Goal: Obtain resource: Download file/media

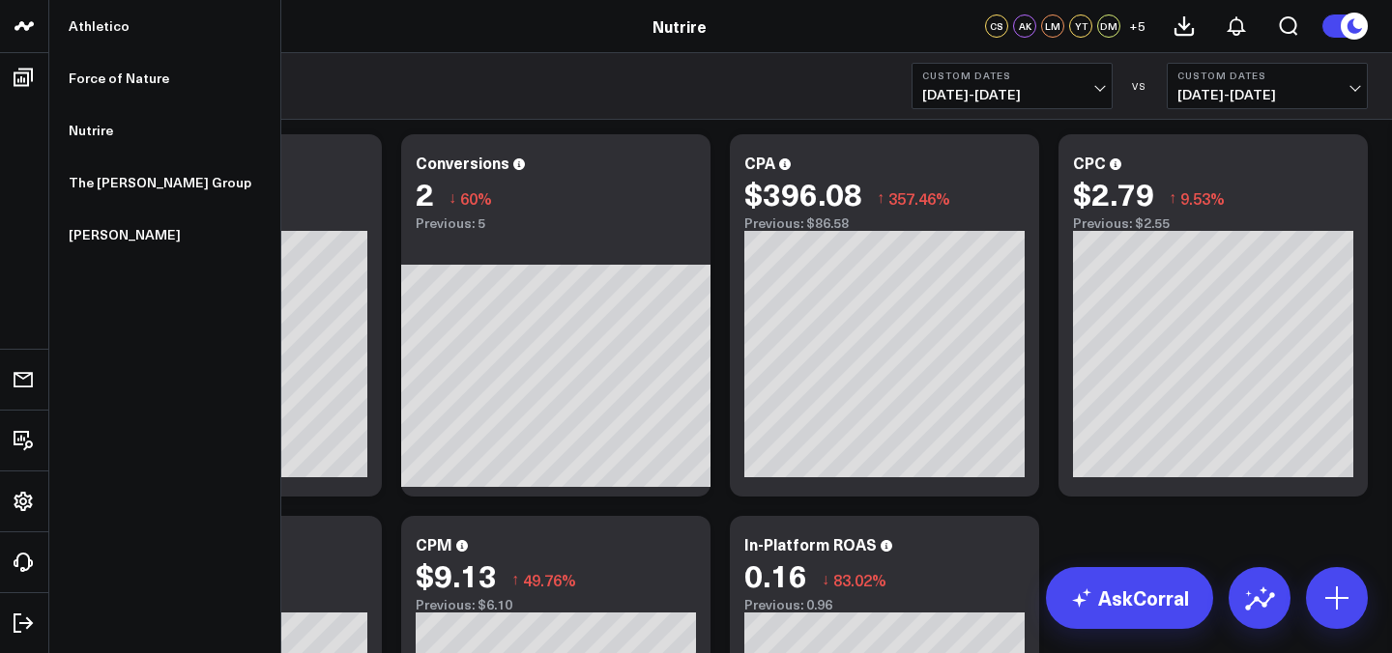
click at [27, 24] on icon at bounding box center [24, 25] width 23 height 23
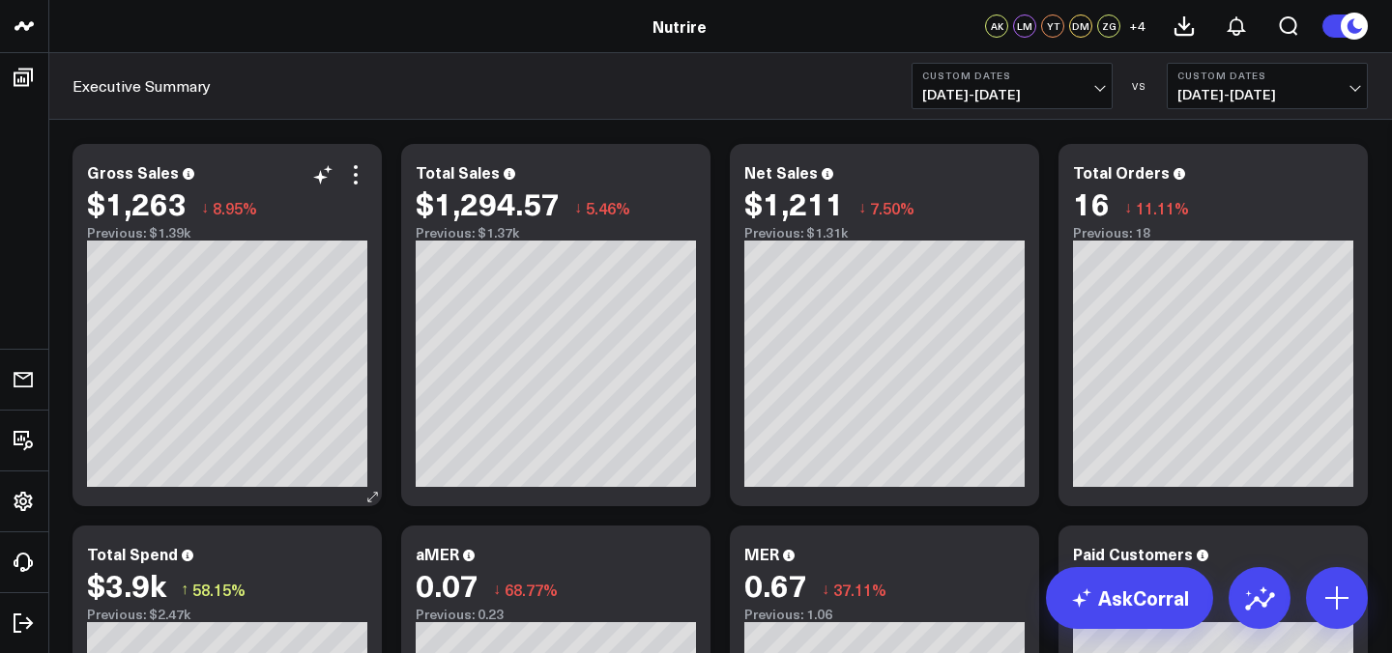
scroll to position [30, 0]
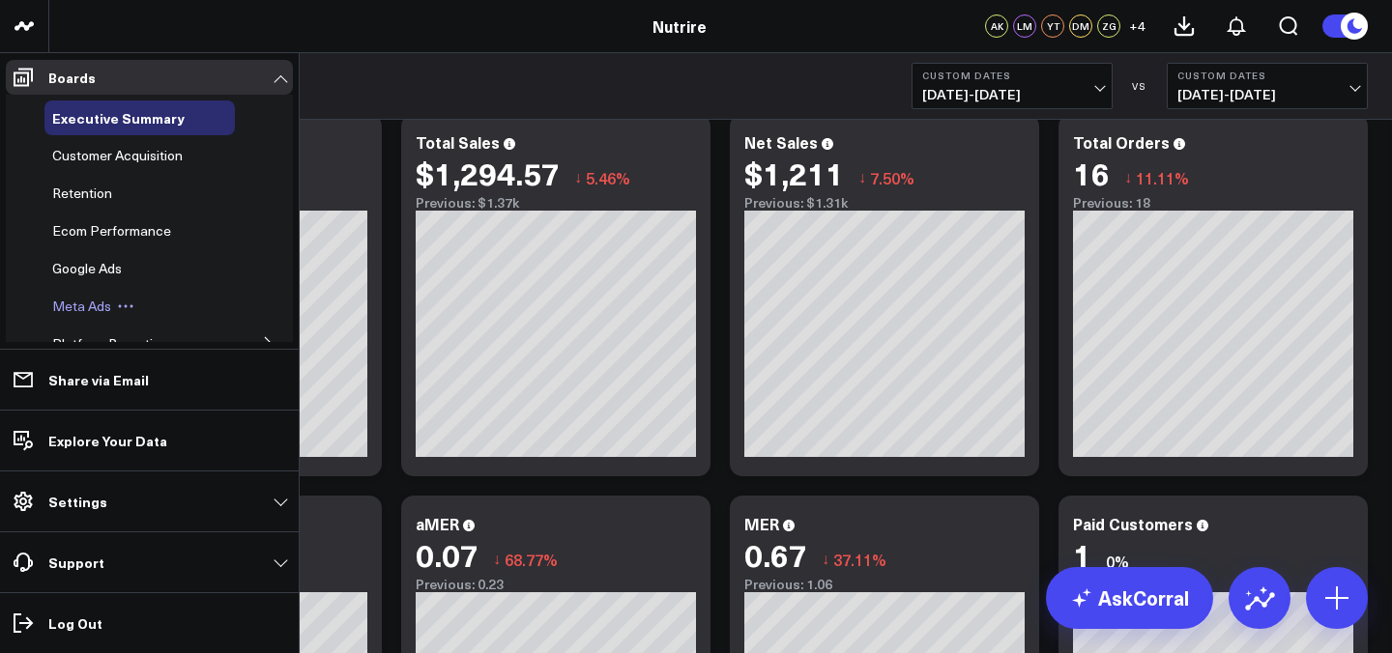
click at [128, 310] on icon at bounding box center [125, 306] width 17 height 17
click at [95, 310] on span "Meta Ads" at bounding box center [81, 306] width 59 height 18
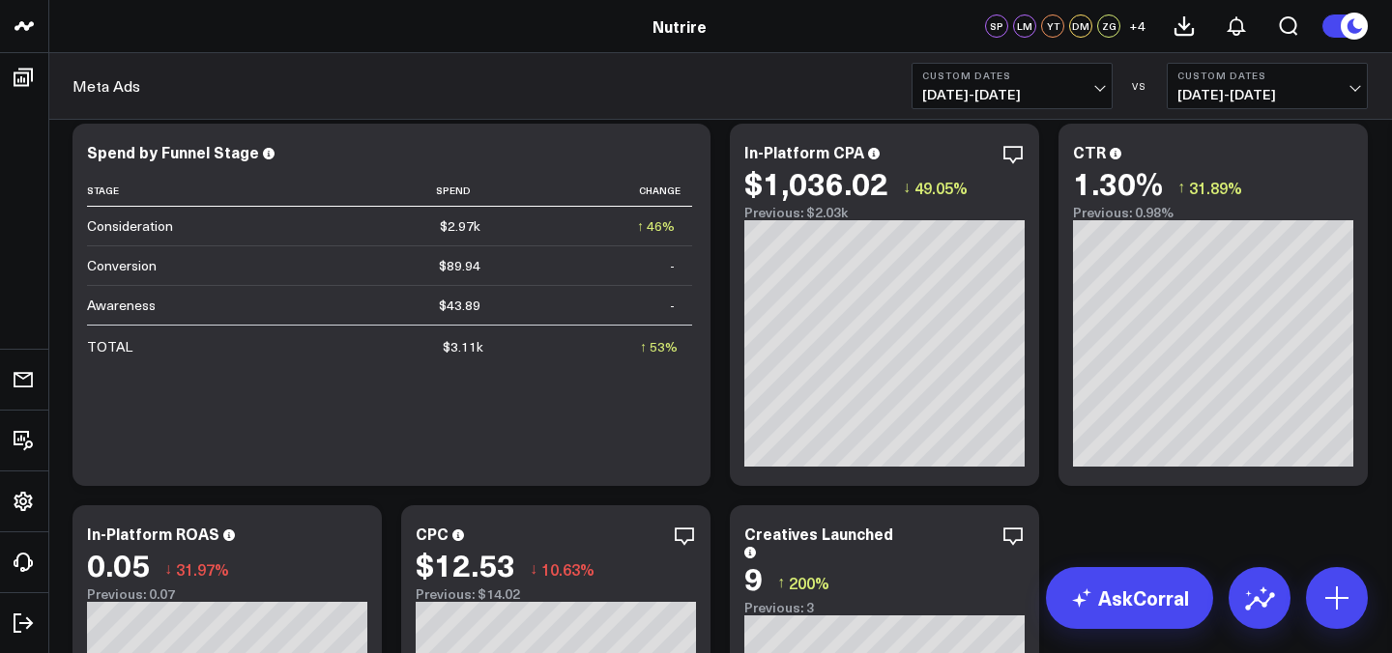
scroll to position [404, 0]
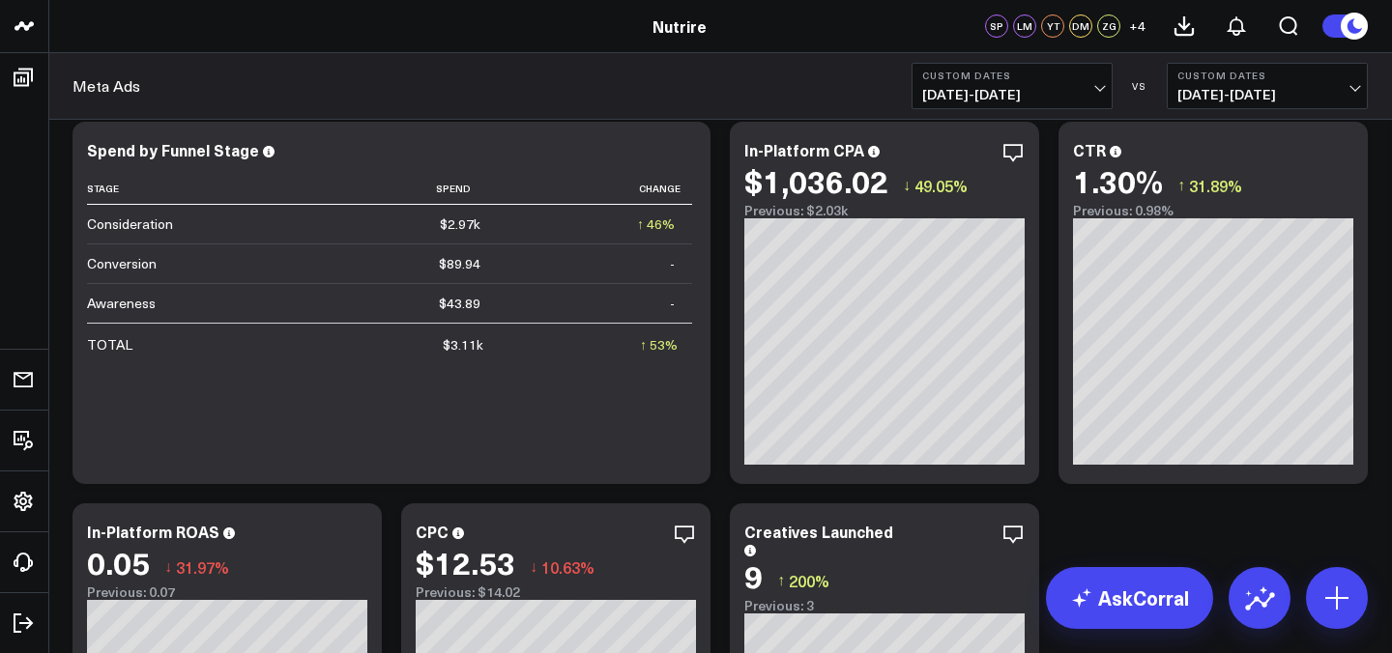
click at [1049, 75] on b "Custom Dates" at bounding box center [1012, 76] width 180 height 12
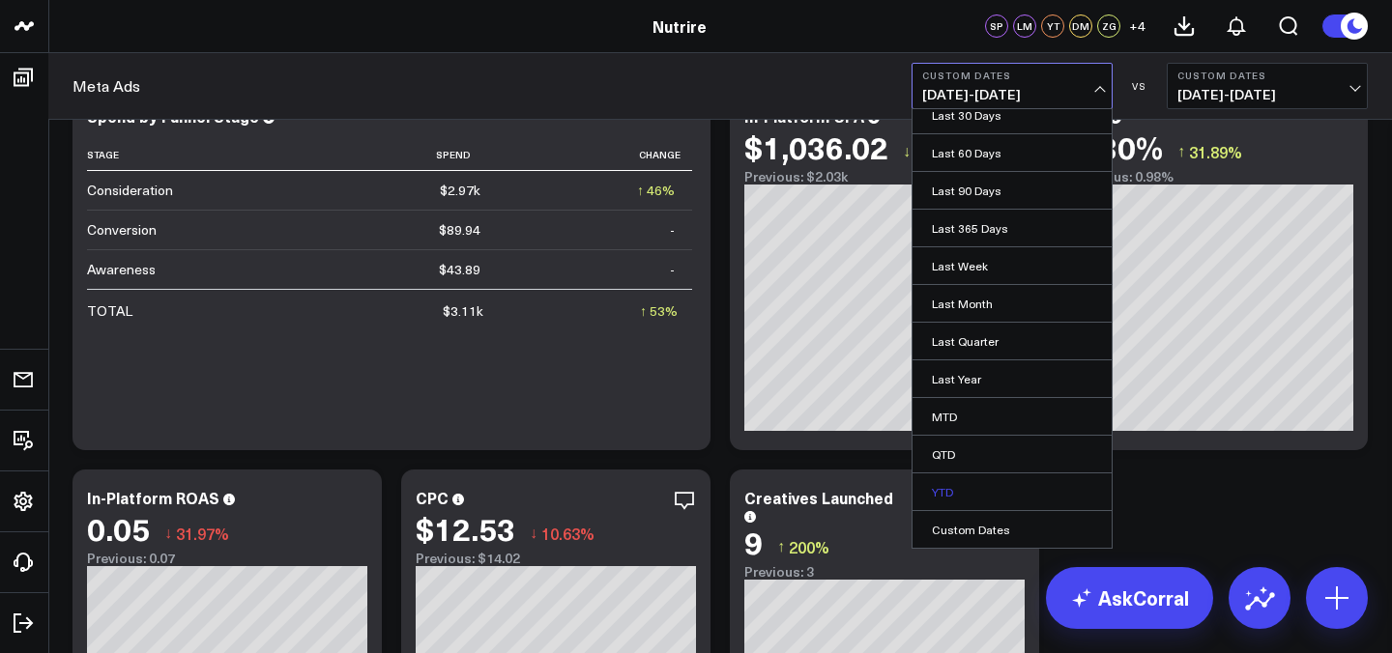
scroll to position [459, 0]
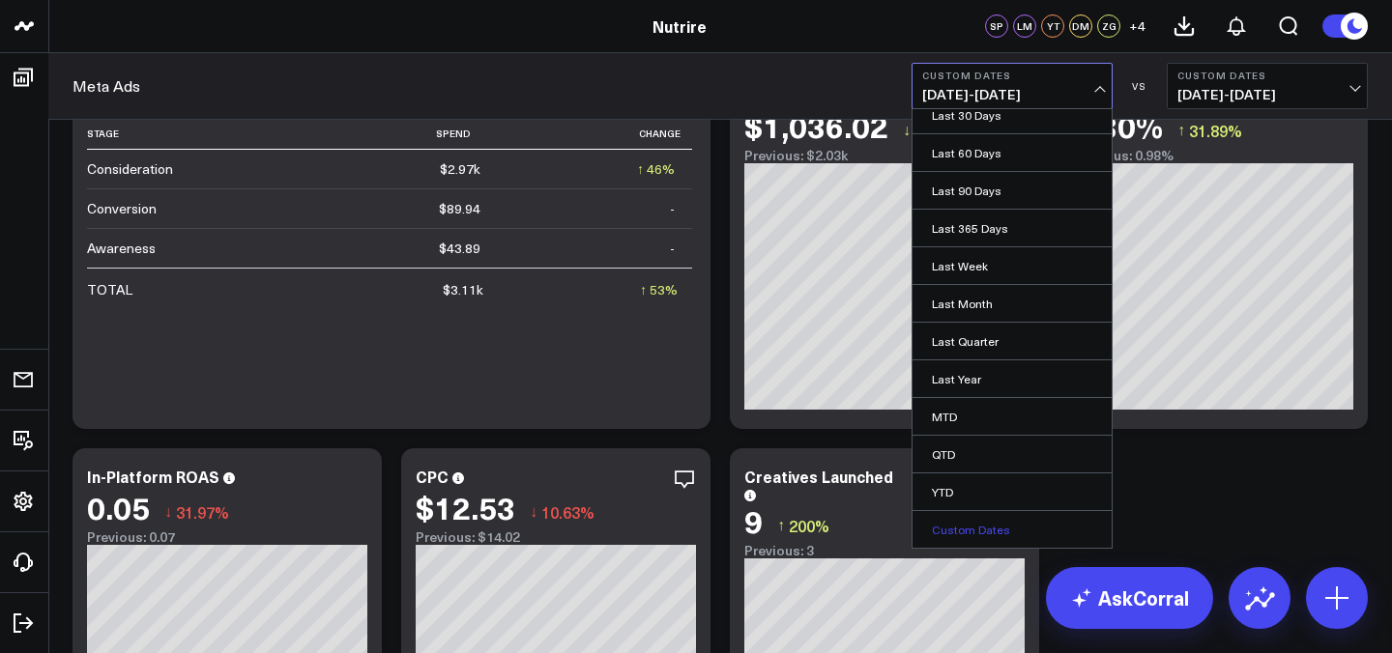
click at [1002, 538] on link "Custom Dates" at bounding box center [1012, 529] width 199 height 37
select select "7"
select select "2025"
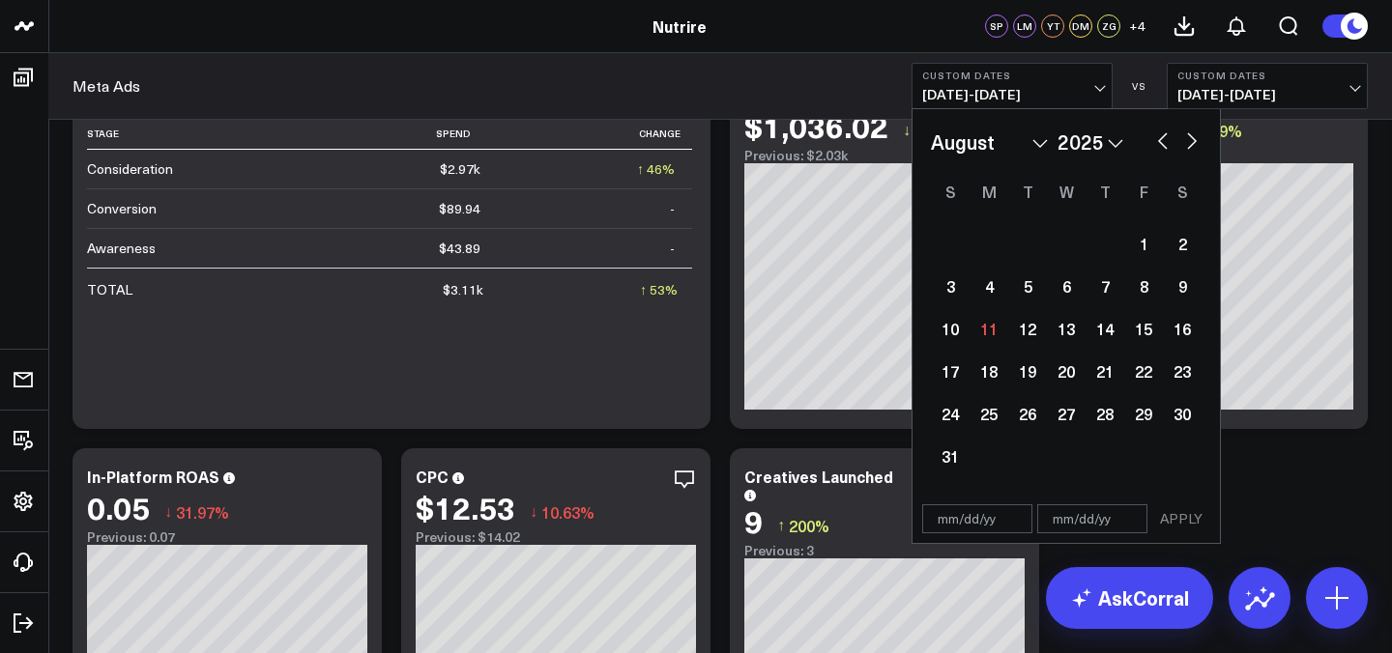
click at [1007, 148] on select "January February March April May June July August September October November De…" at bounding box center [989, 142] width 117 height 29
select select "2025"
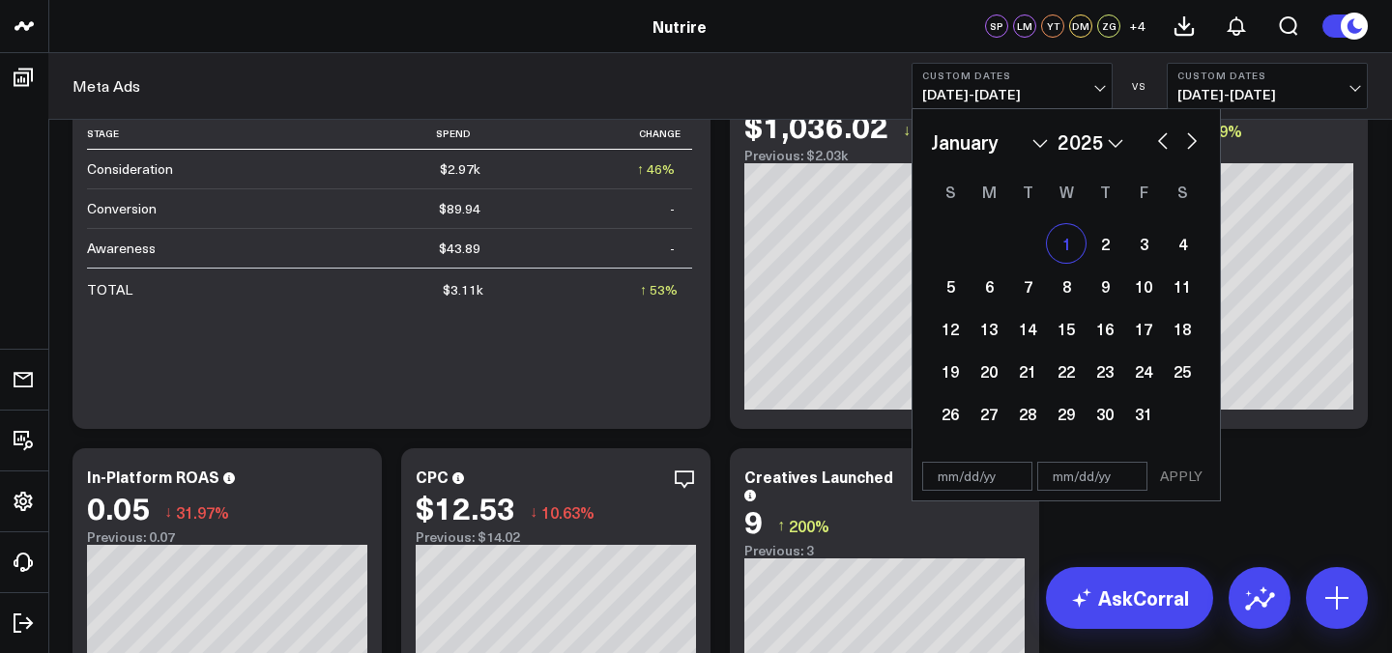
click at [1077, 249] on div "1" at bounding box center [1066, 243] width 39 height 39
type input "01/01/25"
select select "2025"
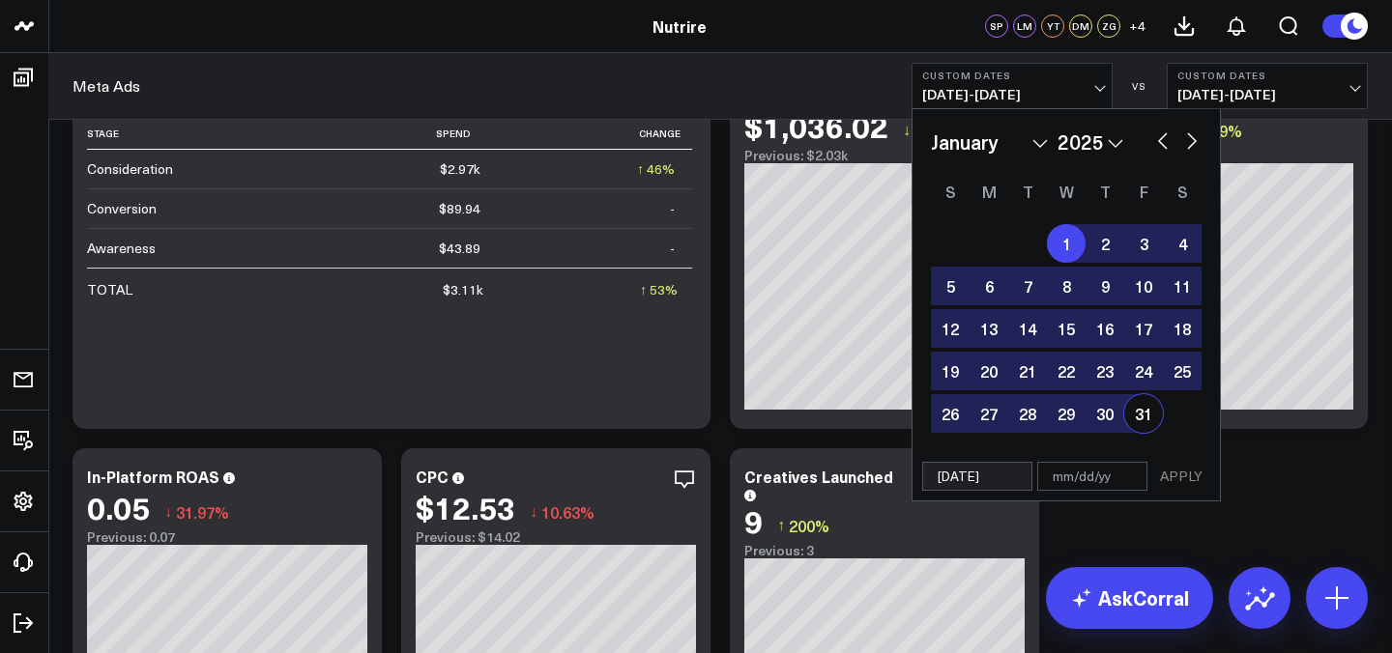
click at [1148, 427] on div "31" at bounding box center [1143, 413] width 39 height 39
type input "01/31/25"
select select "2025"
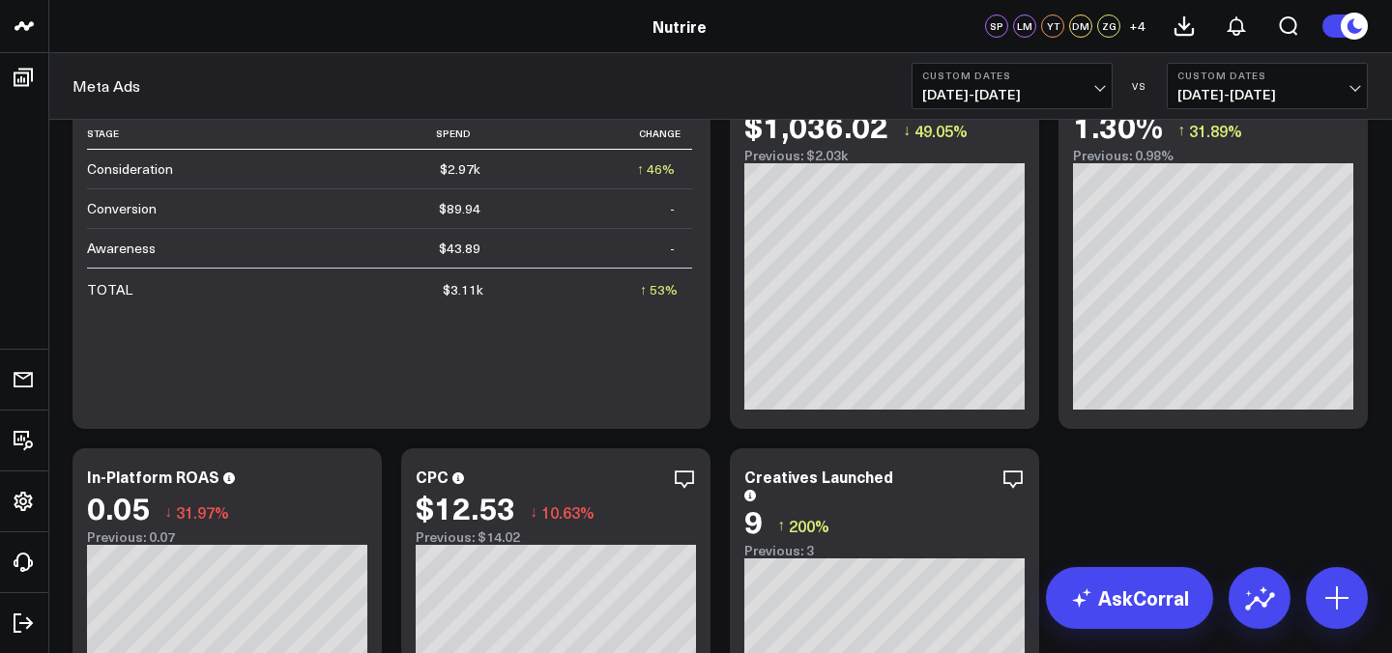
click at [659, 51] on header "Athletico Force of Nature Nutrire The Mather Group Weber Nutrire SP LM YT DM ZG…" at bounding box center [696, 26] width 1392 height 53
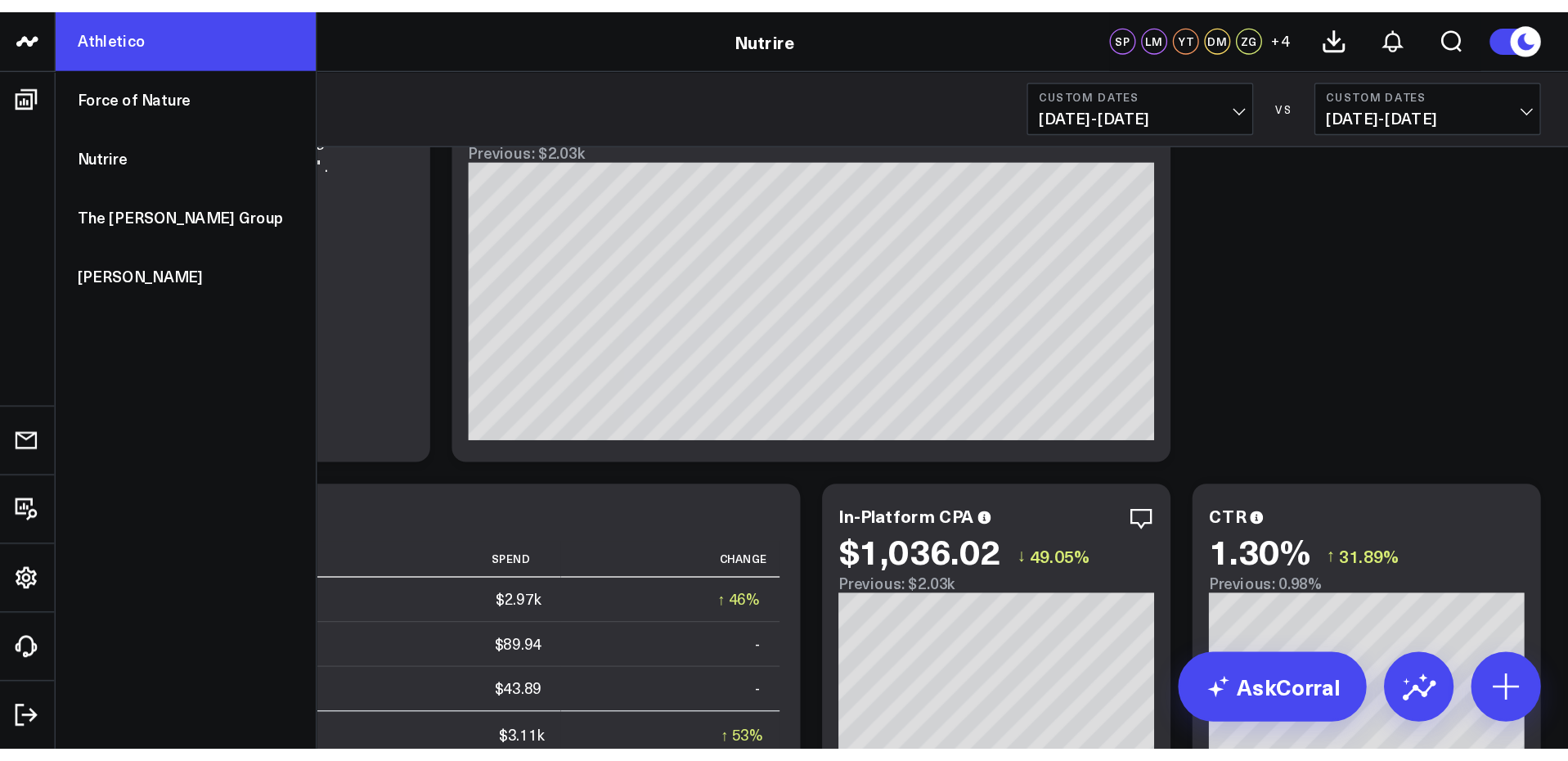
scroll to position [91, 0]
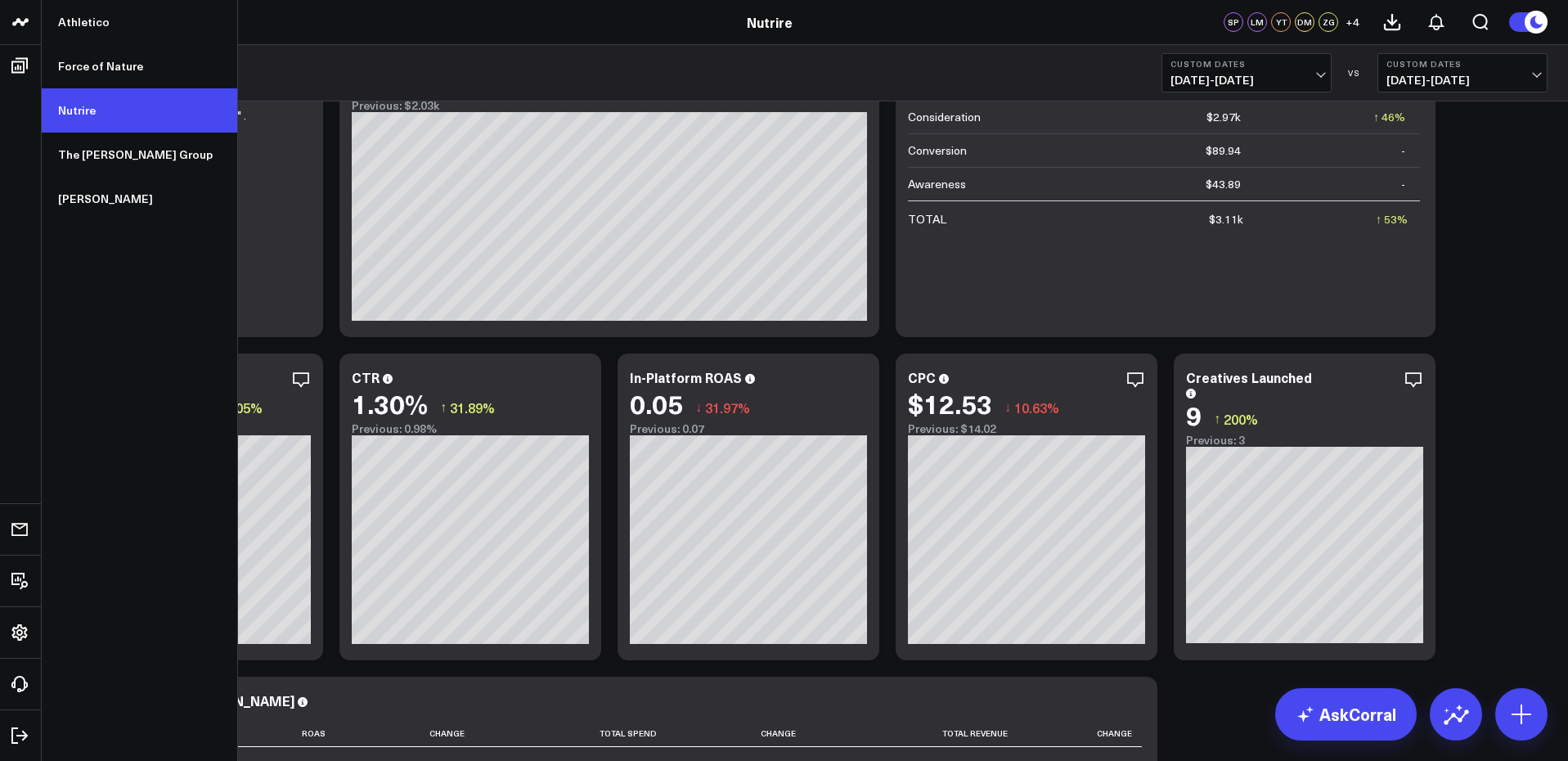
click at [88, 118] on link "Nutrire" at bounding box center [139, 110] width 195 height 44
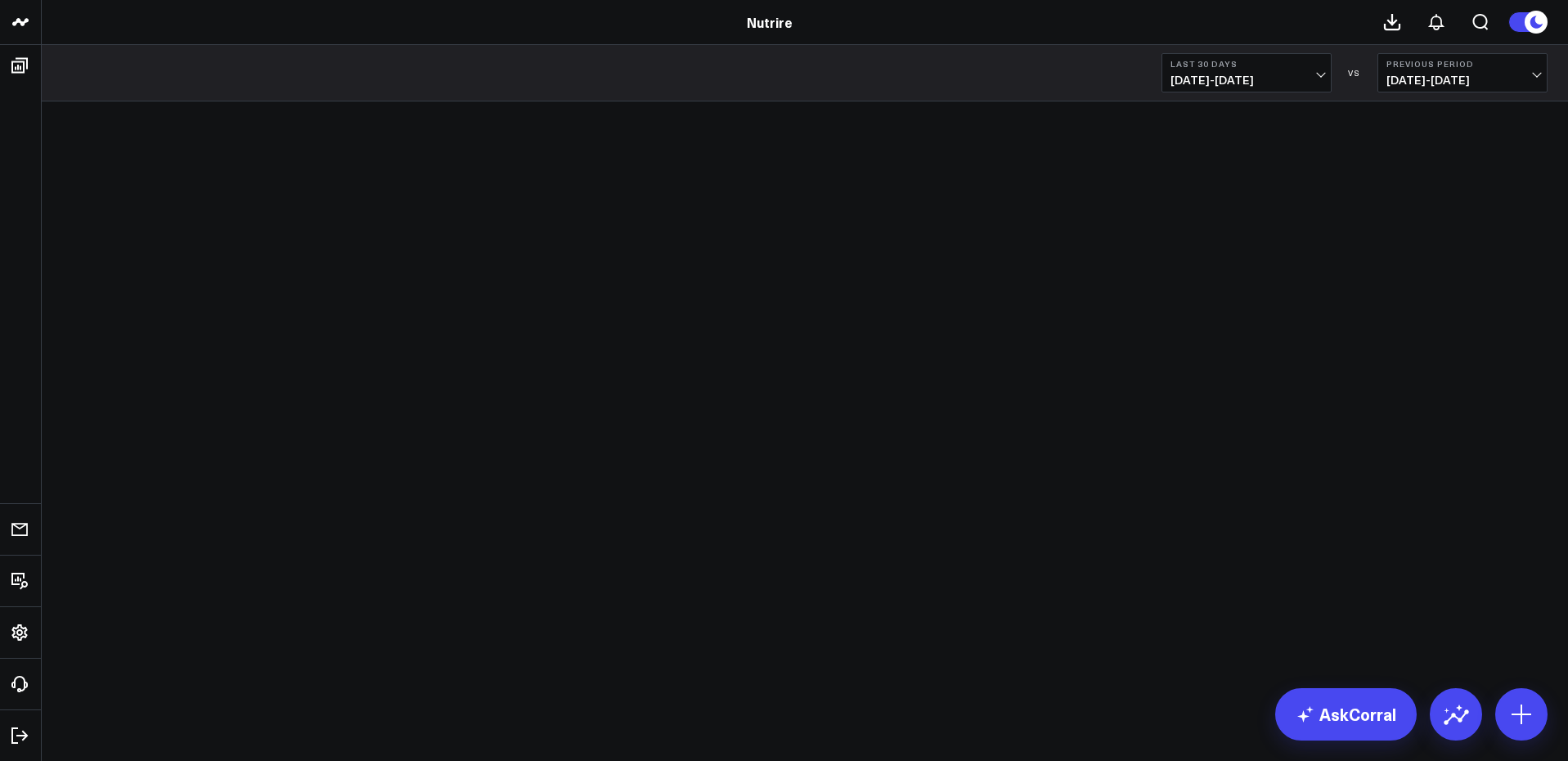
click at [1284, 78] on span "07/12/25 - 08/10/25" at bounding box center [1246, 80] width 152 height 13
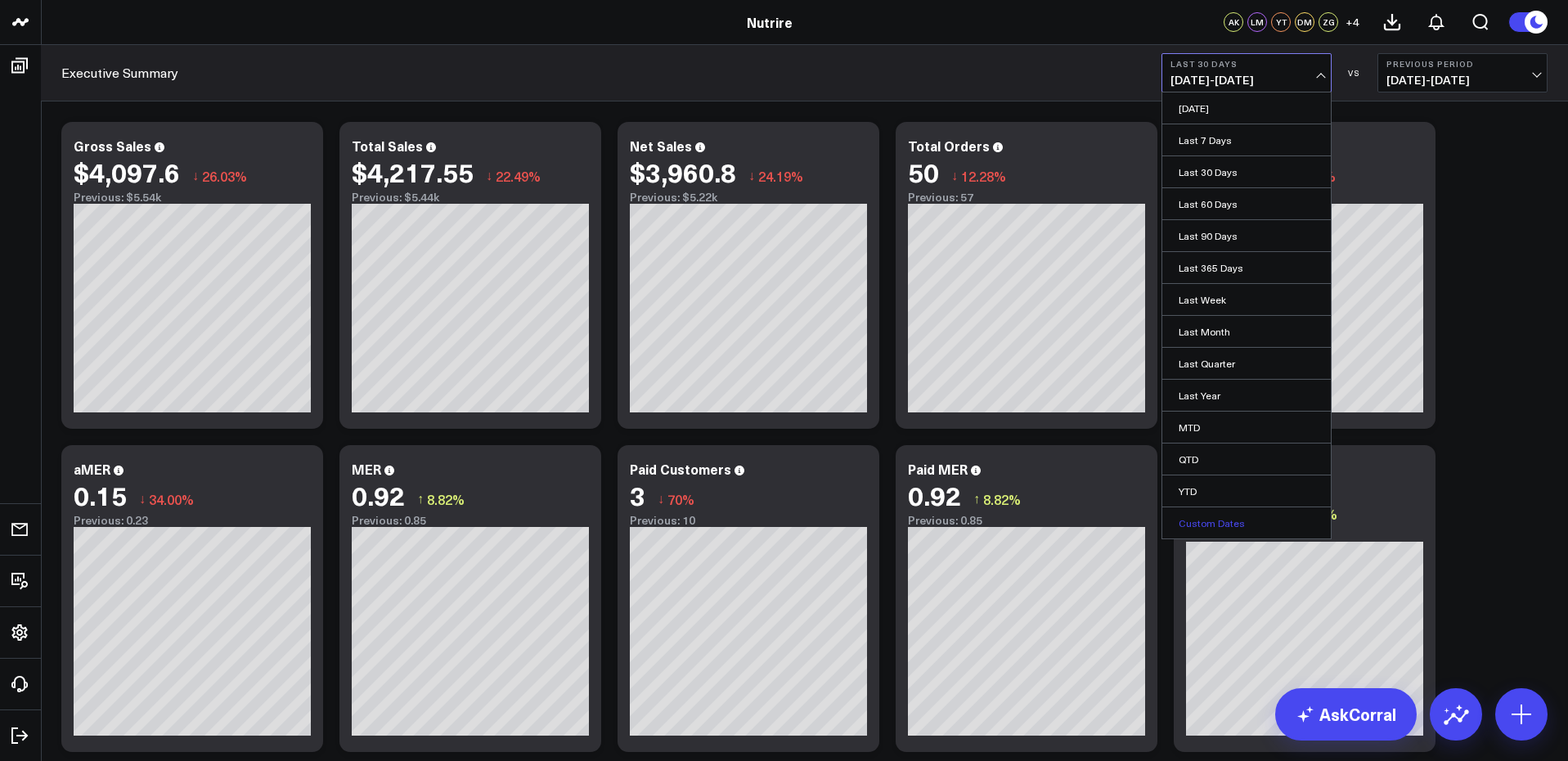
click at [1221, 518] on link "Custom Dates" at bounding box center [1246, 522] width 168 height 31
select select "7"
select select "2025"
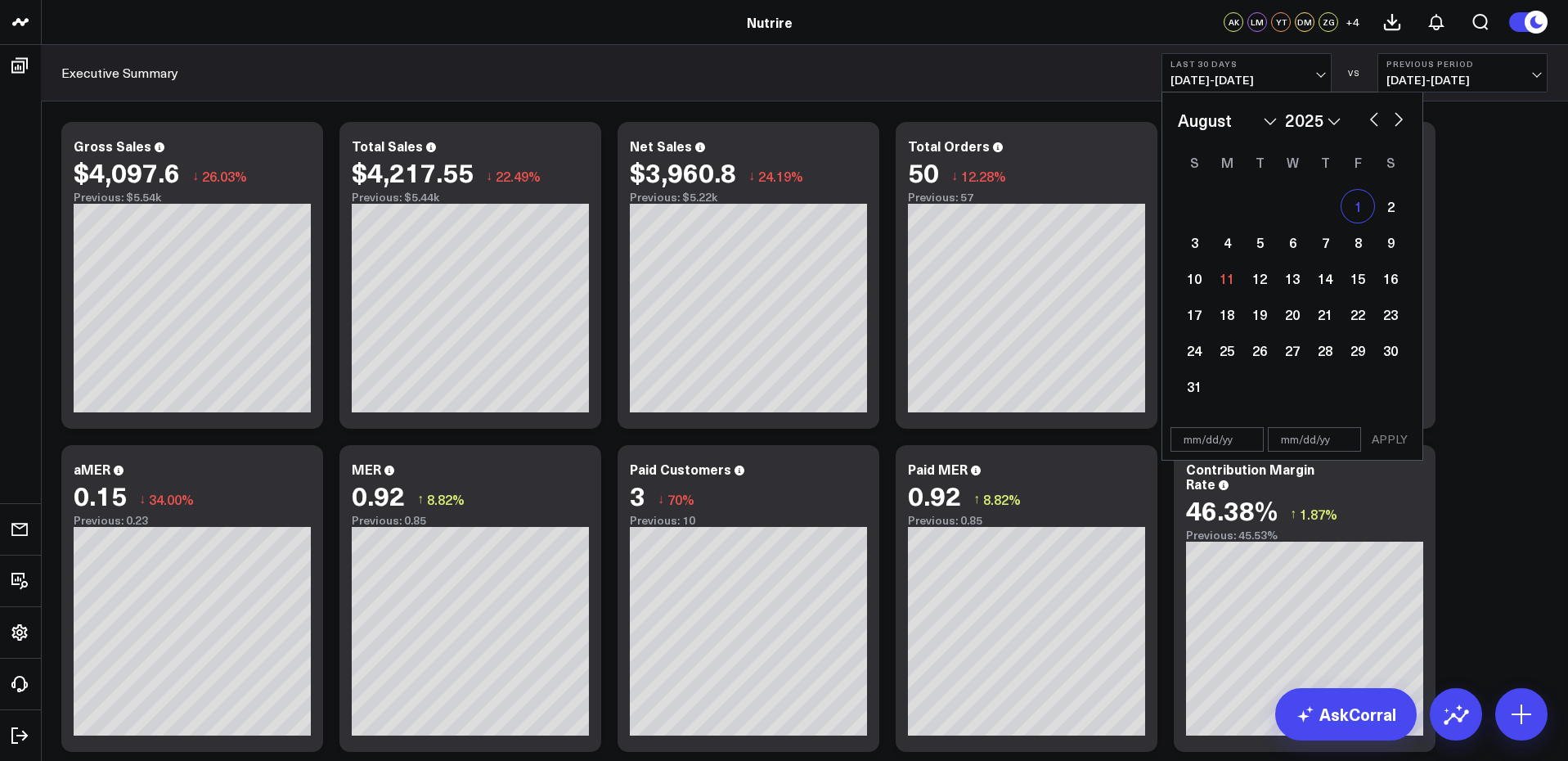
click at [1364, 208] on div "1" at bounding box center [1357, 206] width 33 height 33
type input "[DATE]"
select select "7"
select select "2025"
click at [1190, 284] on div "10" at bounding box center [1194, 278] width 33 height 33
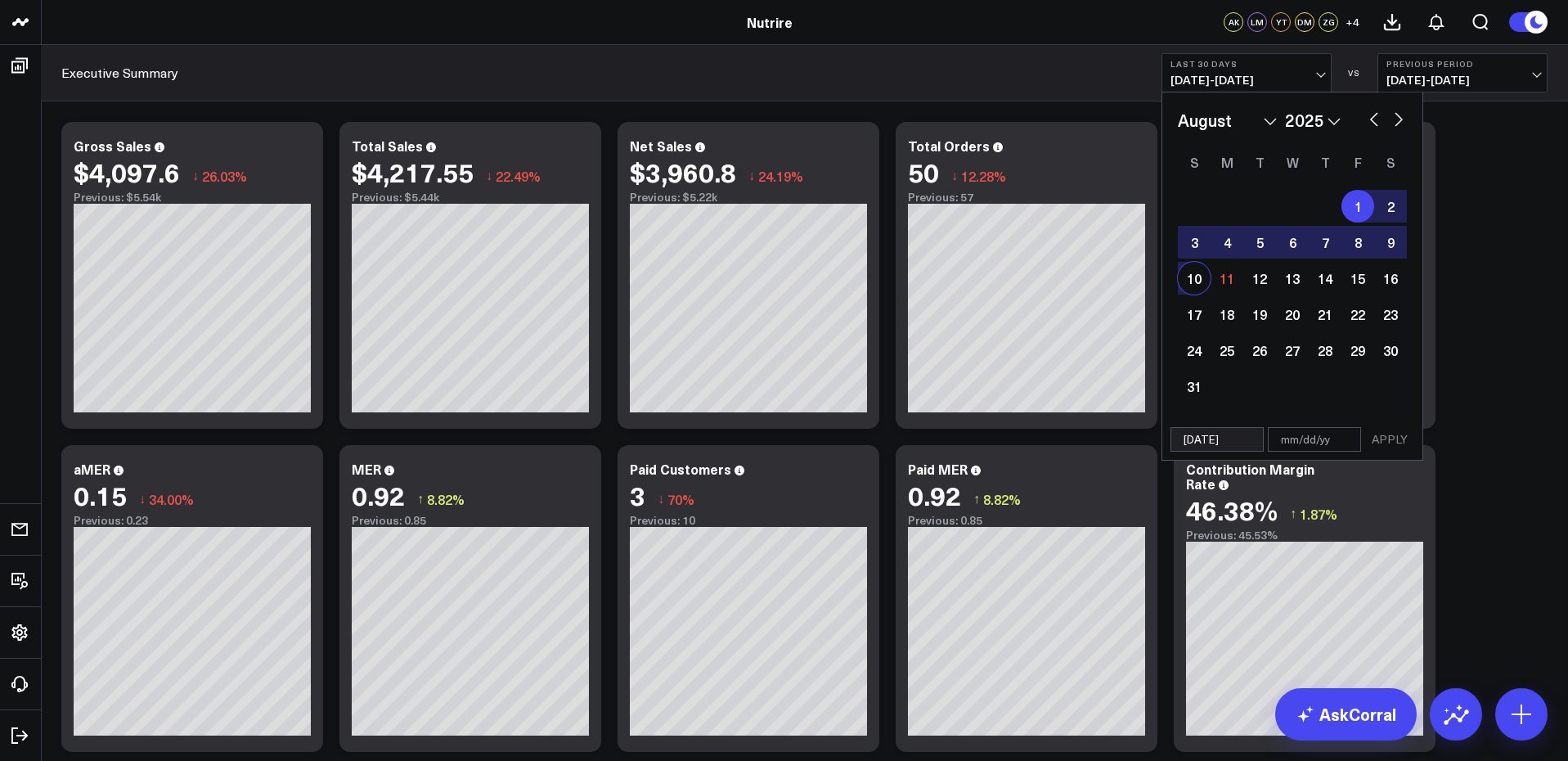
type input "08/10/25"
select select "7"
select select "2025"
click at [1394, 438] on button "APPLY" at bounding box center [1389, 439] width 49 height 25
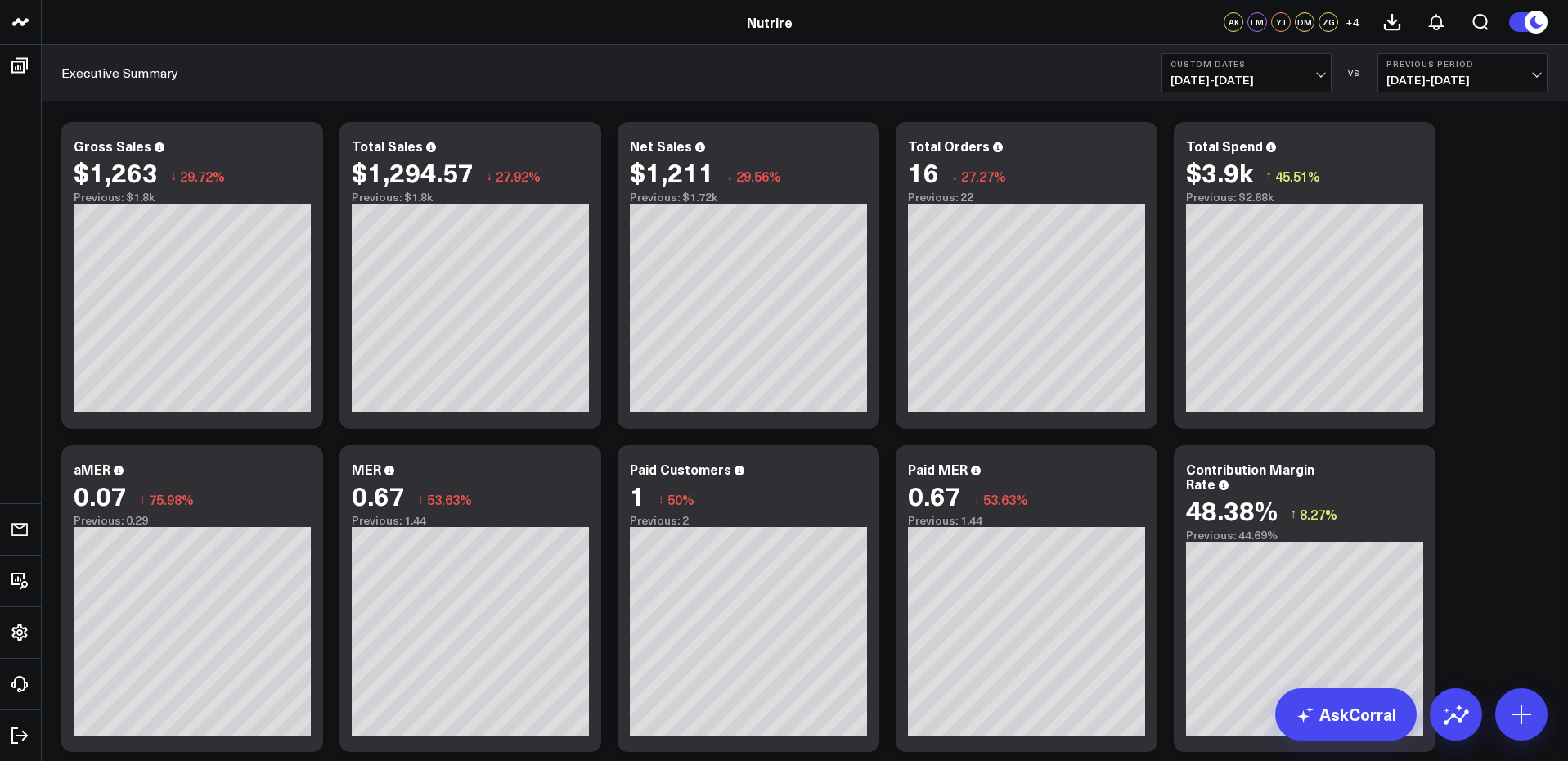
click at [1481, 74] on span "07/22/25 - 07/31/25" at bounding box center [1462, 80] width 152 height 13
click at [1432, 236] on link "Custom Dates" at bounding box center [1462, 235] width 168 height 31
select select "7"
select select "2025"
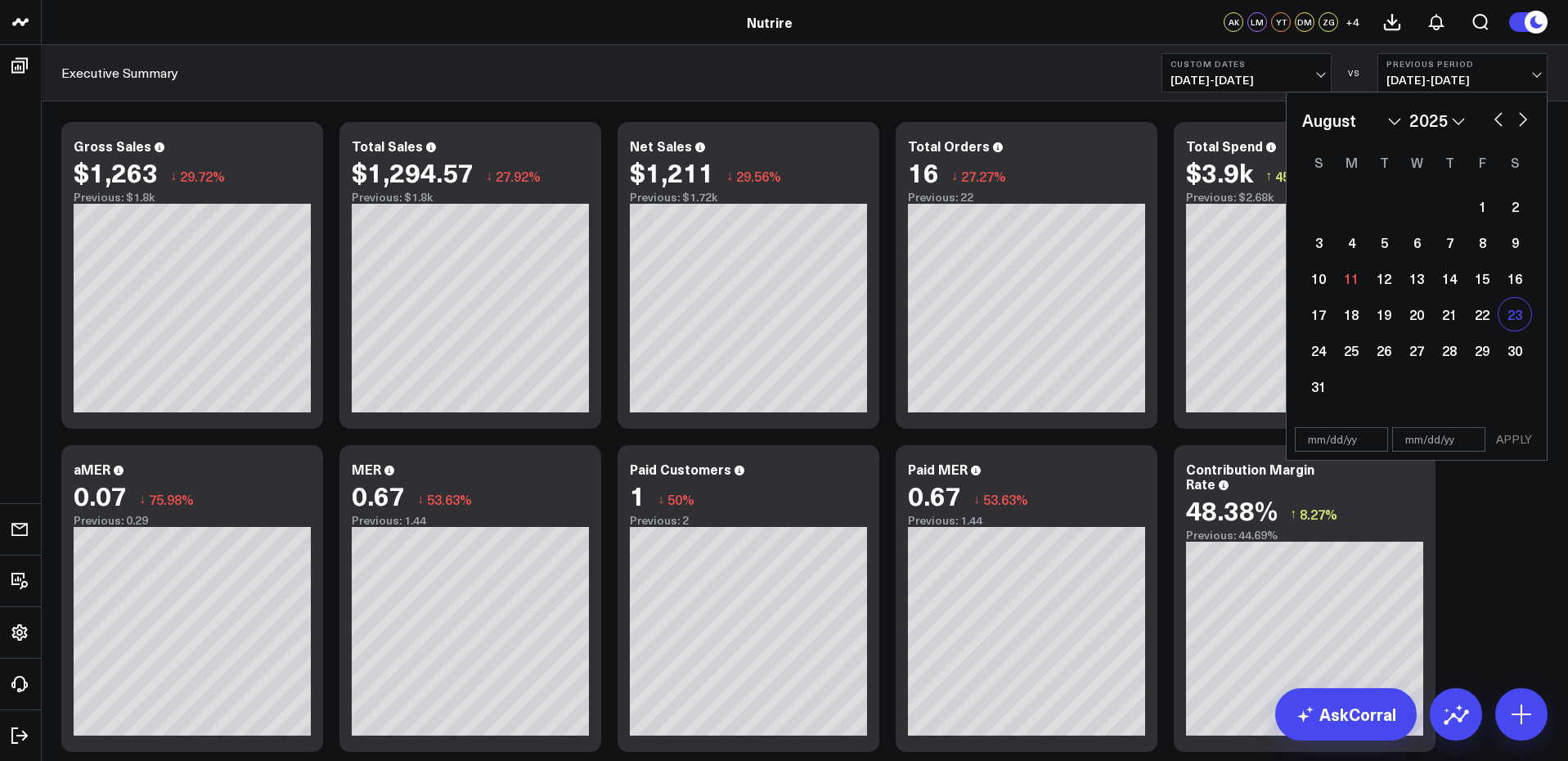
click at [1515, 323] on div "23" at bounding box center [1515, 314] width 33 height 33
type input "08/23/25"
select select "7"
select select "2025"
click at [1314, 380] on div "31" at bounding box center [1318, 386] width 33 height 33
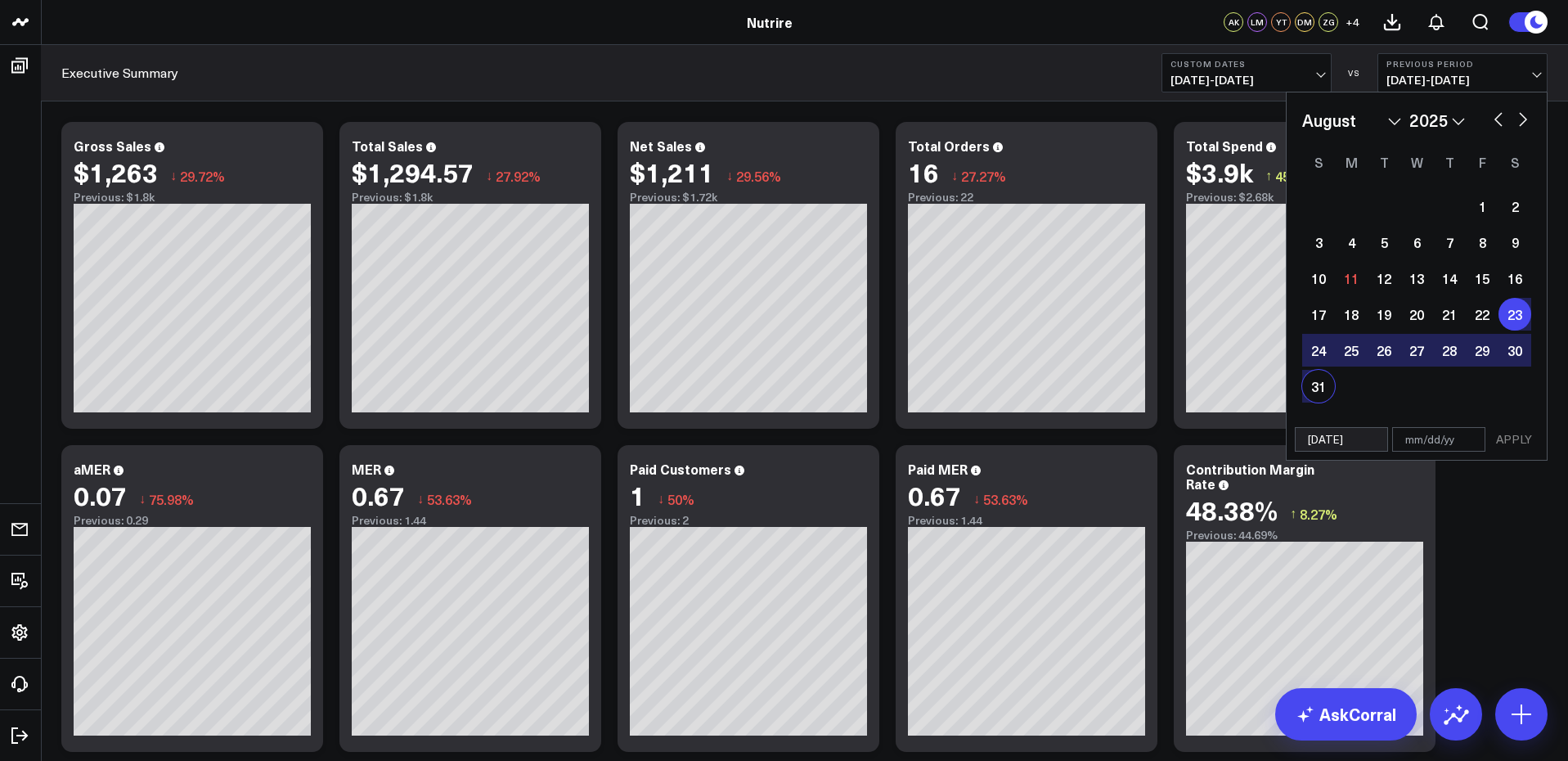
type input "08/31/25"
select select "7"
select select "2025"
click at [1519, 430] on button "APPLY" at bounding box center [1514, 439] width 49 height 25
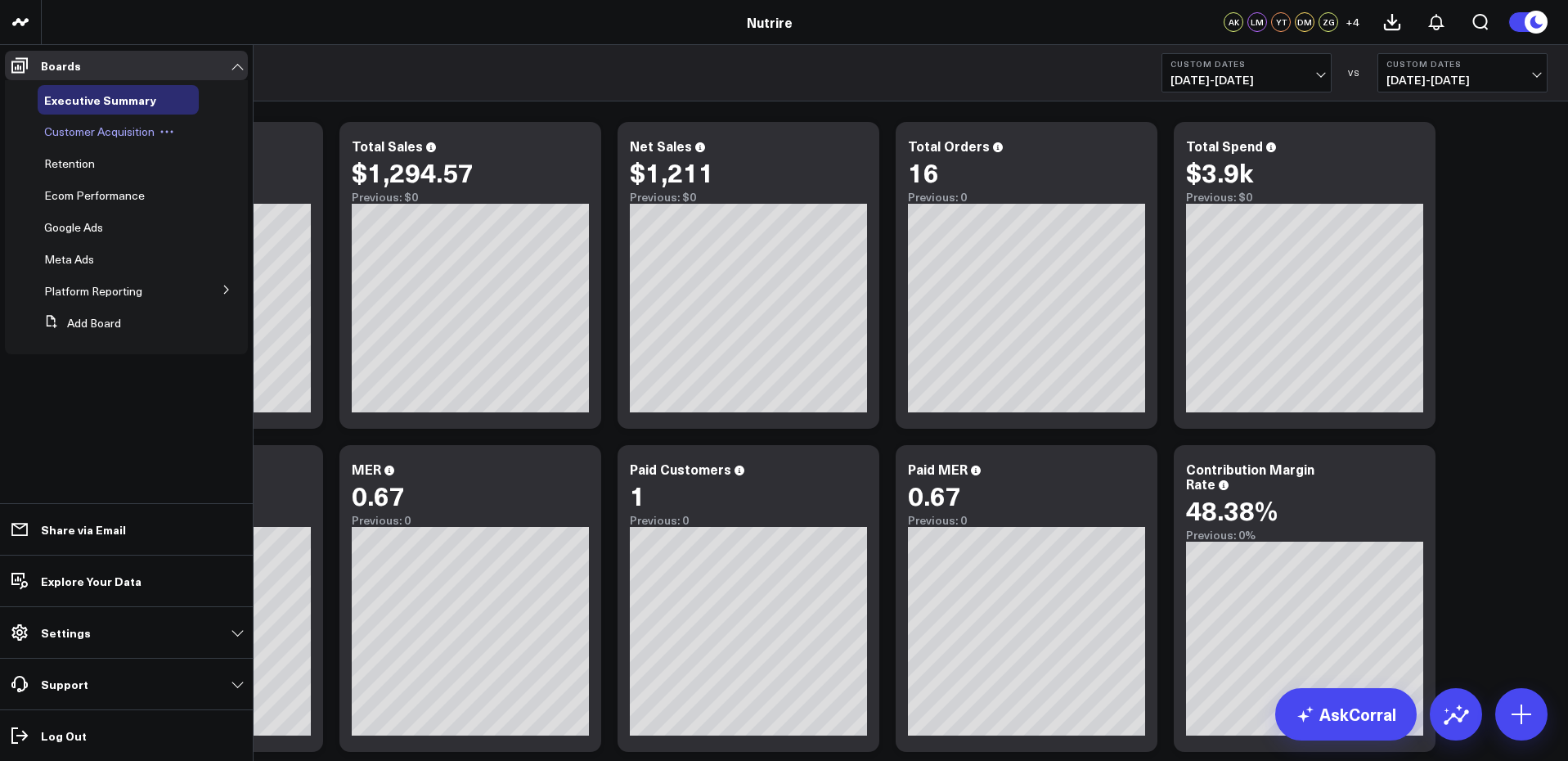
click at [92, 137] on span "Customer Acquisition" at bounding box center [99, 131] width 110 height 15
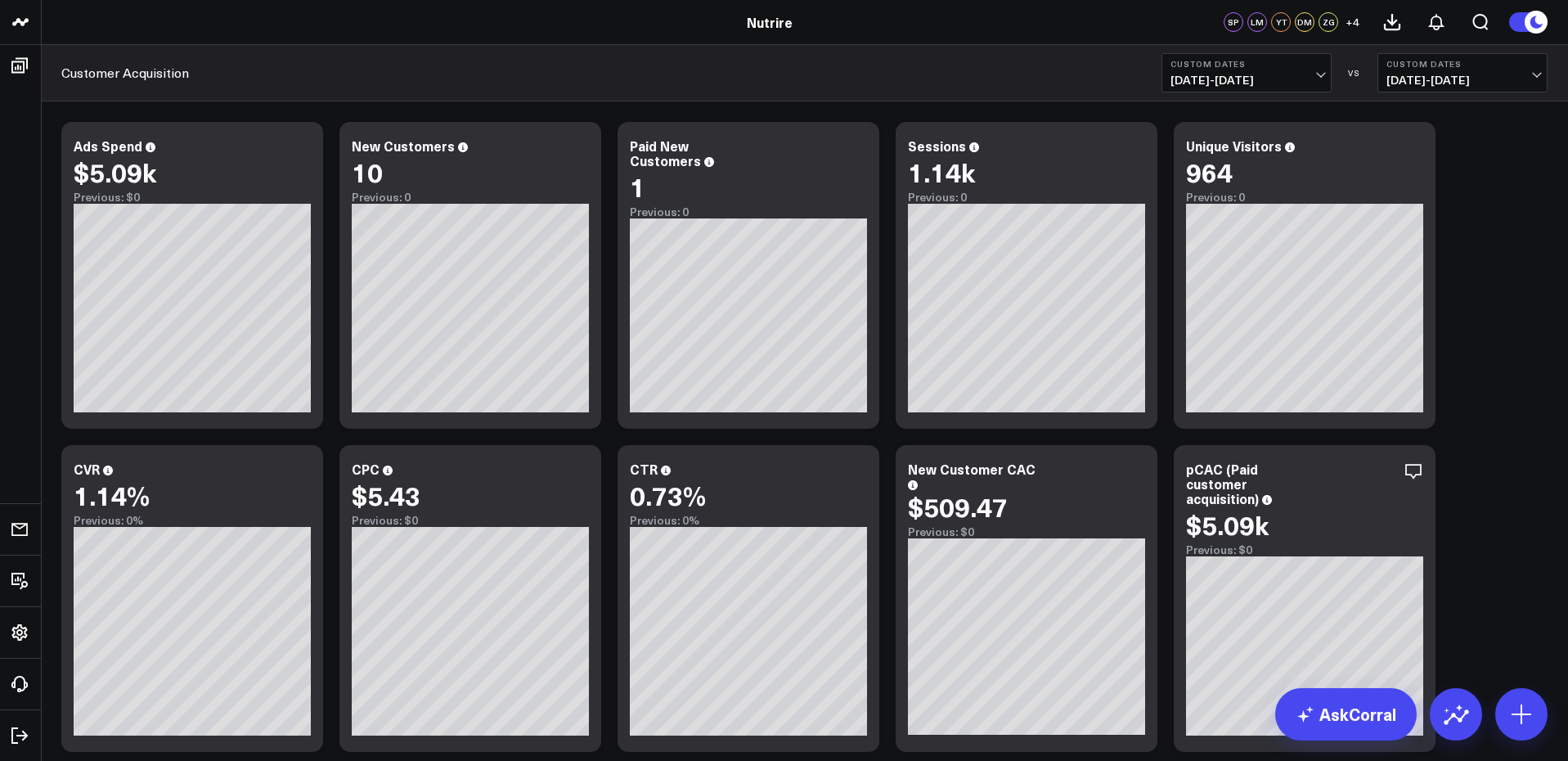
click at [1460, 81] on span "08/23/25 - 08/31/25" at bounding box center [1462, 80] width 152 height 13
click at [1449, 241] on link "Custom Dates" at bounding box center [1462, 235] width 168 height 31
select select "7"
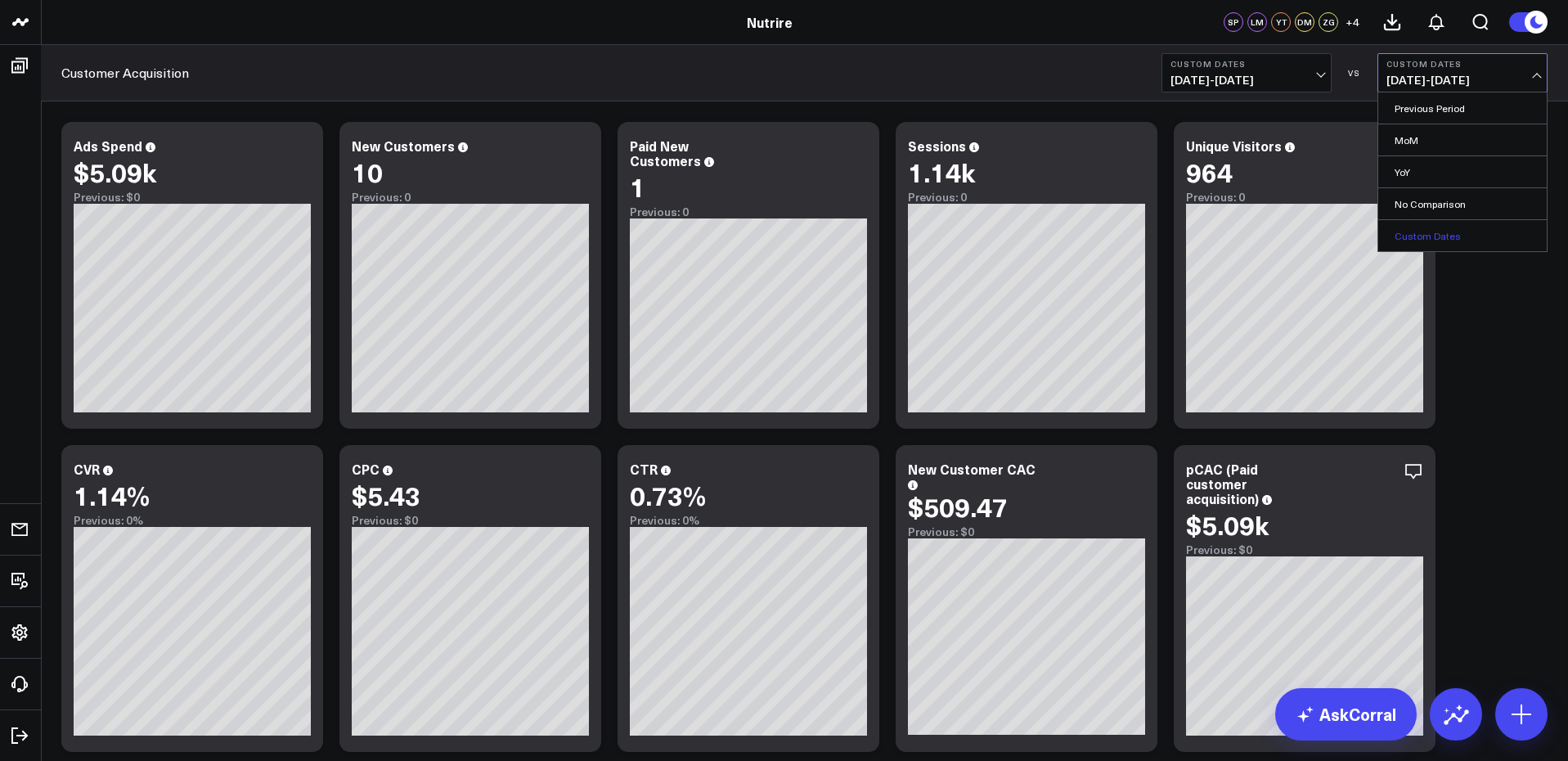
select select "2025"
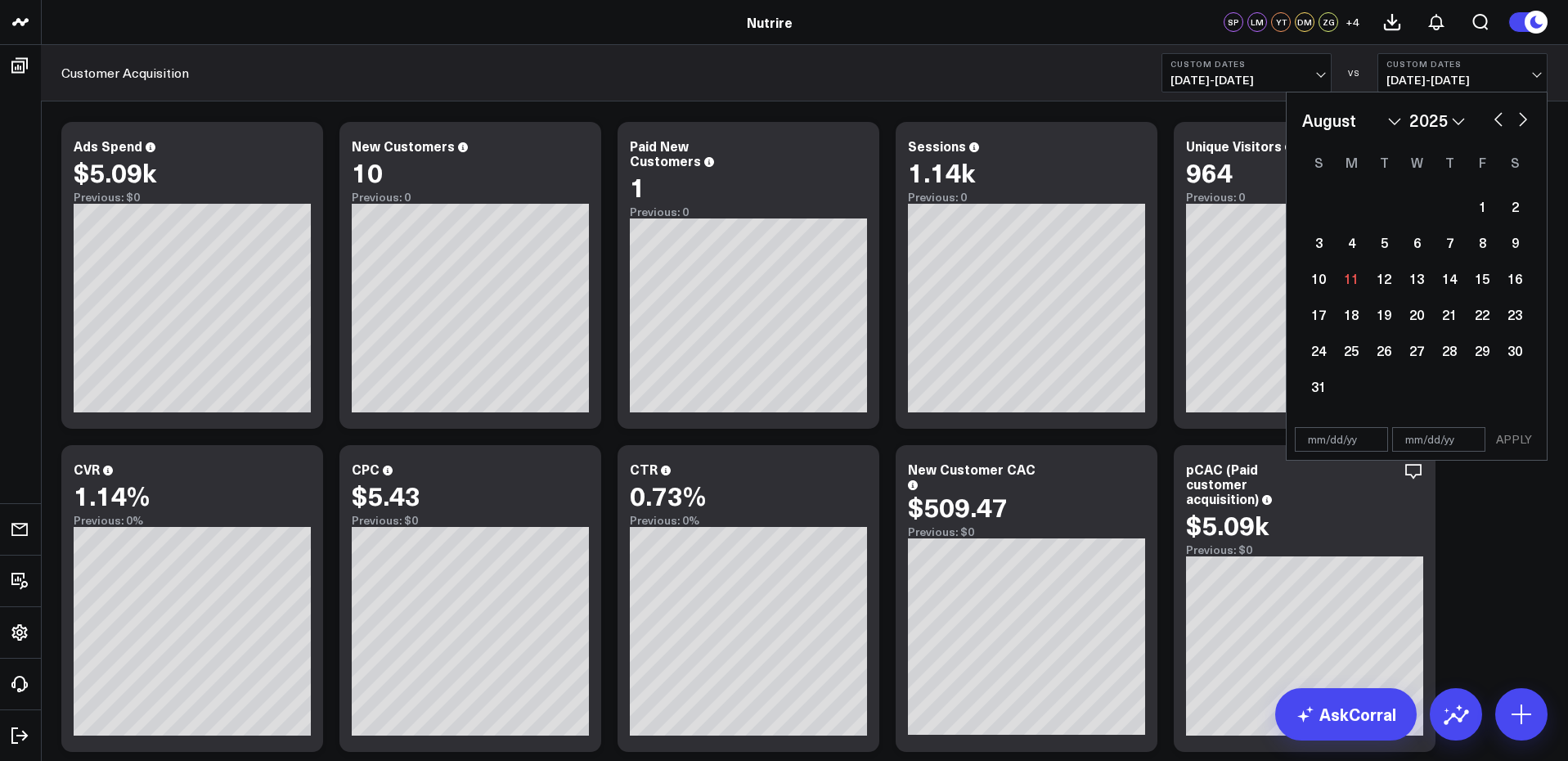
click at [1362, 119] on select "January February March April May June July August September October November De…" at bounding box center [1351, 120] width 99 height 25
select select "6"
select select "2025"
click at [1418, 334] on div "30" at bounding box center [1417, 350] width 33 height 33
type input "07/30/25"
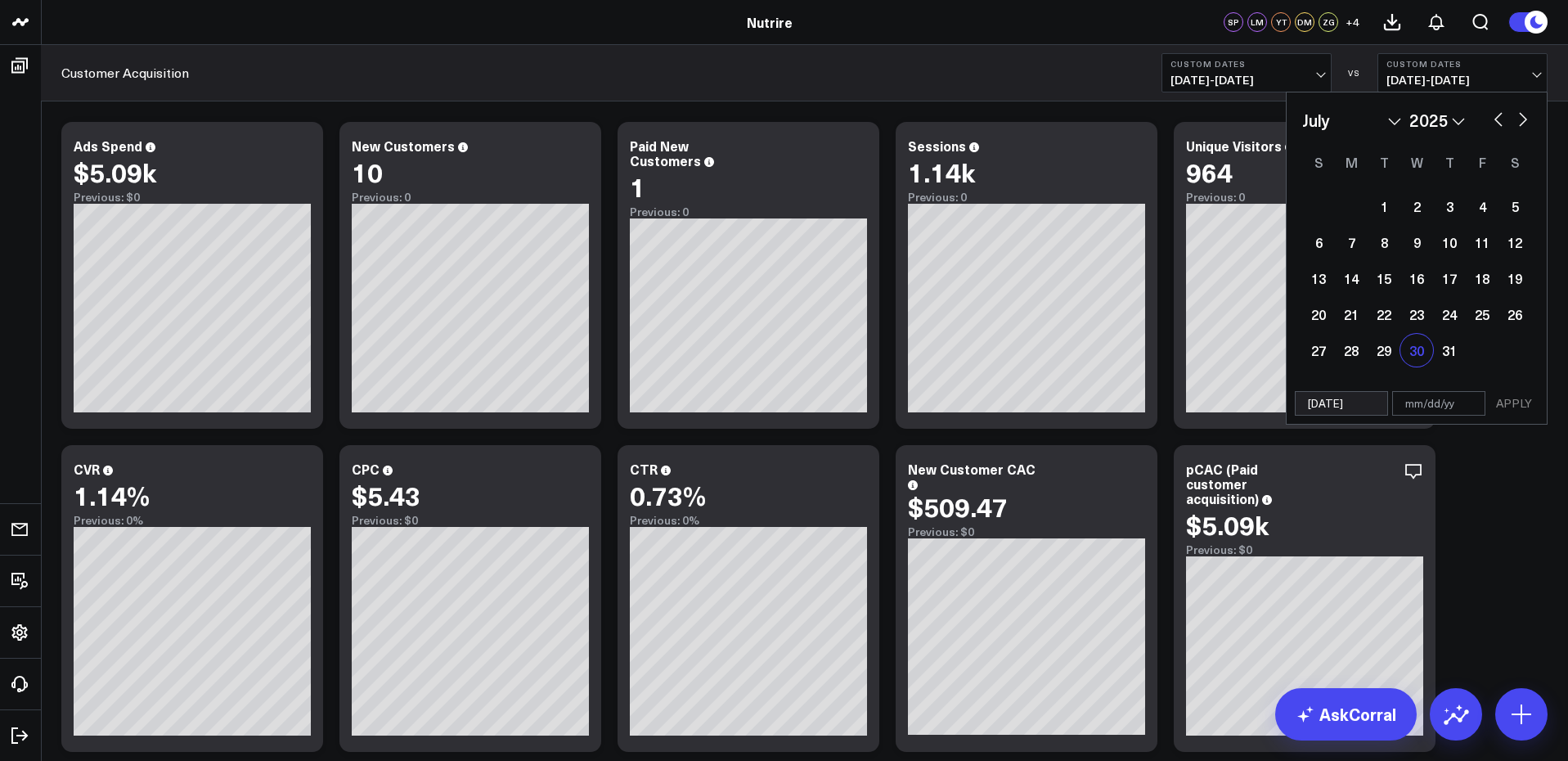
select select "6"
select select "2025"
click at [1420, 350] on div "30" at bounding box center [1417, 350] width 33 height 33
type input "07/30/25"
select select "6"
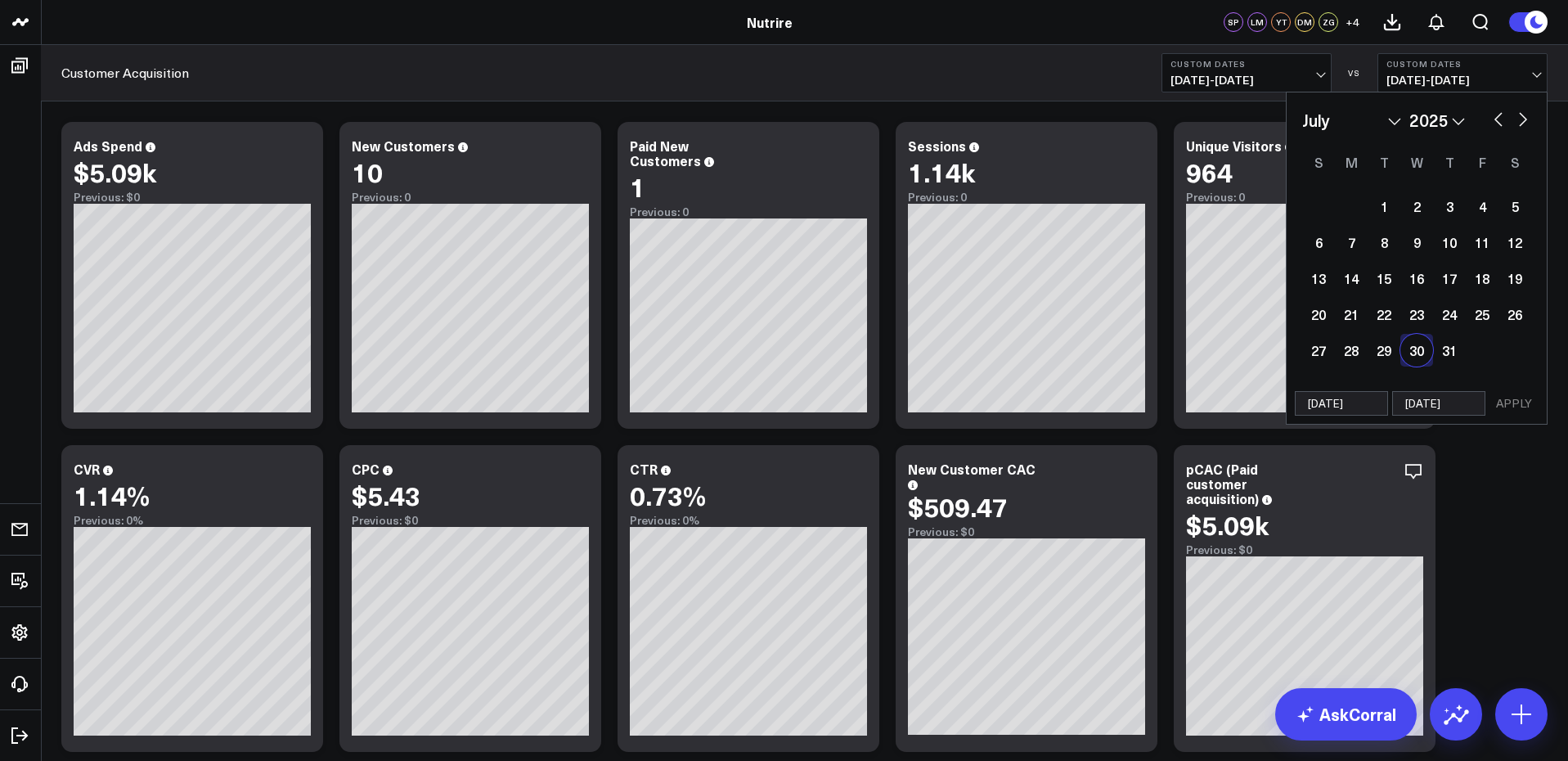
select select "2025"
click at [1417, 310] on div "23" at bounding box center [1417, 314] width 33 height 33
type input "[DATE]"
select select "6"
select select "2025"
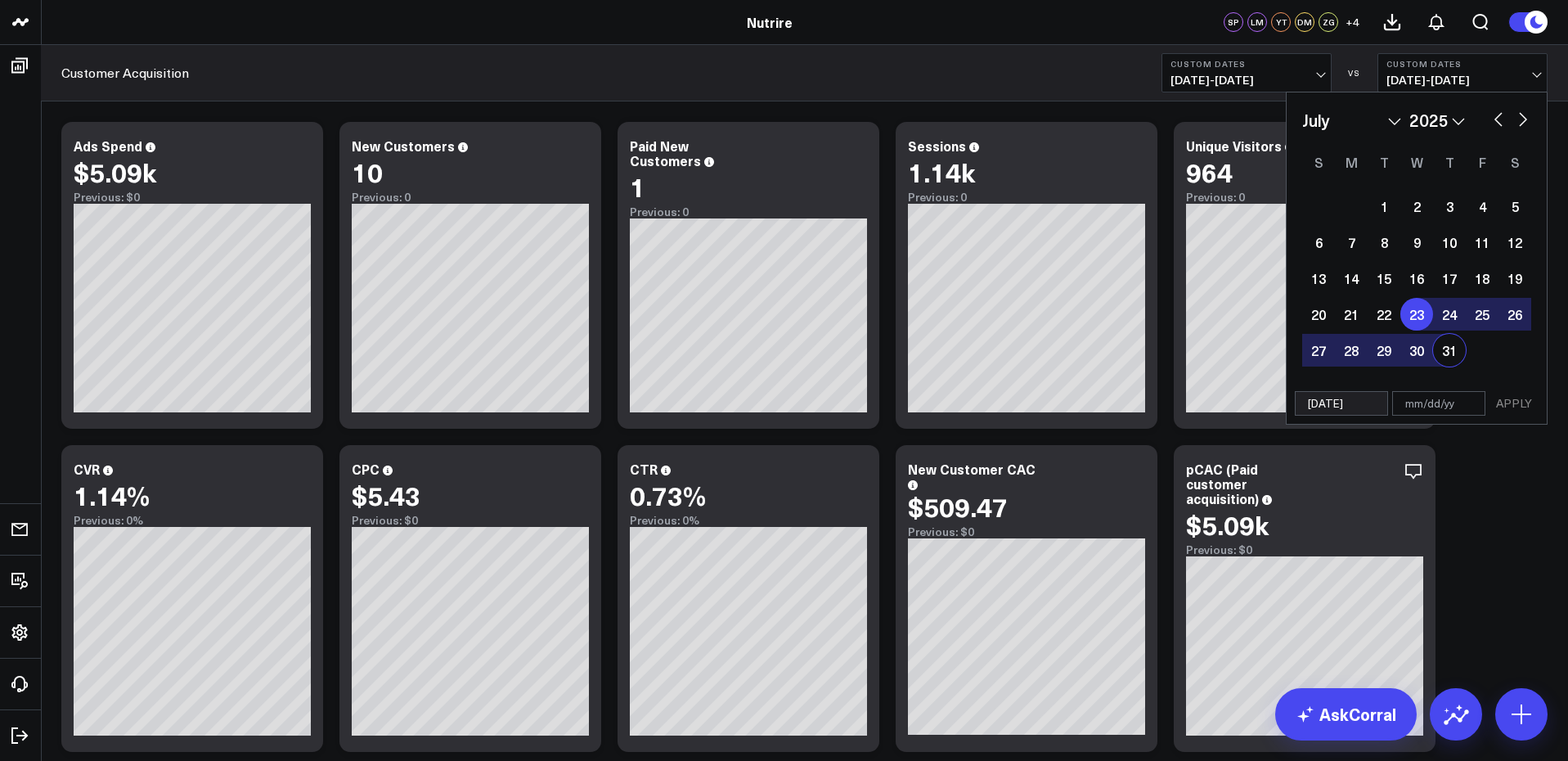
click at [1457, 355] on div "31" at bounding box center [1450, 350] width 33 height 33
type input "[DATE]"
select select "6"
select select "2025"
click at [1512, 405] on button "APPLY" at bounding box center [1514, 403] width 49 height 25
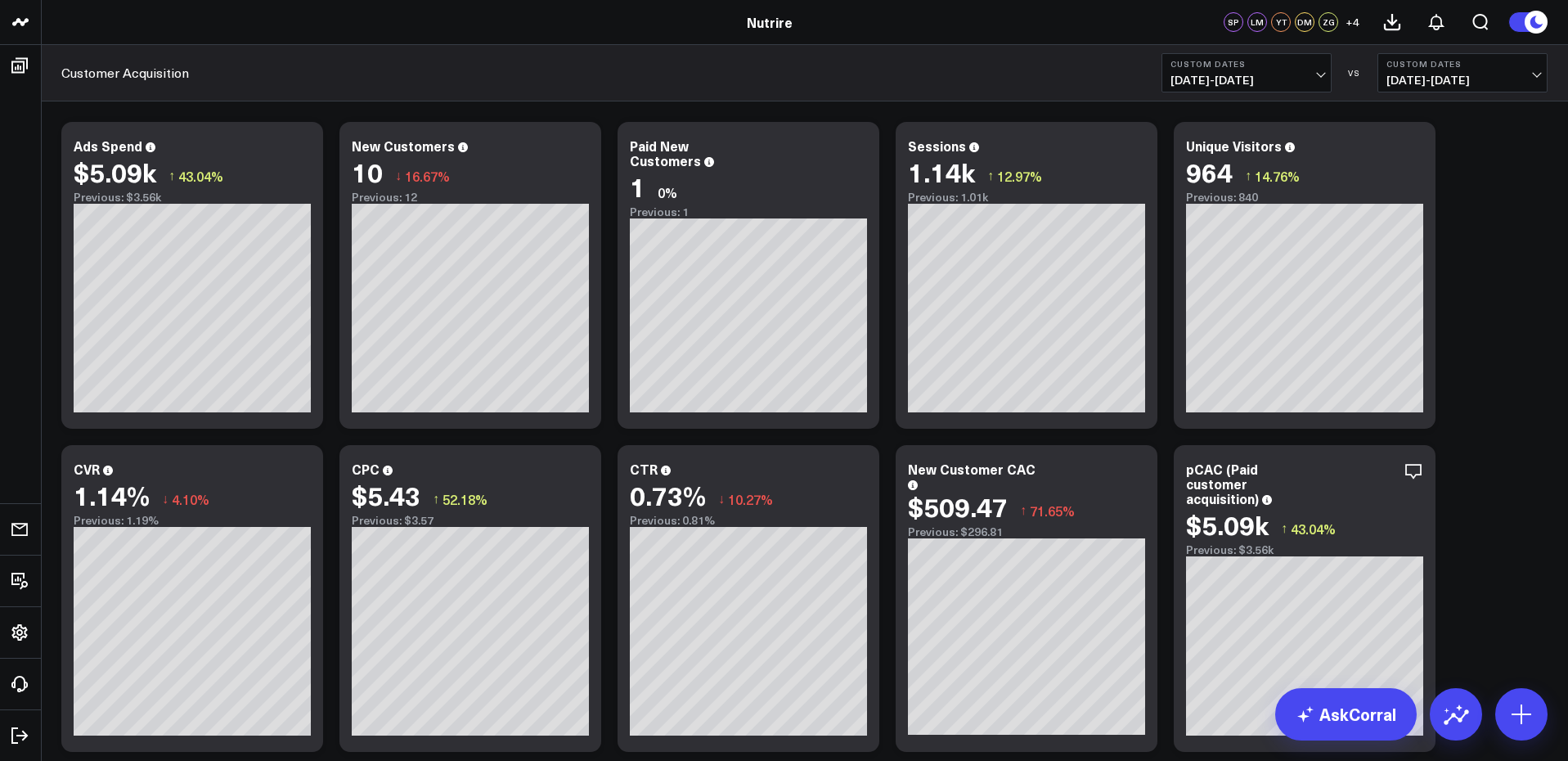
click at [1264, 91] on button "Custom Dates 08/01/25 - 08/10/25" at bounding box center [1246, 73] width 170 height 39
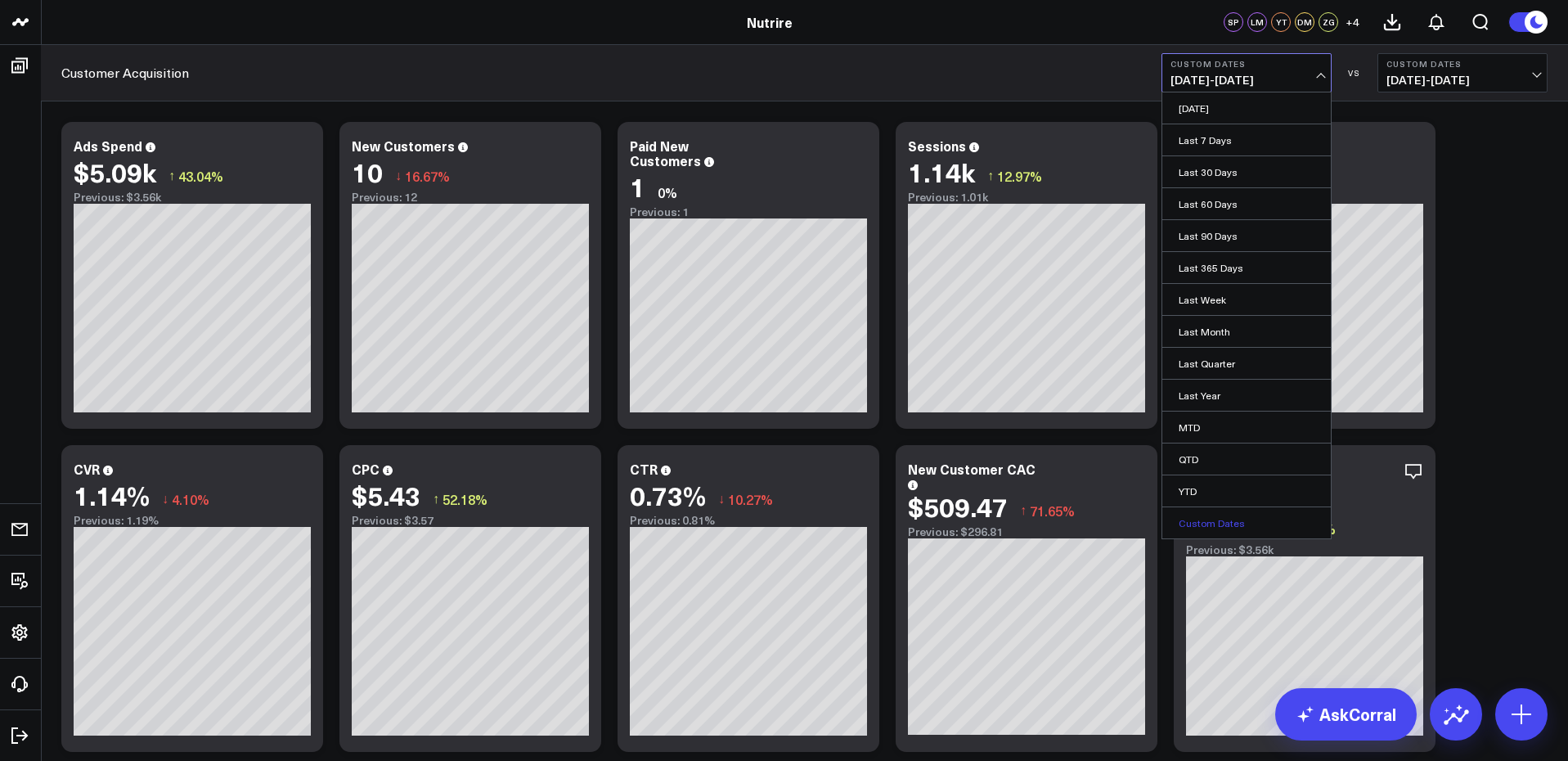
click at [1252, 515] on link "Custom Dates" at bounding box center [1246, 522] width 168 height 31
select select "7"
select select "2025"
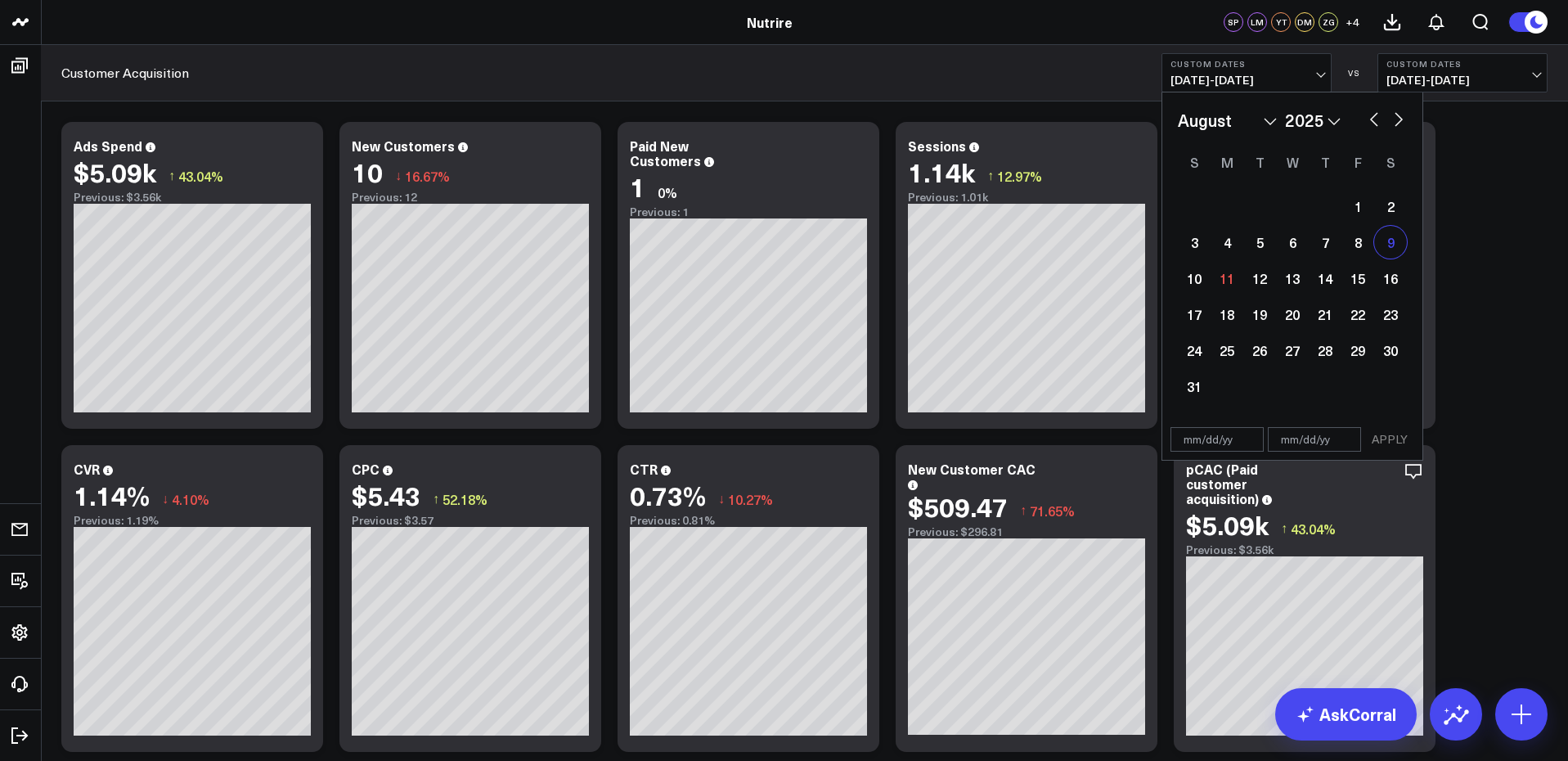
click at [1395, 252] on div "9" at bounding box center [1390, 242] width 33 height 33
type input "[DATE]"
select select "7"
select select "2025"
click at [1351, 207] on div "1" at bounding box center [1357, 206] width 33 height 33
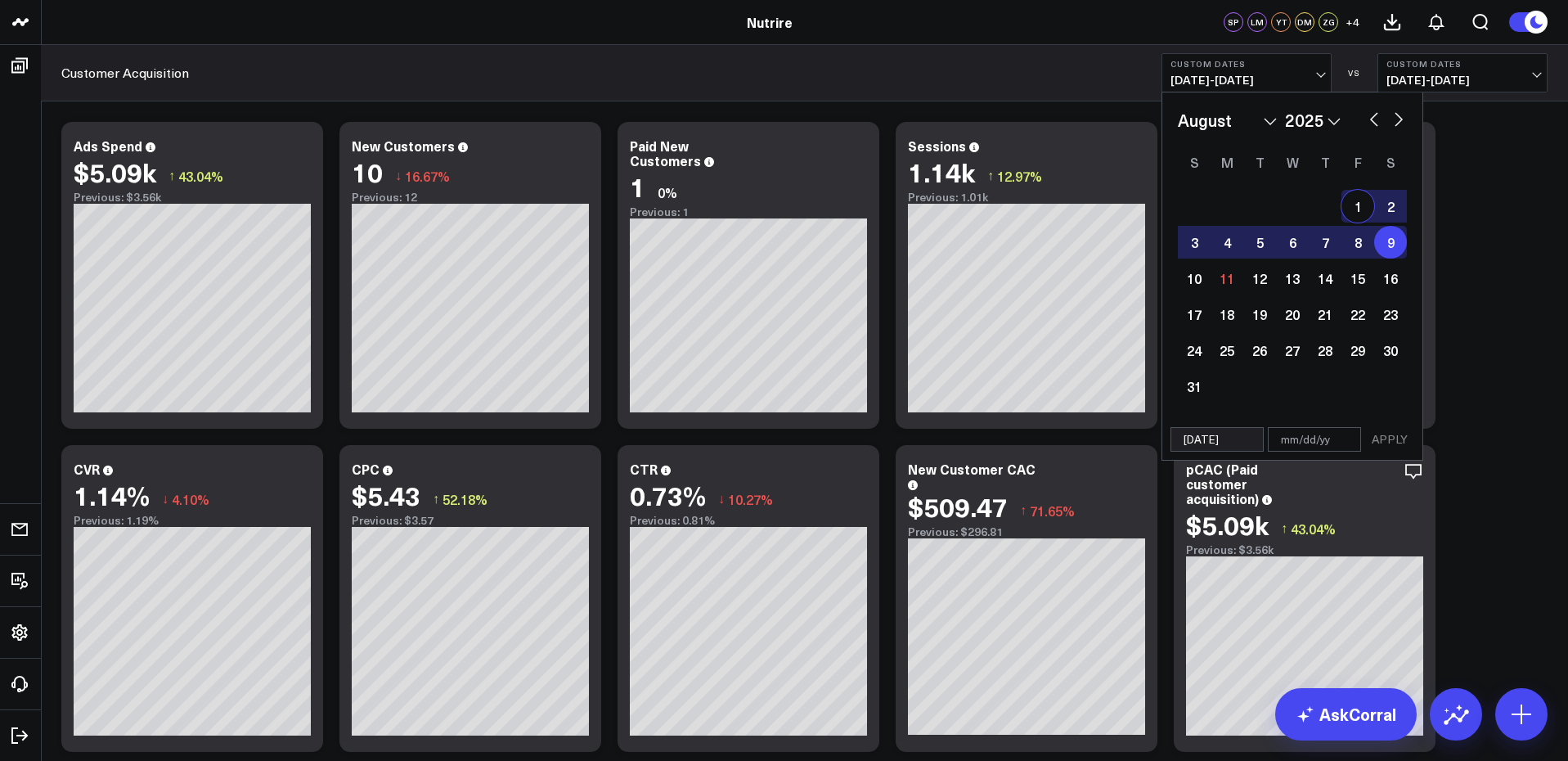
type input "[DATE]"
select select "7"
select select "2025"
click at [1384, 440] on button "APPLY" at bounding box center [1389, 439] width 49 height 25
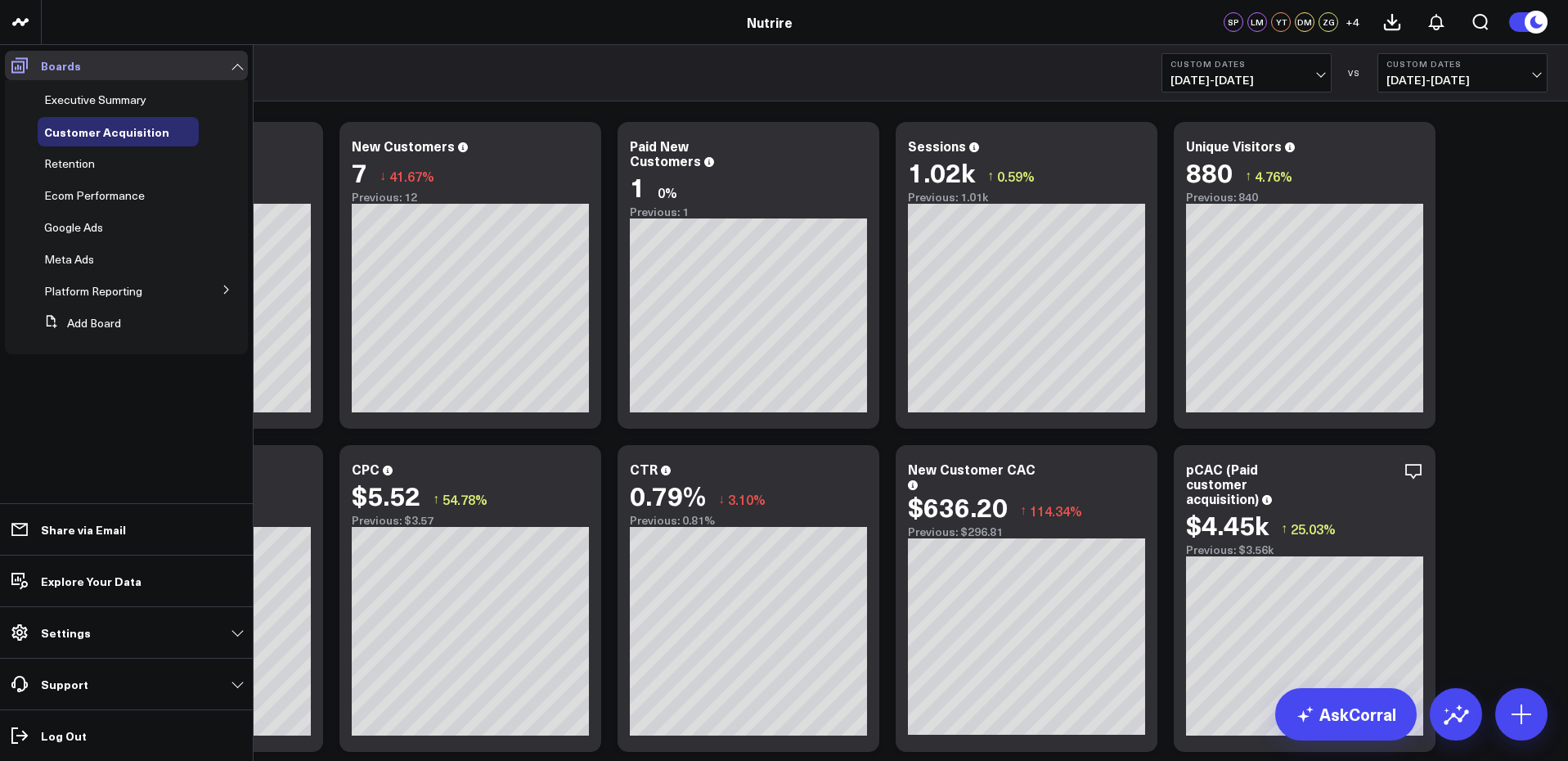
click at [19, 69] on icon at bounding box center [19, 65] width 19 height 19
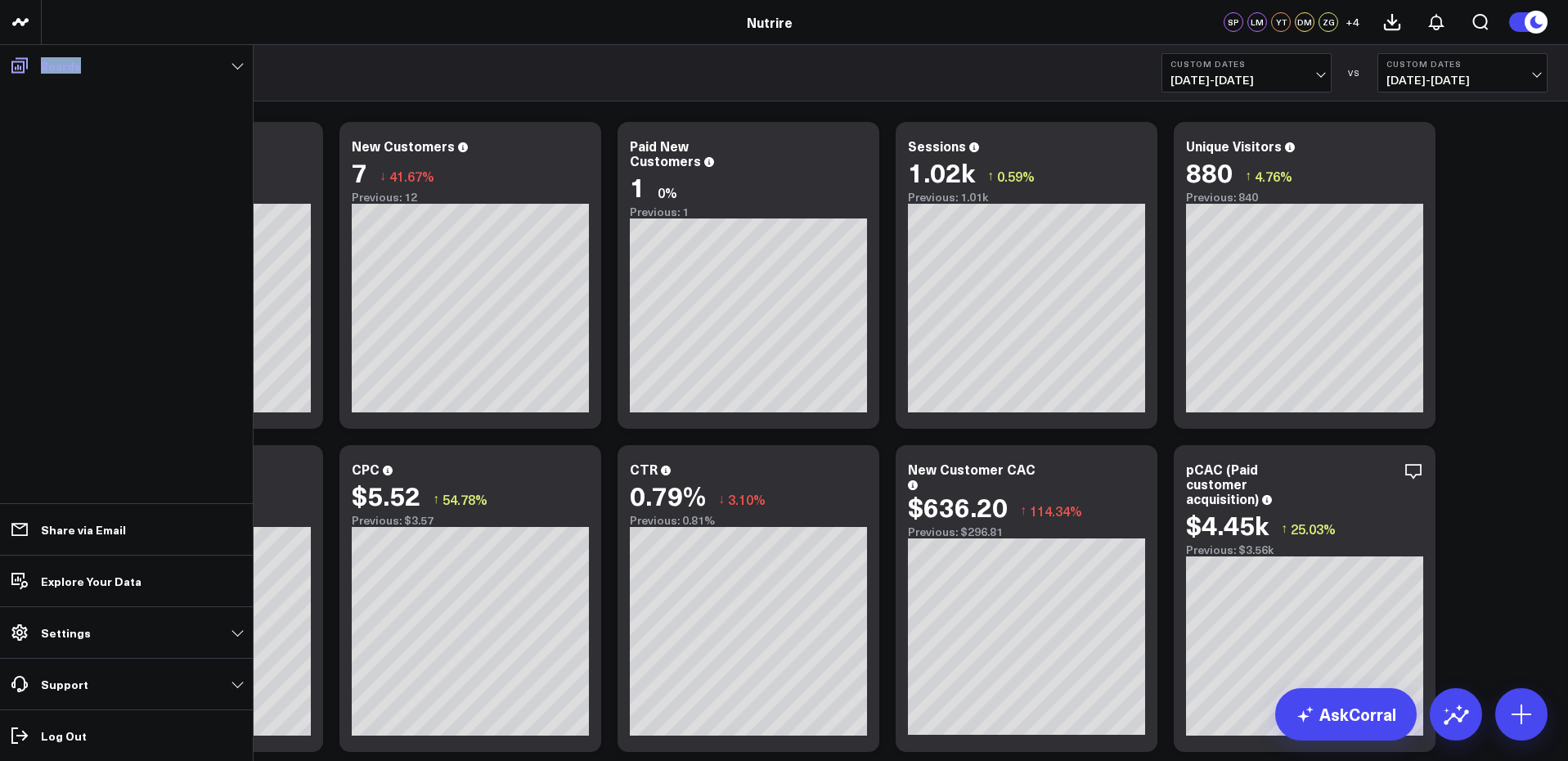
click at [19, 69] on icon at bounding box center [19, 65] width 19 height 19
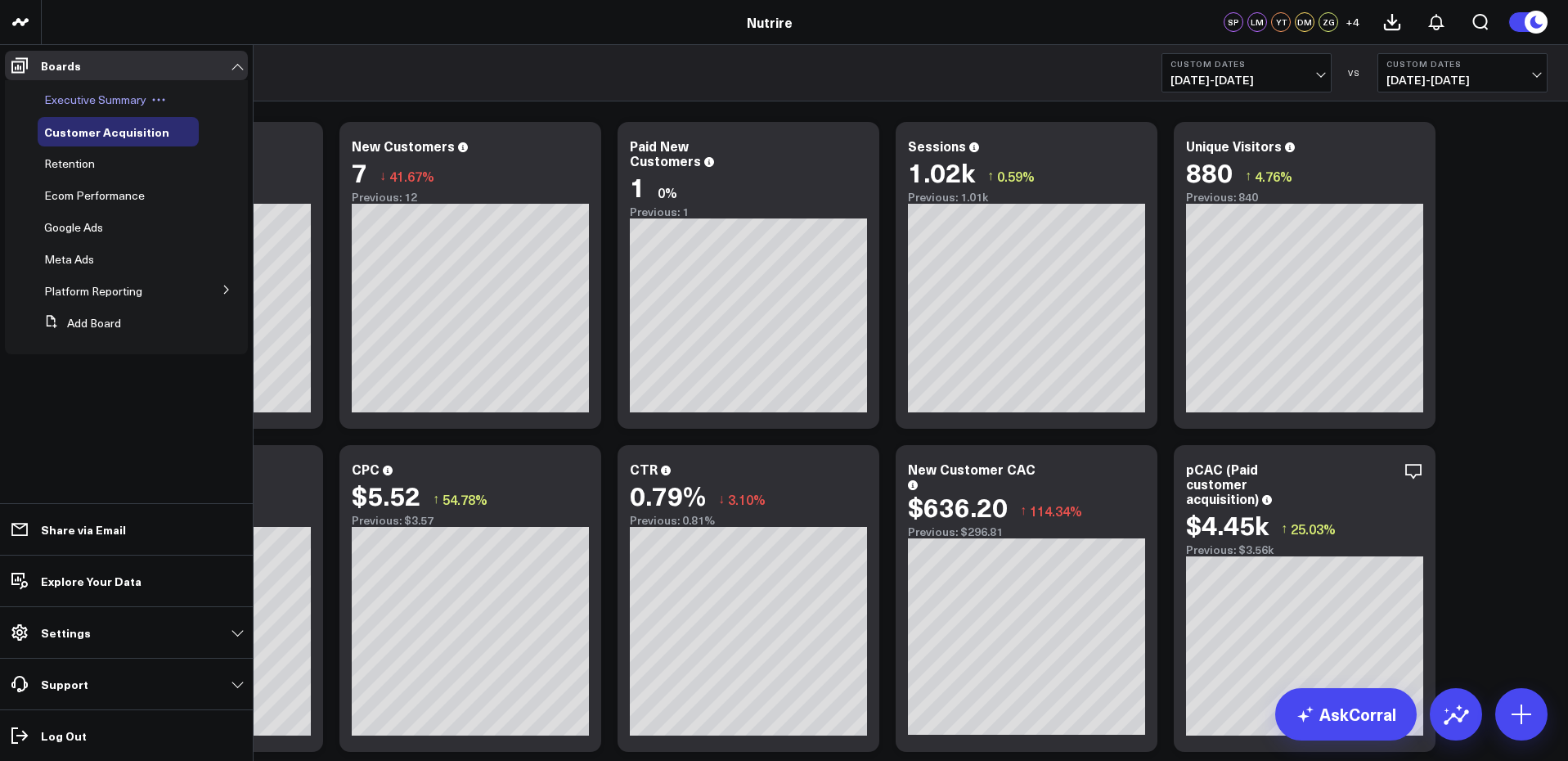
click at [67, 96] on span "Executive Summary" at bounding box center [95, 99] width 102 height 15
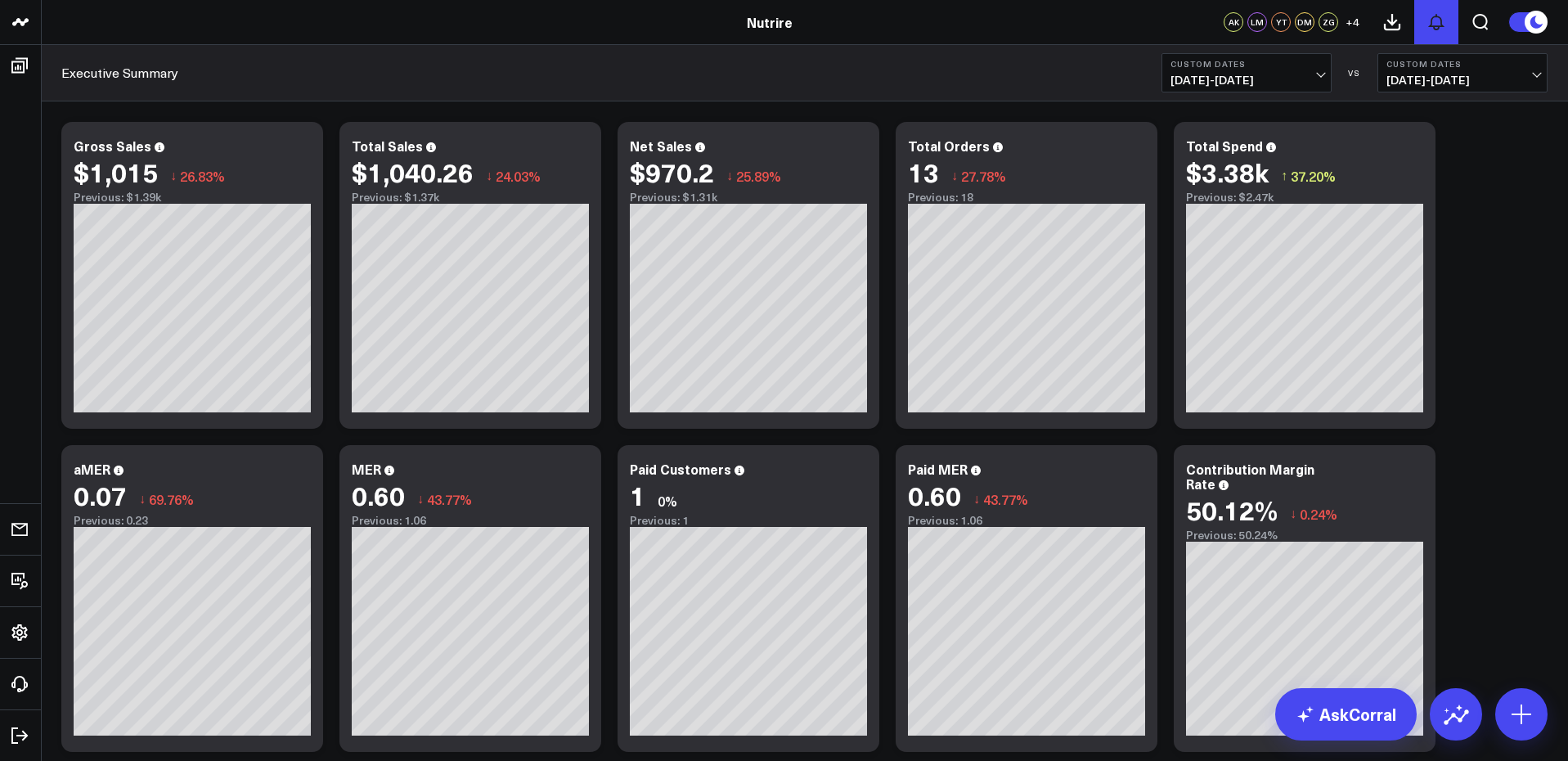
click at [1433, 19] on icon at bounding box center [1436, 21] width 19 height 19
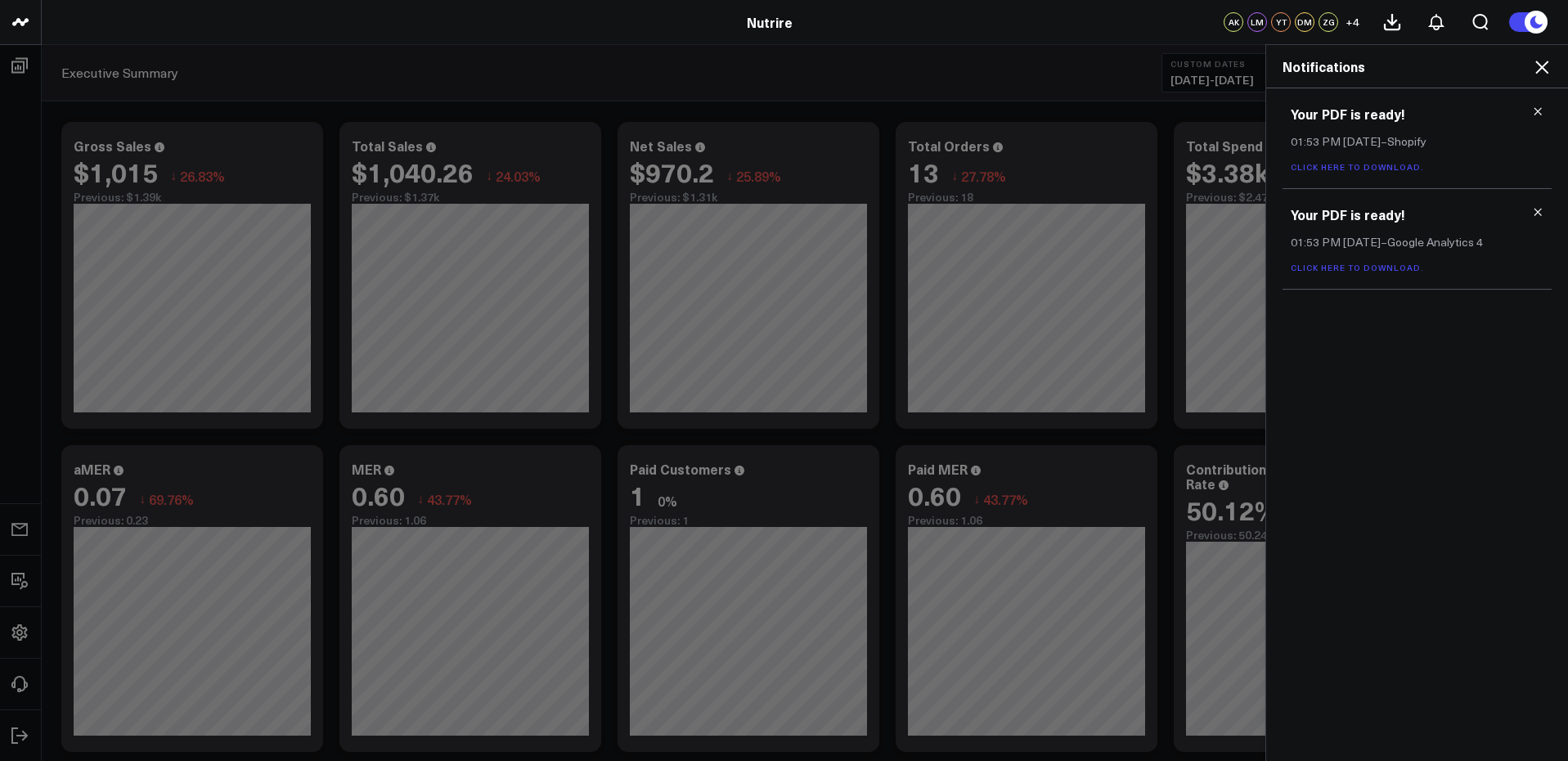
click at [1538, 110] on icon at bounding box center [1538, 112] width 12 height 12
click at [1537, 113] on icon at bounding box center [1538, 112] width 12 height 12
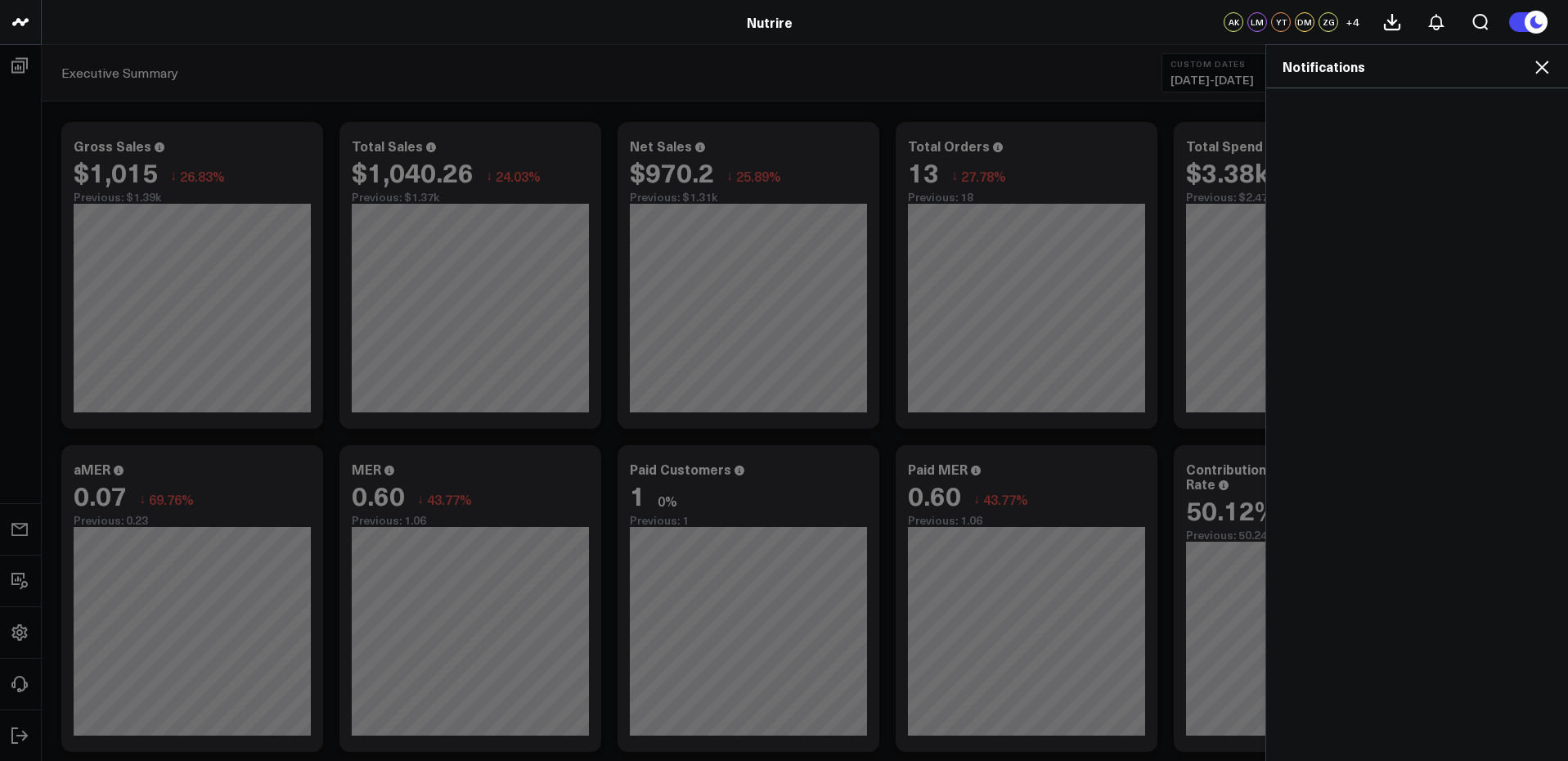
click at [1539, 74] on icon at bounding box center [1542, 67] width 19 height 19
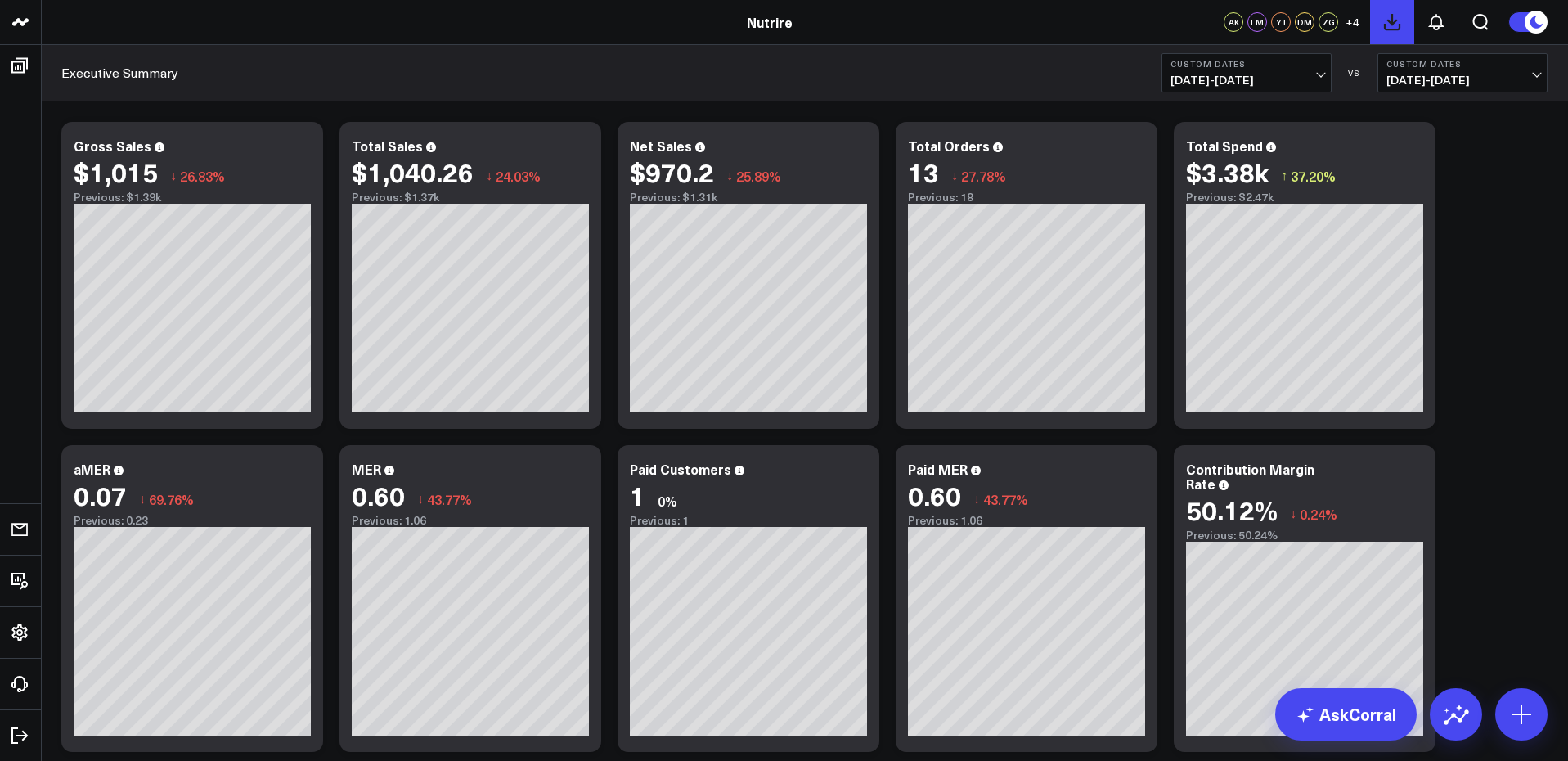
click at [1401, 31] on icon at bounding box center [1392, 21] width 19 height 19
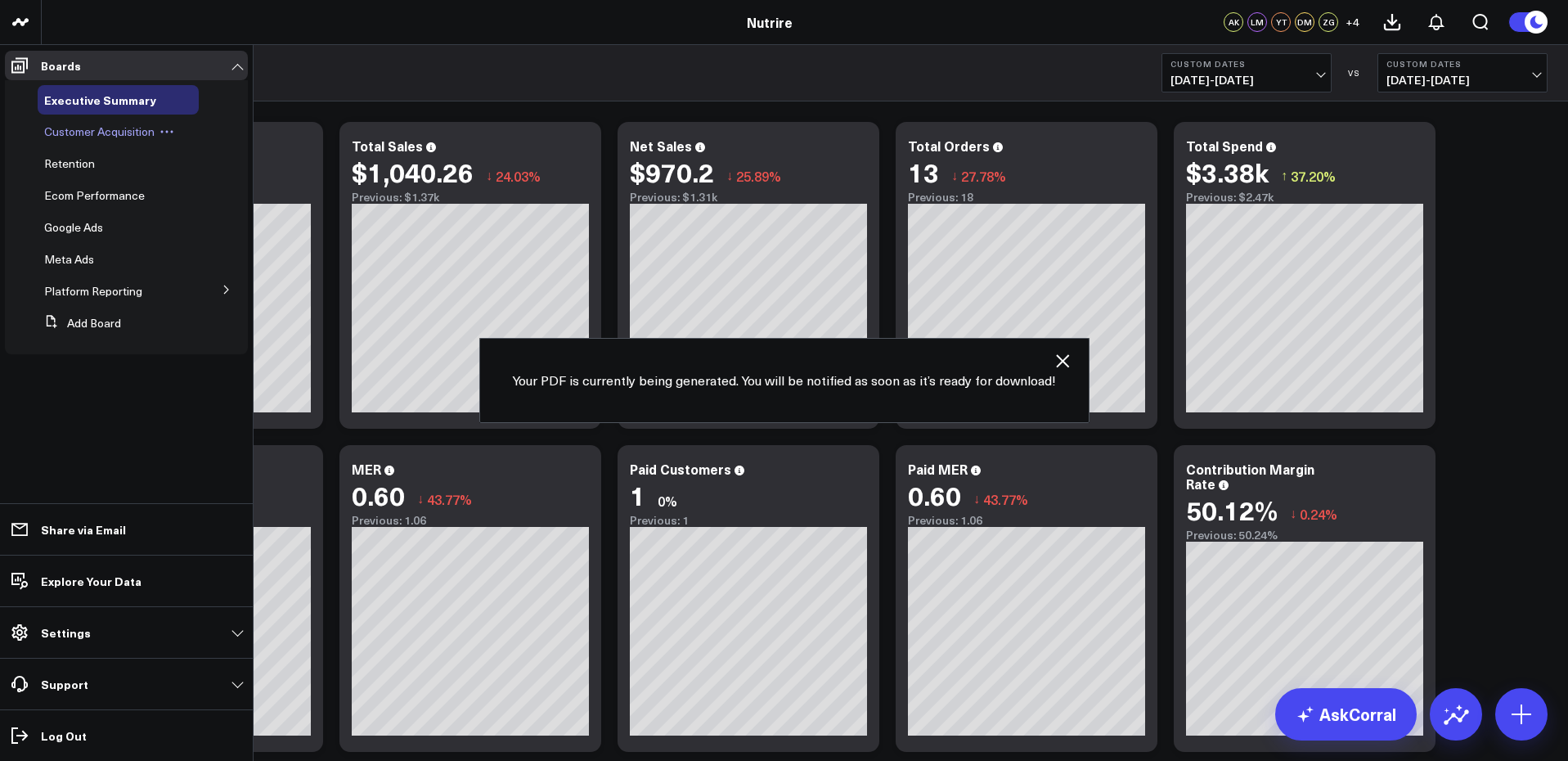
click at [88, 131] on span "Customer Acquisition" at bounding box center [99, 131] width 110 height 15
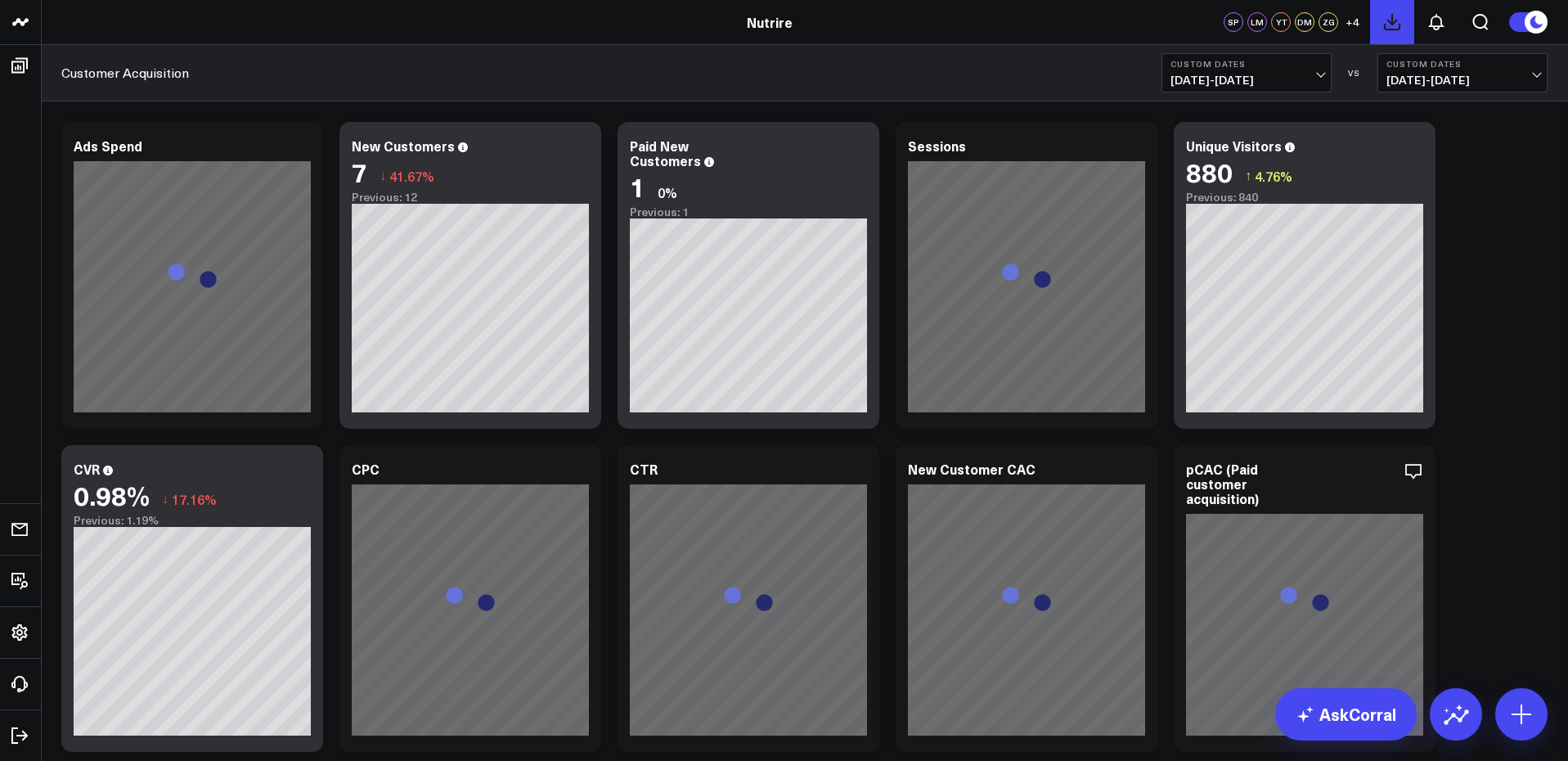
click at [1387, 21] on icon at bounding box center [1392, 21] width 19 height 19
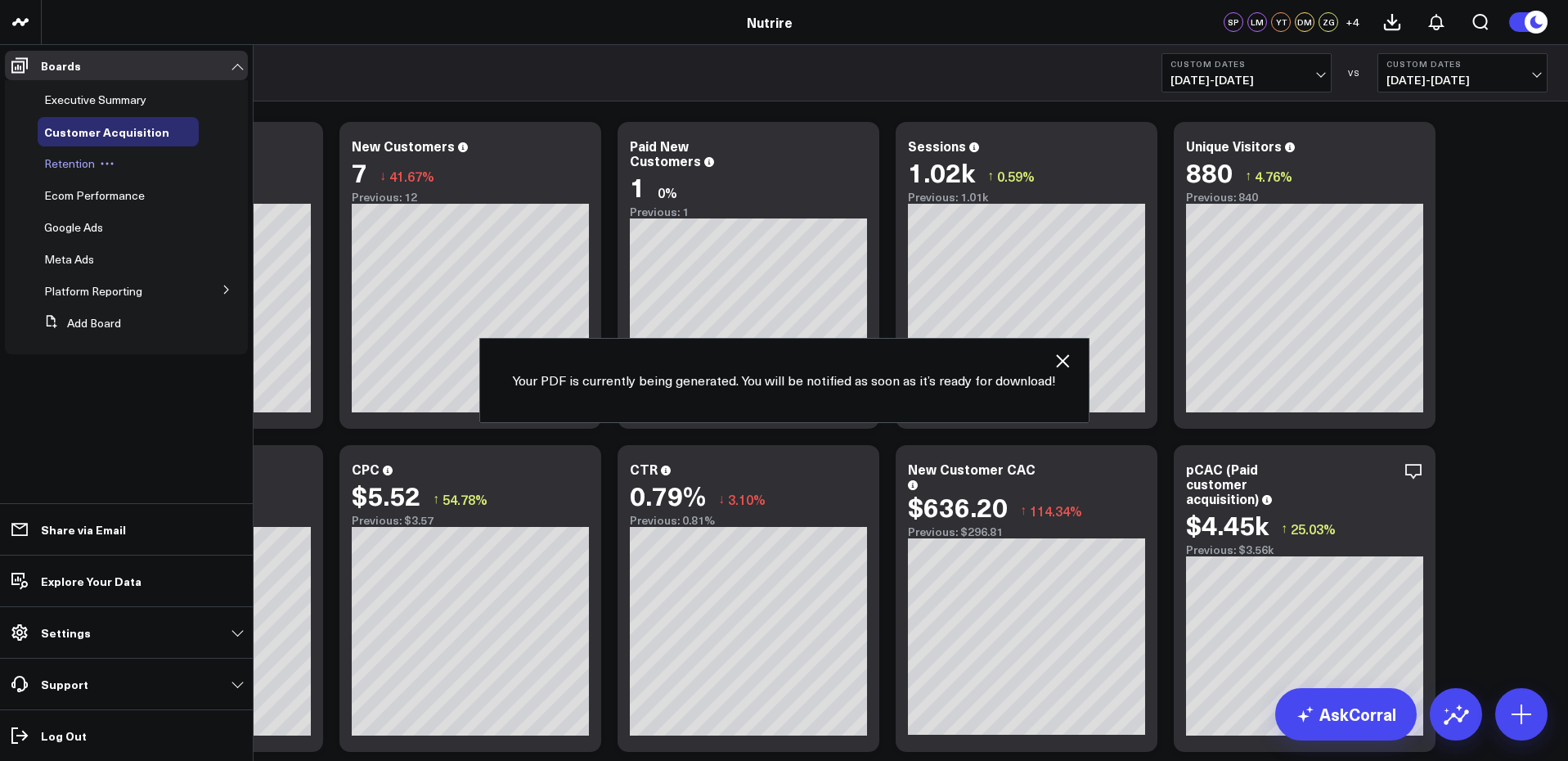
click at [72, 170] on span "Retention" at bounding box center [69, 163] width 51 height 15
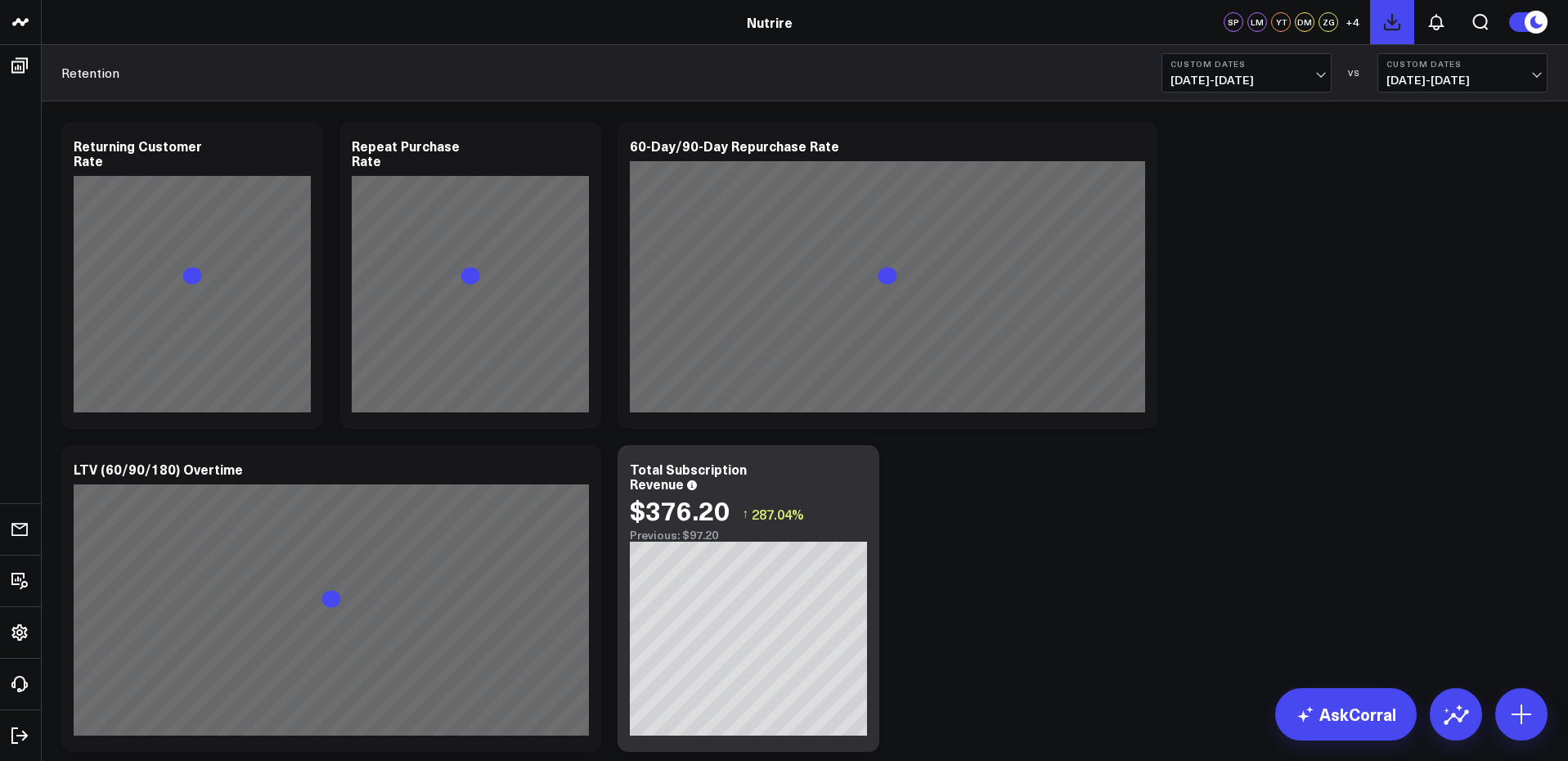
click at [1393, 25] on use at bounding box center [1392, 21] width 14 height 14
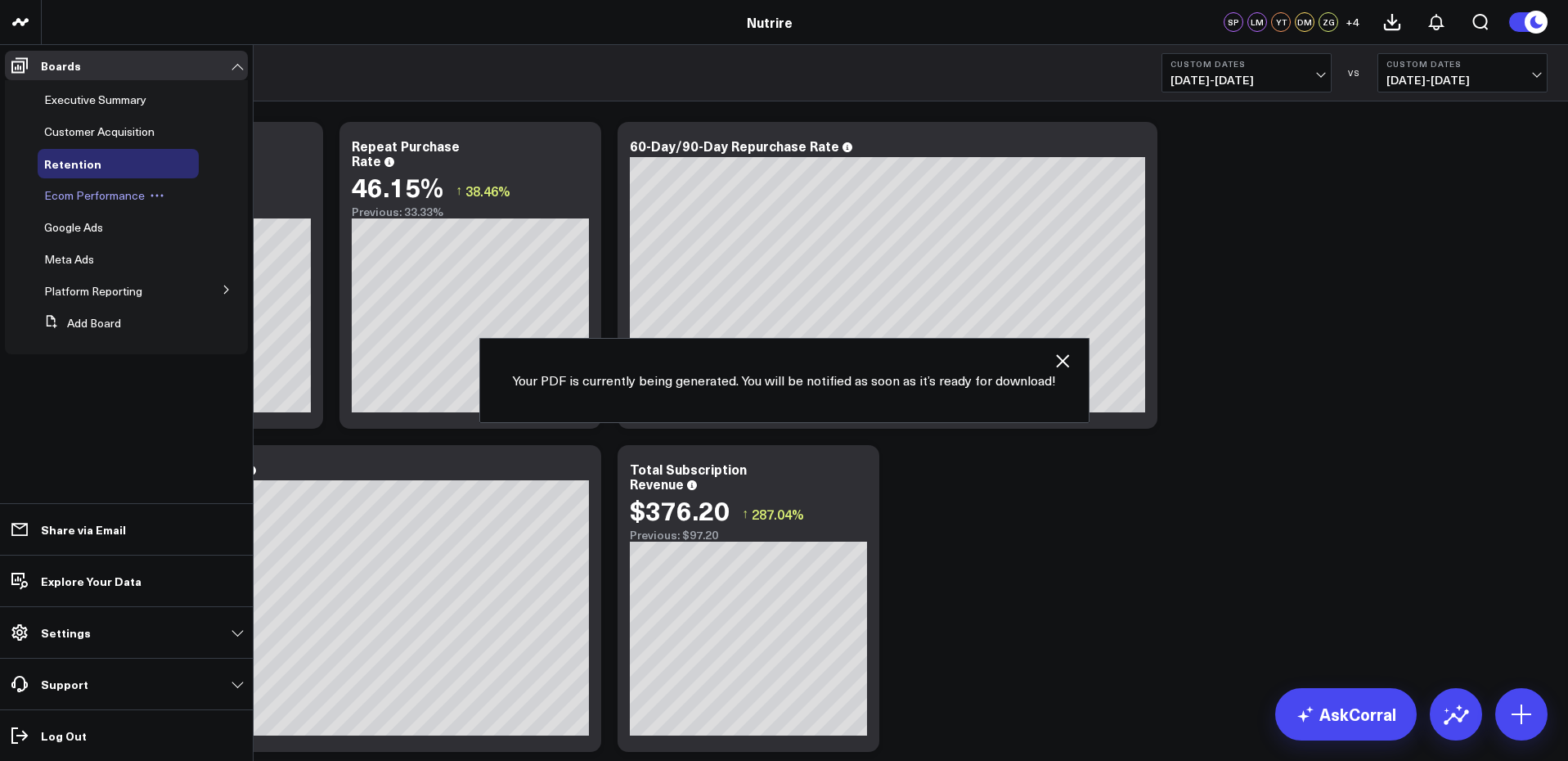
click at [91, 196] on span "Ecom Performance" at bounding box center [94, 195] width 101 height 15
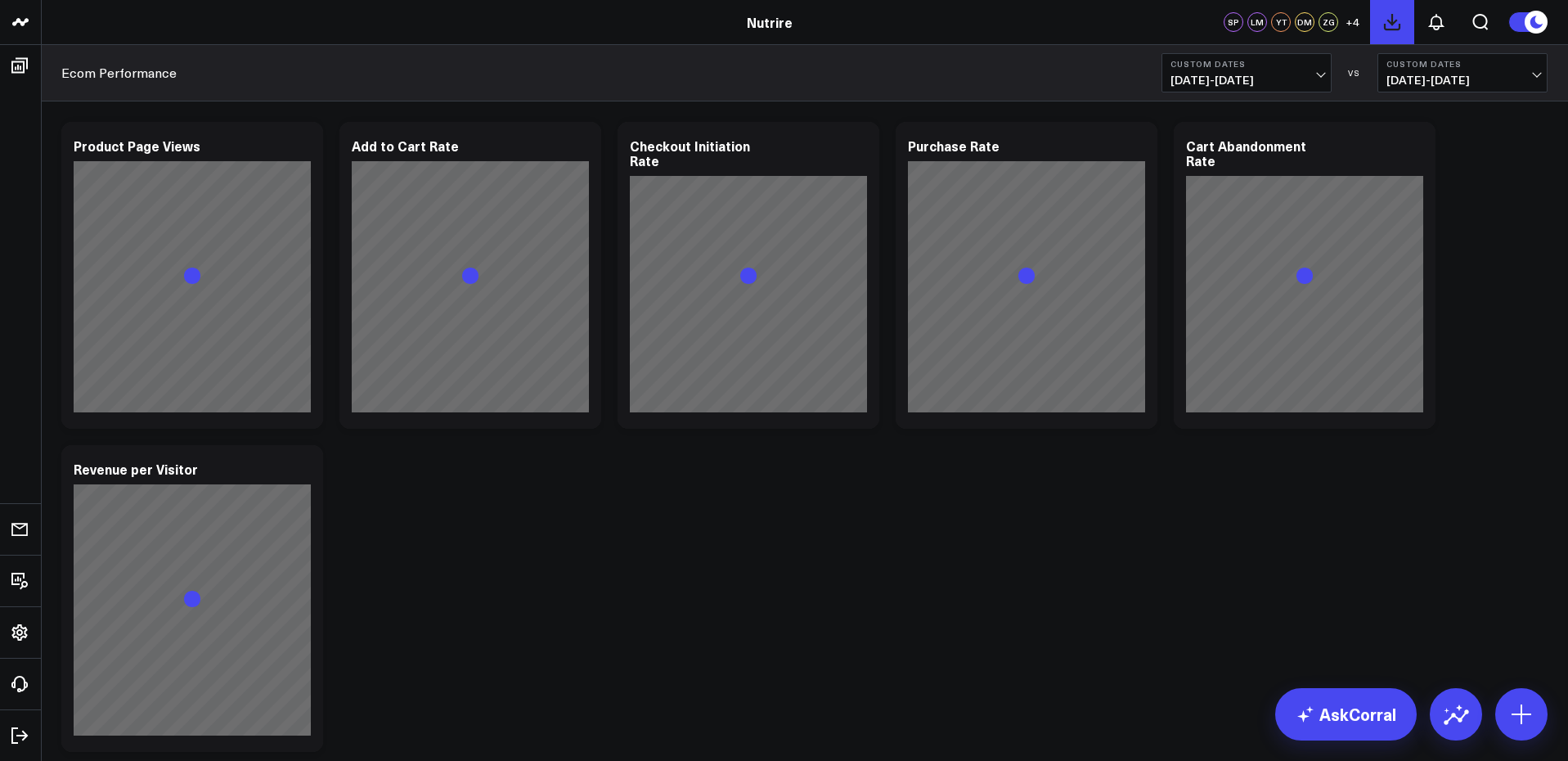
click at [1391, 17] on use at bounding box center [1392, 21] width 14 height 14
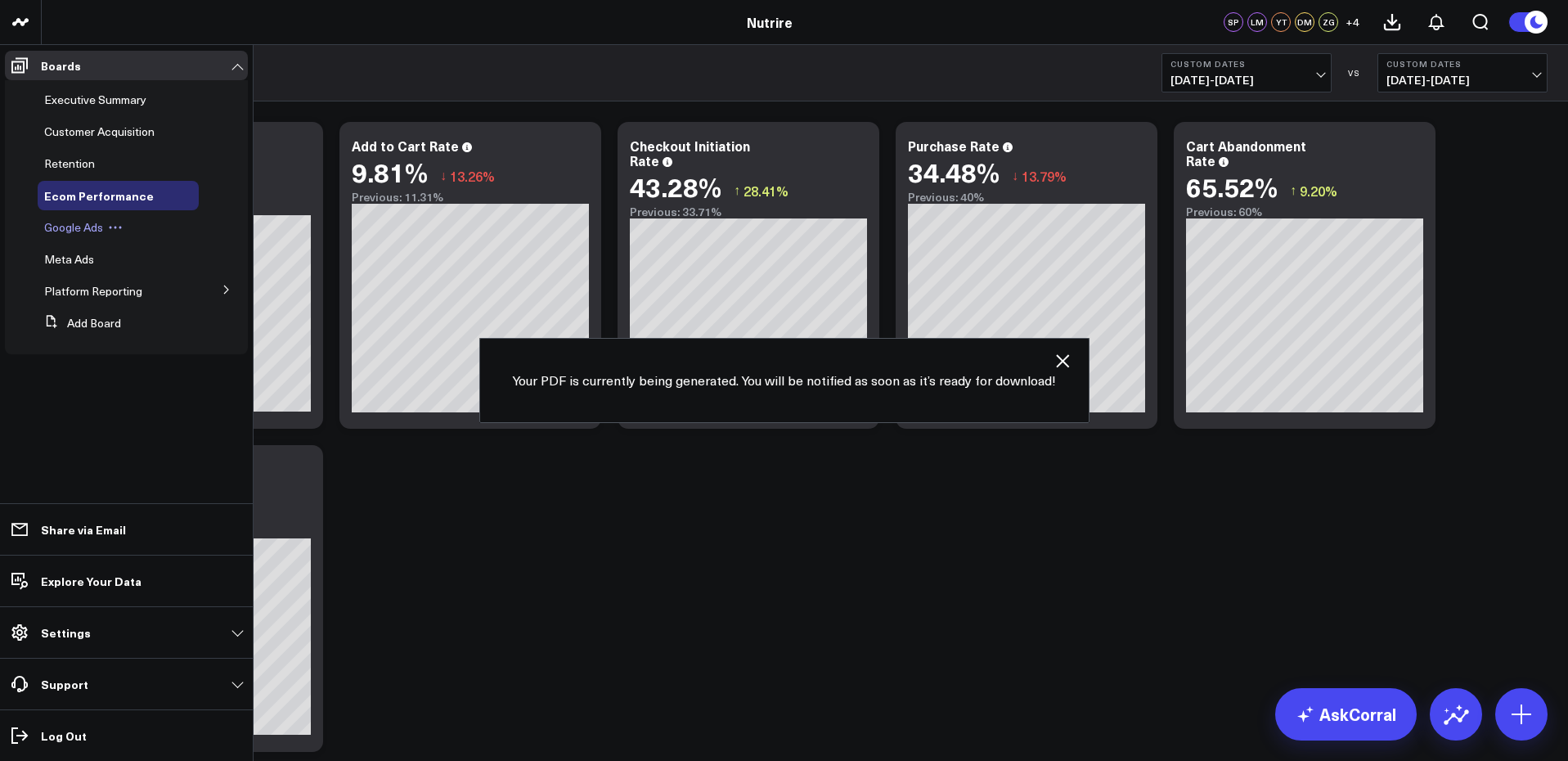
click at [85, 231] on span "Google Ads" at bounding box center [74, 227] width 59 height 15
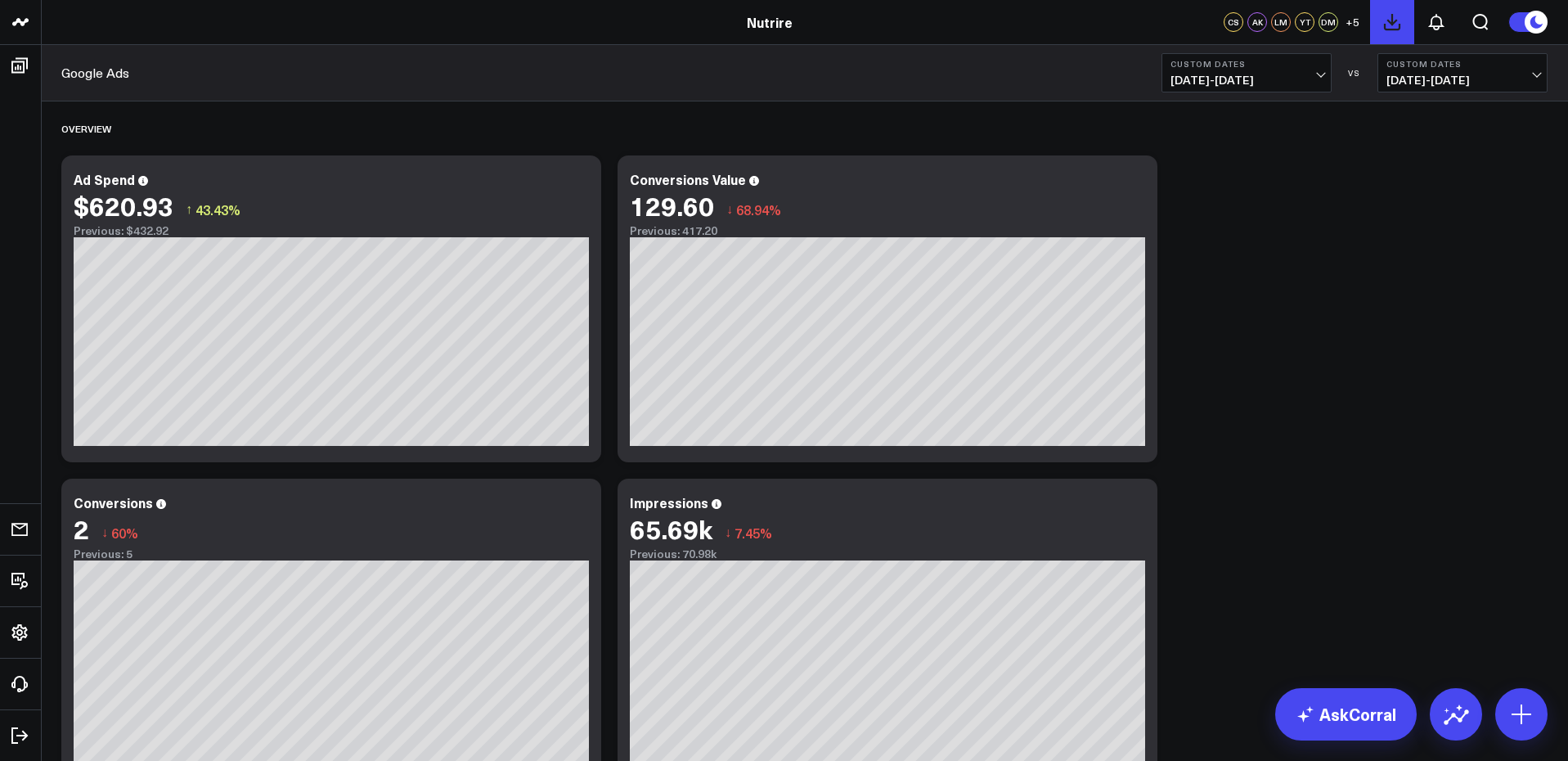
click at [1388, 35] on button at bounding box center [1392, 22] width 44 height 44
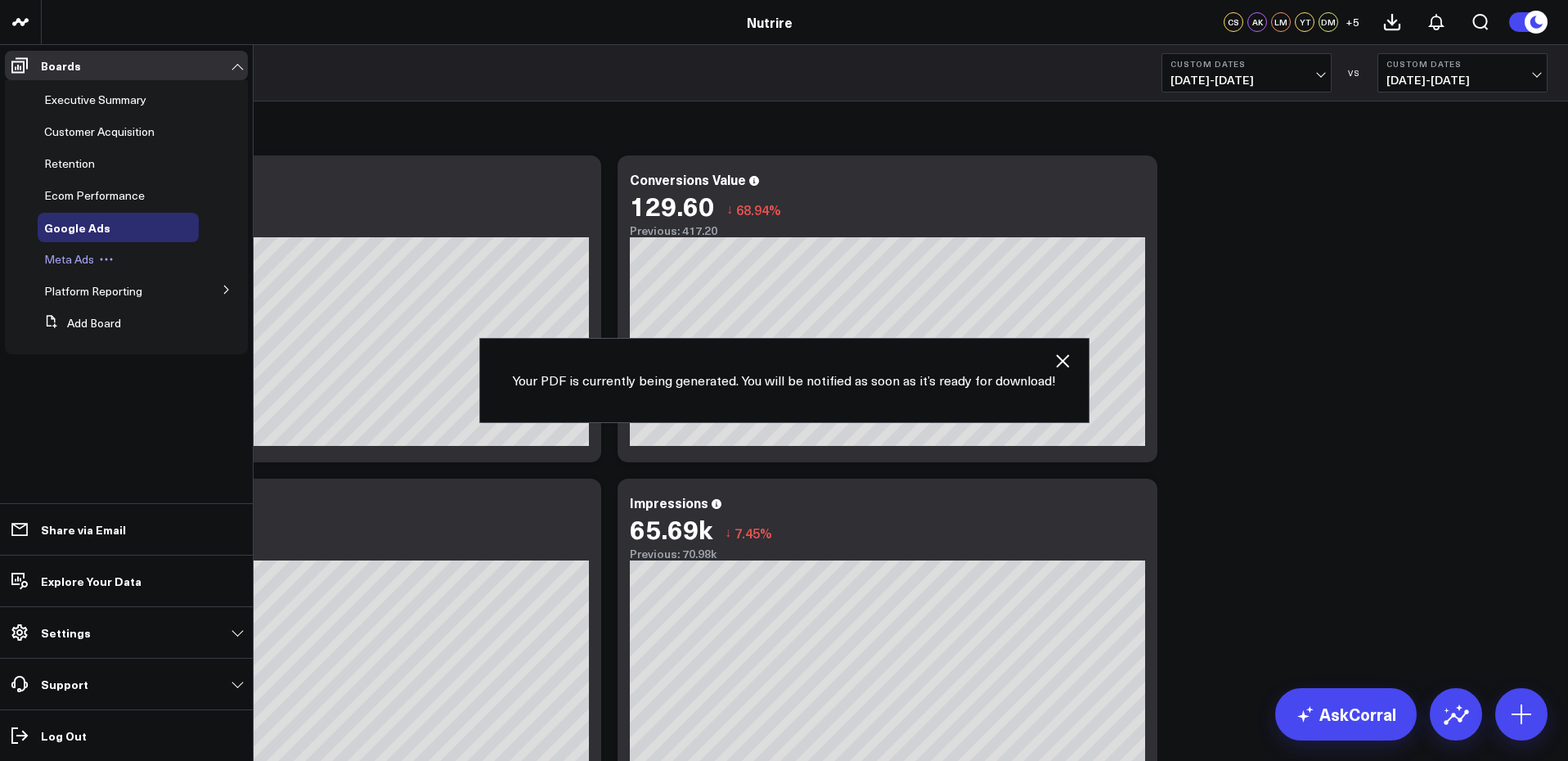
click at [76, 259] on span "Meta Ads" at bounding box center [69, 259] width 50 height 15
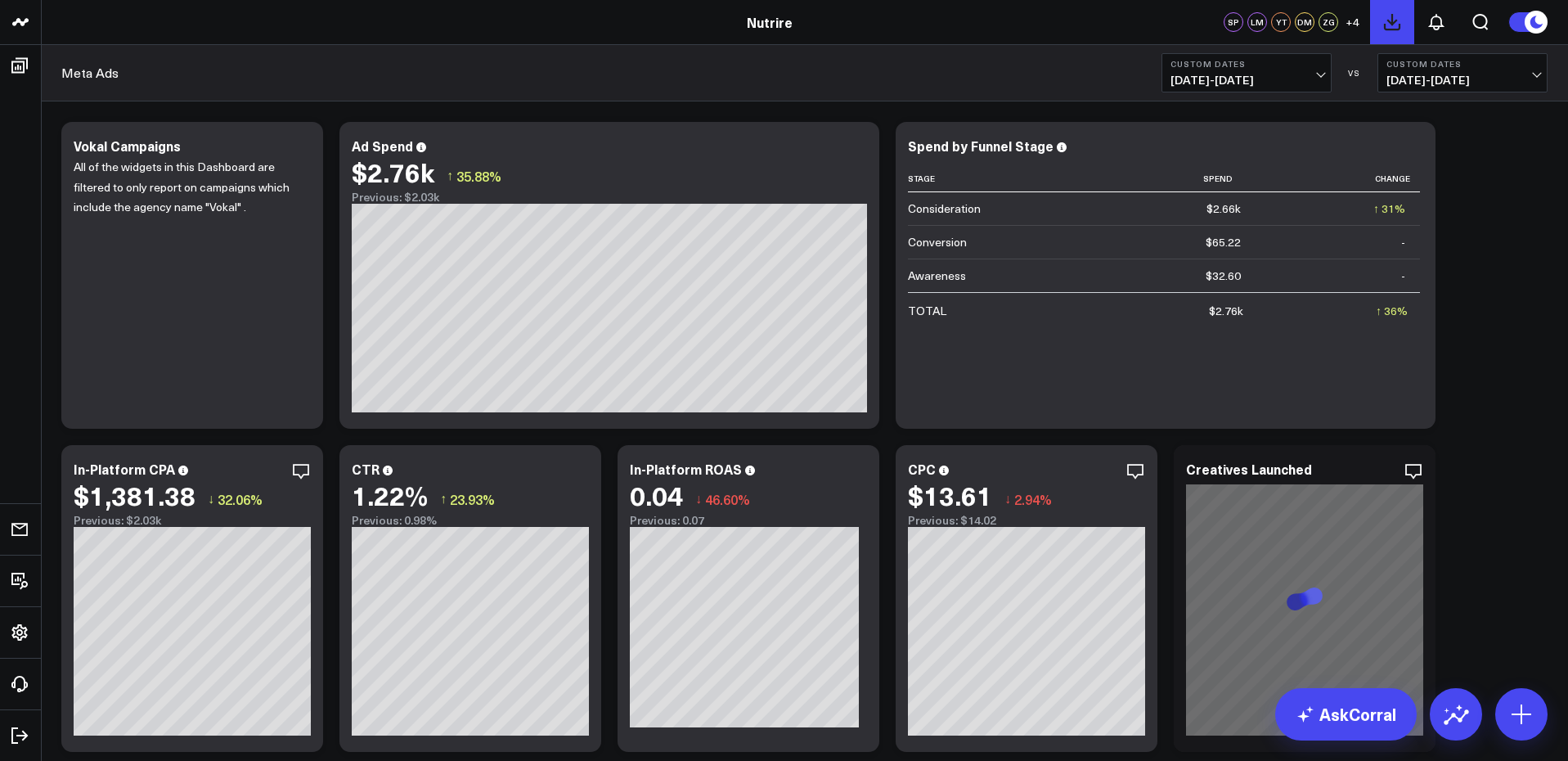
click at [1389, 20] on icon at bounding box center [1392, 21] width 19 height 19
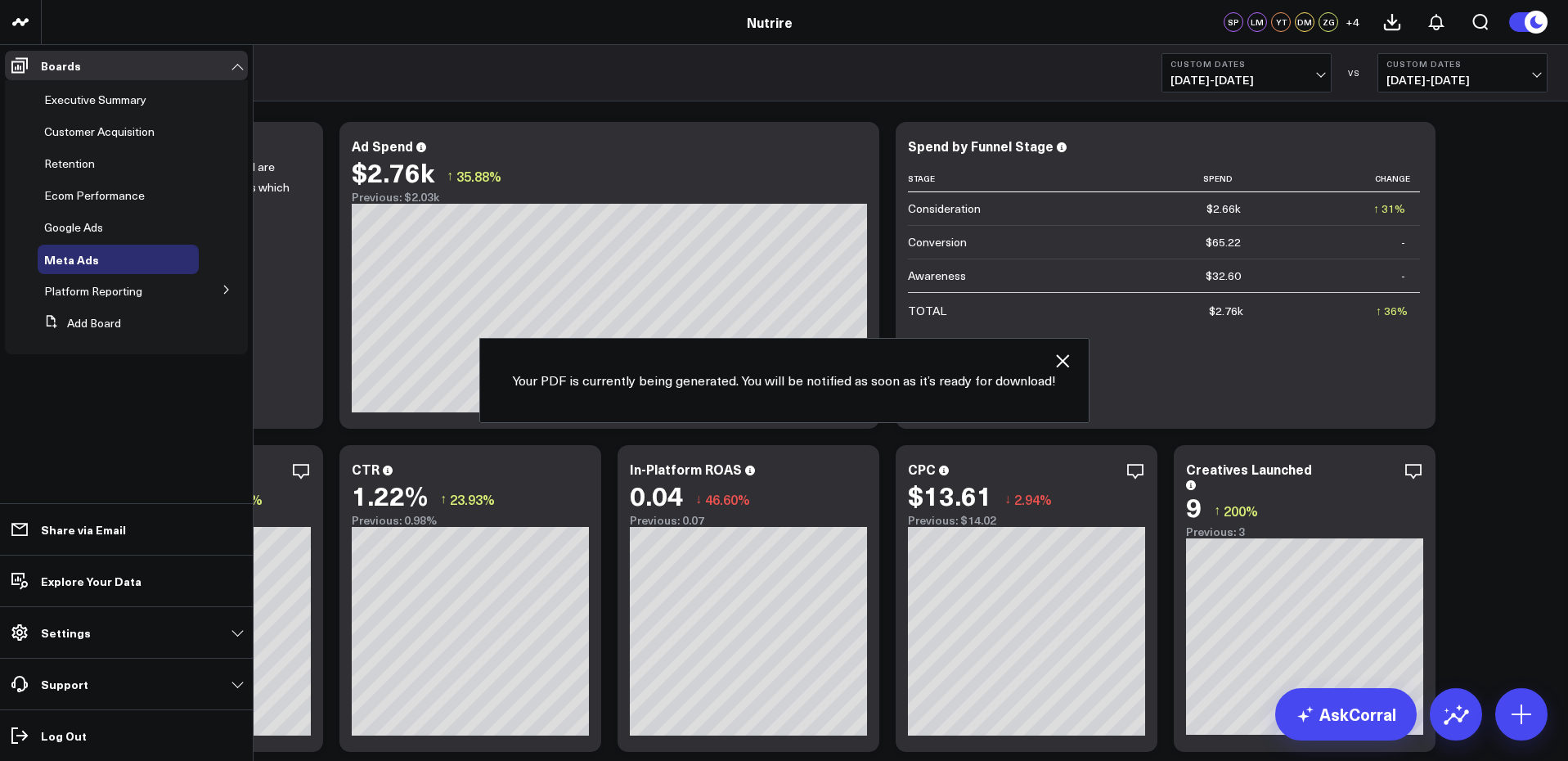
click at [227, 289] on icon at bounding box center [227, 290] width 10 height 10
click at [111, 326] on span "Google Analytics 4" at bounding box center [102, 320] width 96 height 15
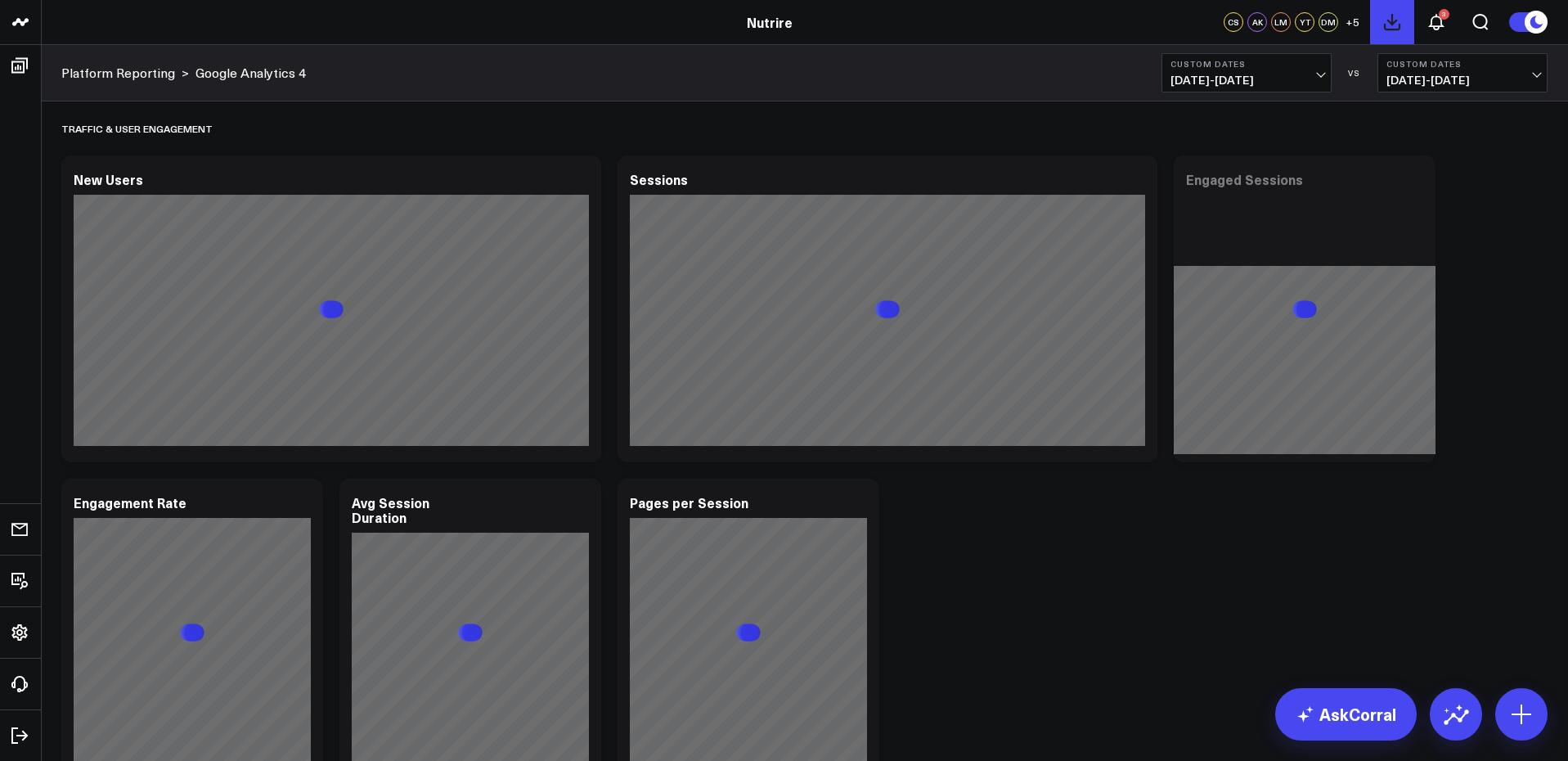
click at [1411, 19] on button at bounding box center [1392, 22] width 44 height 44
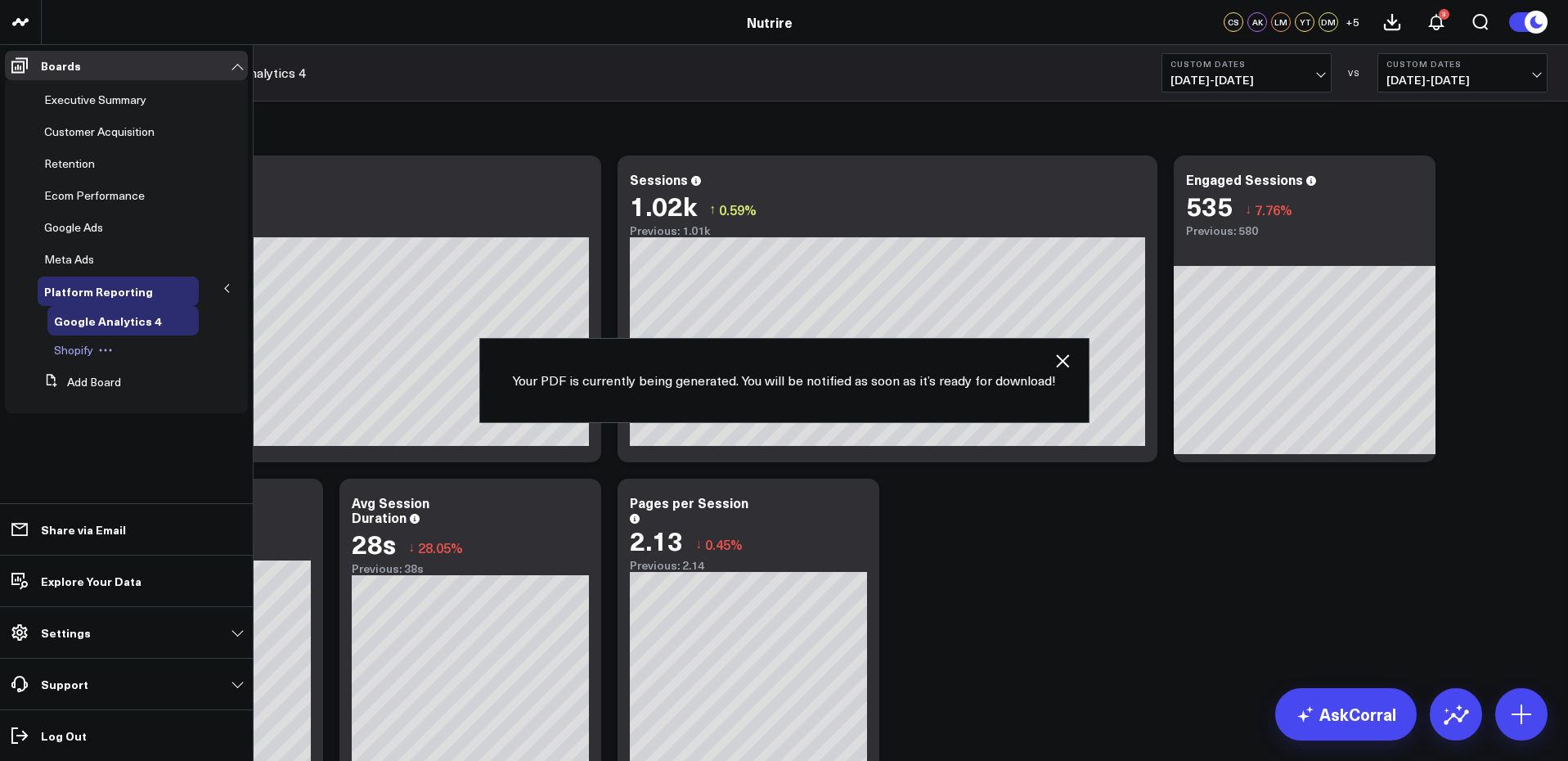
click at [75, 337] on div "Shopify" at bounding box center [123, 350] width 151 height 30
click at [78, 349] on span "Shopify" at bounding box center [74, 350] width 39 height 15
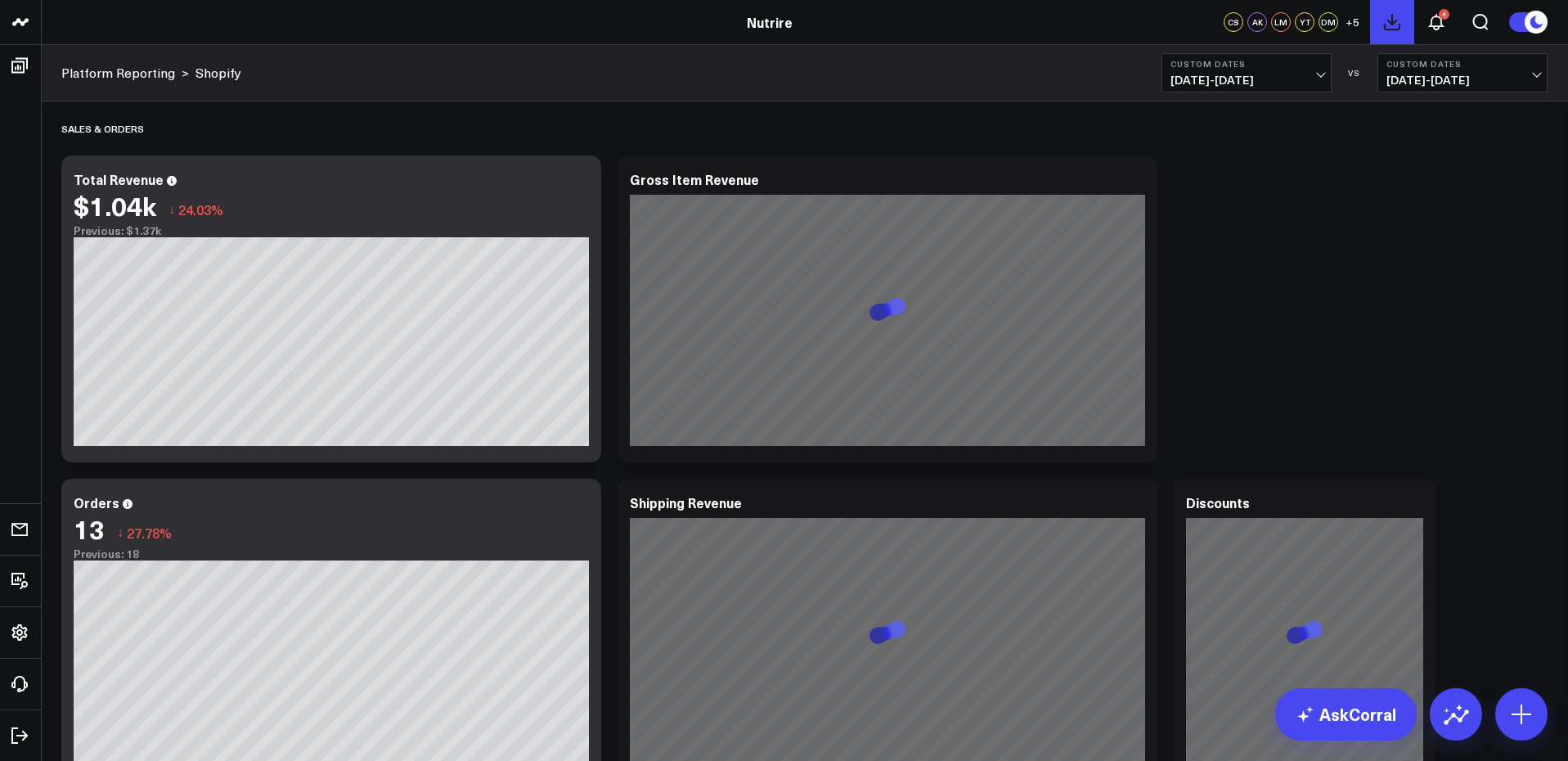
click at [1391, 23] on use at bounding box center [1392, 21] width 14 height 14
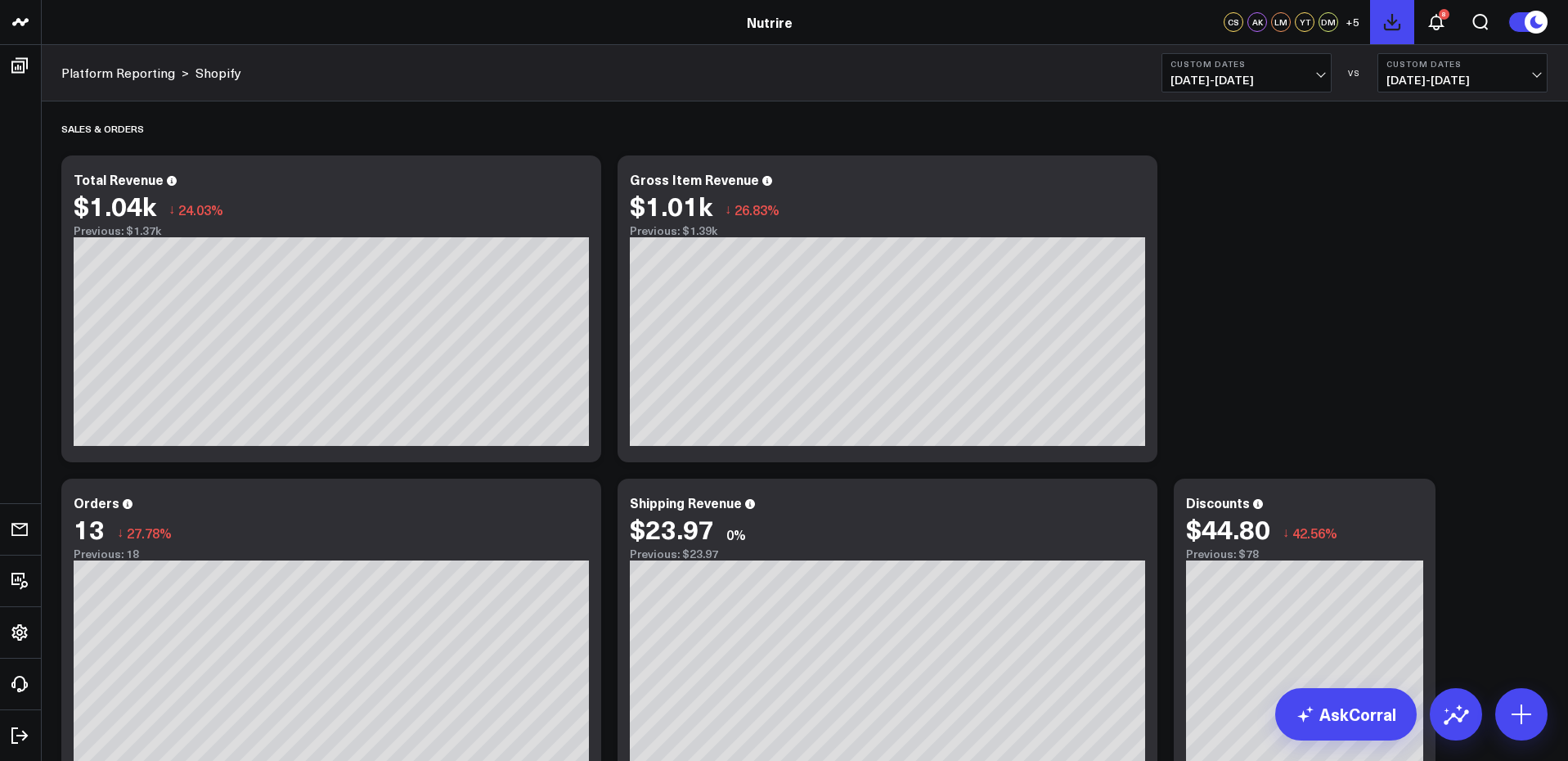
click at [1394, 27] on icon at bounding box center [1392, 21] width 19 height 19
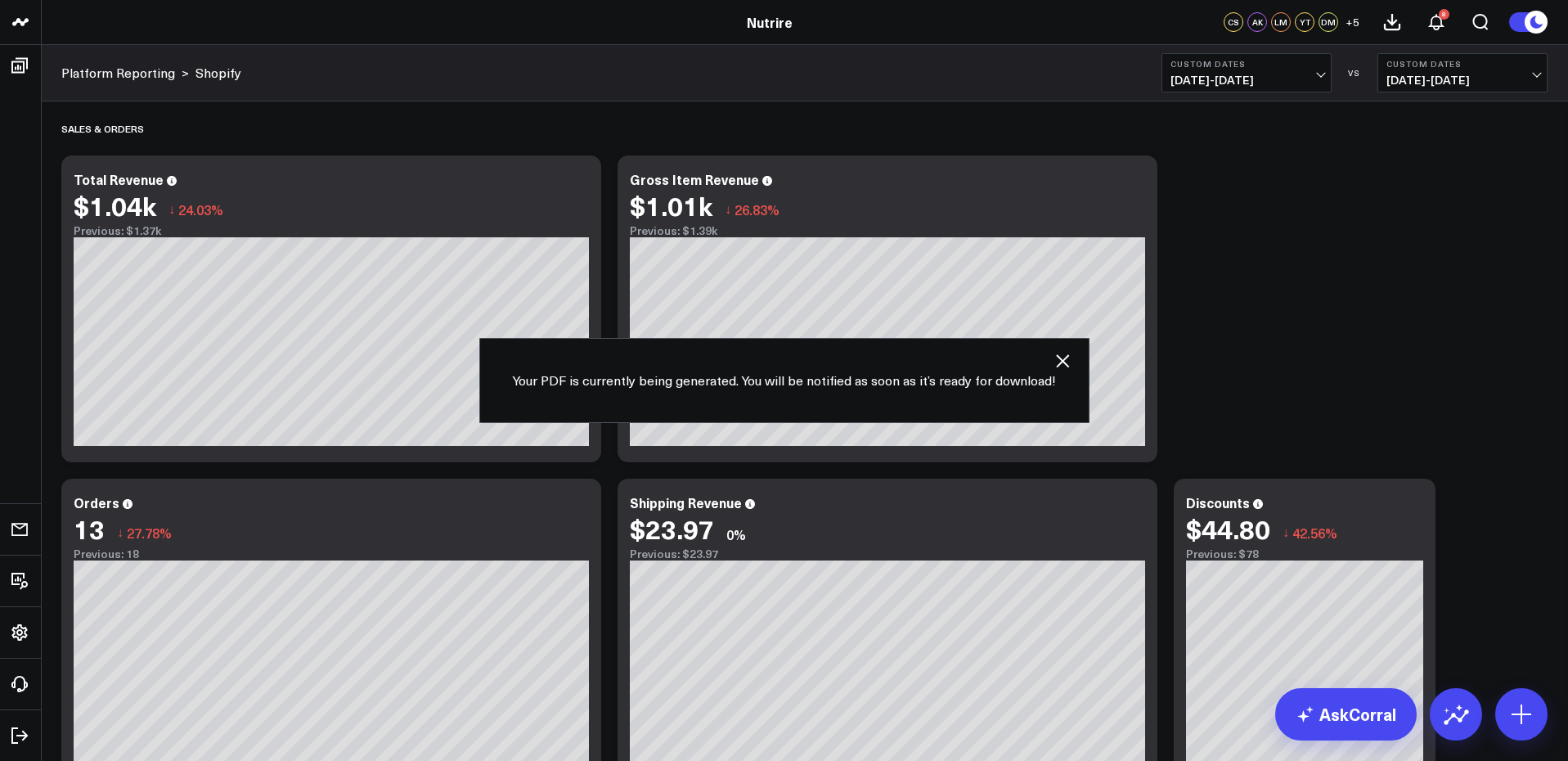
click at [1439, 28] on icon at bounding box center [1436, 21] width 19 height 19
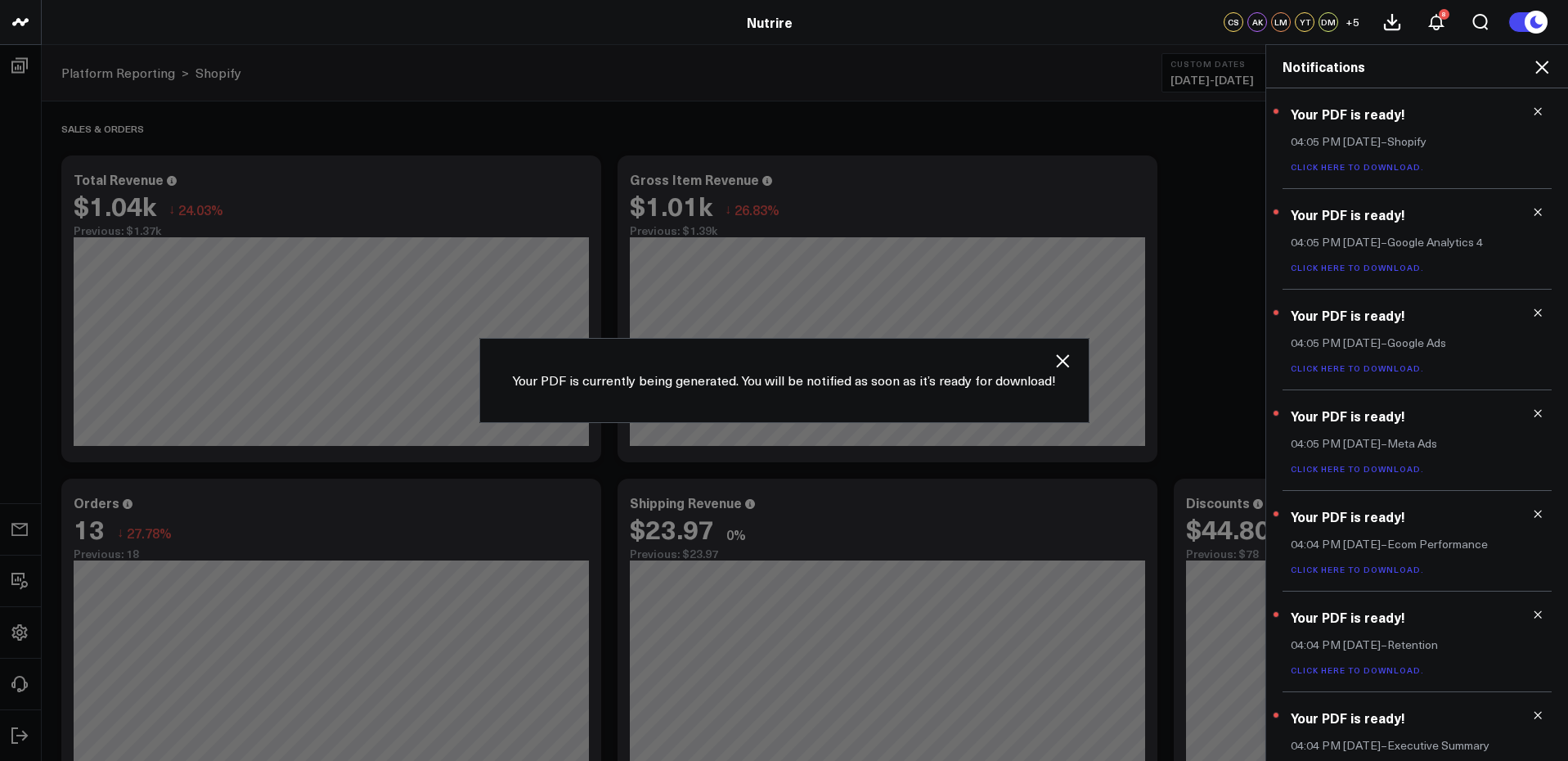
scroll to position [133, 0]
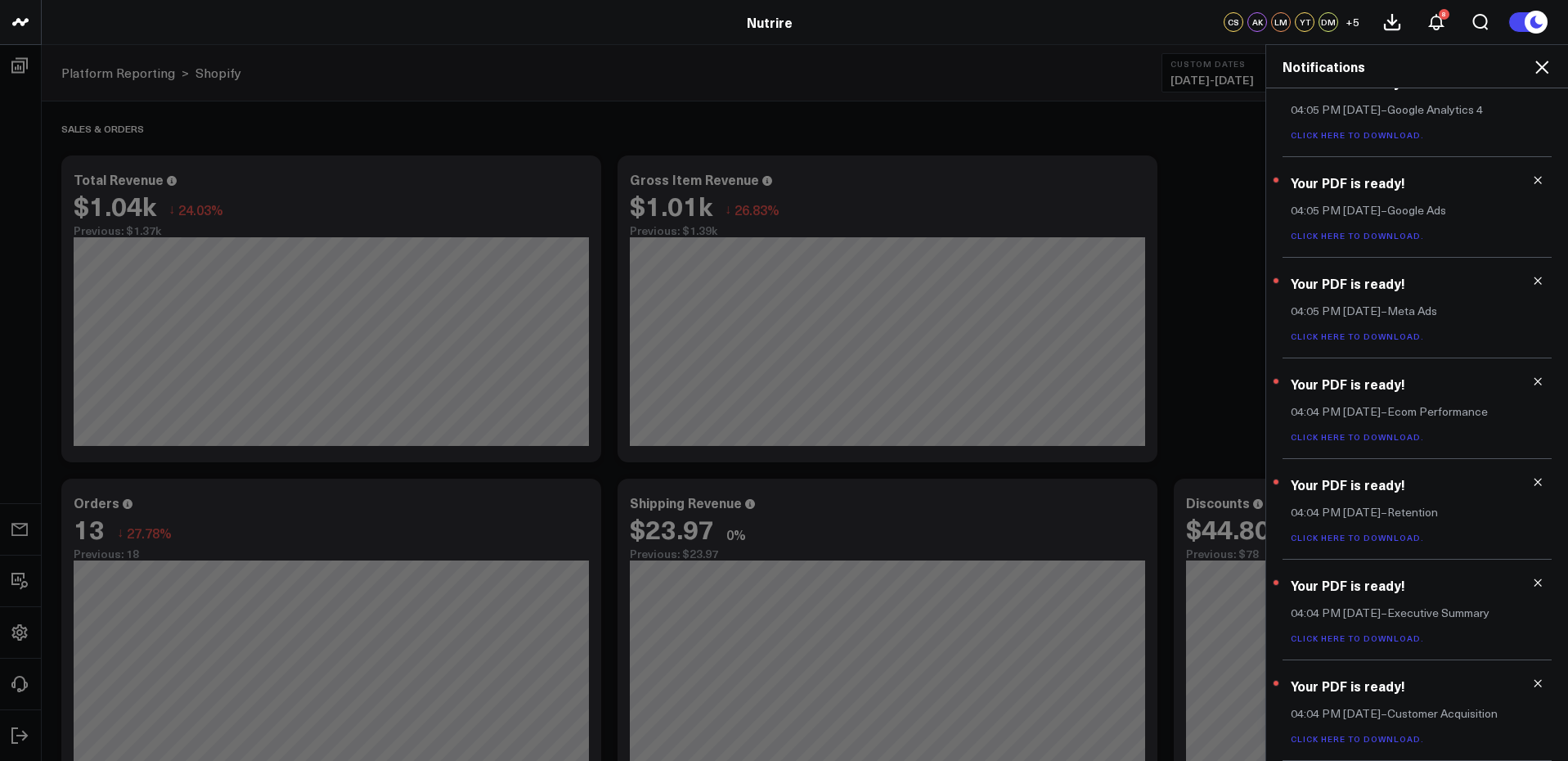
click at [1372, 735] on link "Click here to download." at bounding box center [1357, 739] width 134 height 12
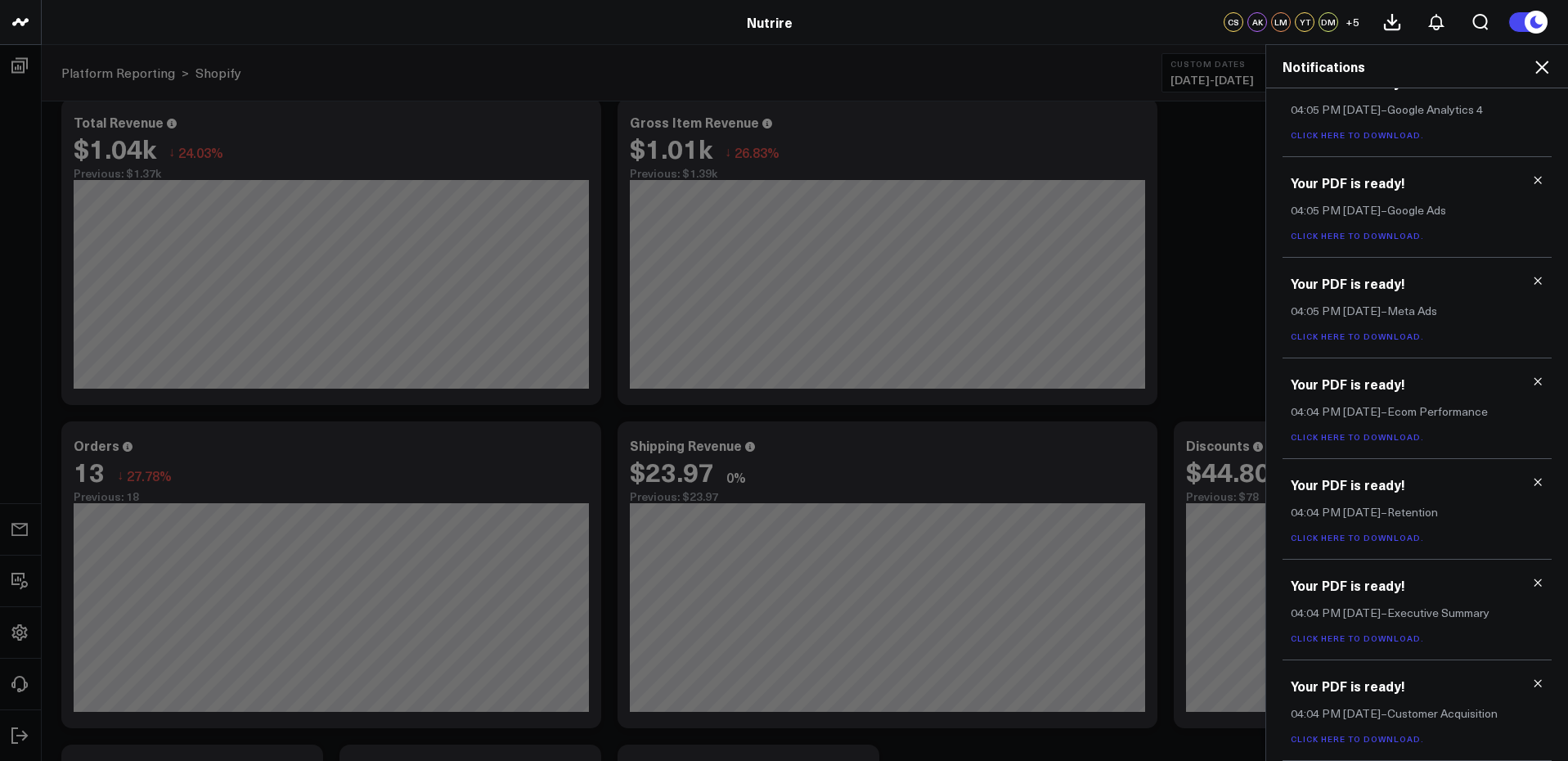
scroll to position [16, 0]
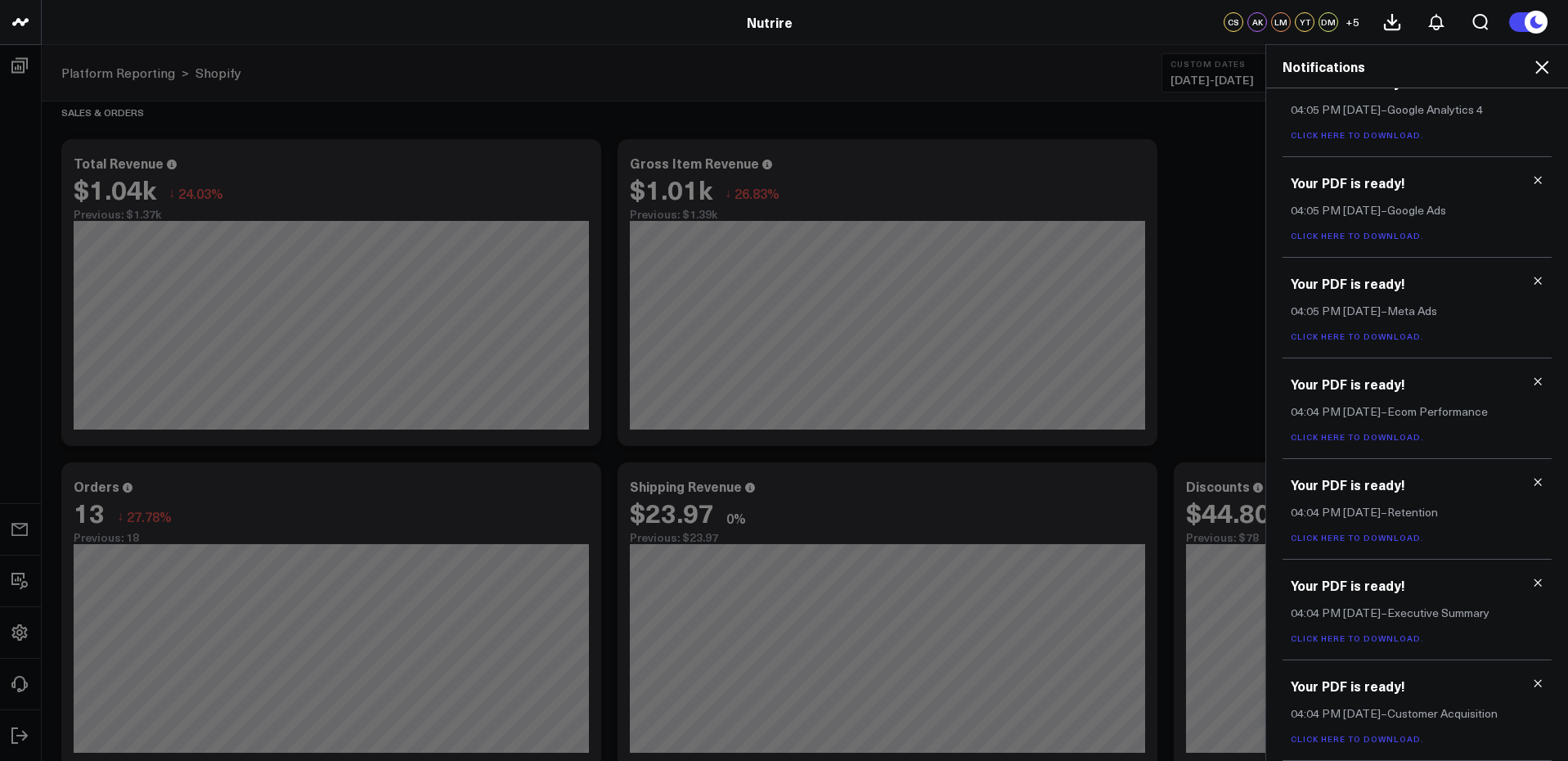
click at [1374, 640] on link "Click here to download." at bounding box center [1357, 638] width 134 height 12
click at [1532, 684] on icon at bounding box center [1538, 683] width 12 height 12
click at [1532, 687] on icon at bounding box center [1538, 683] width 12 height 12
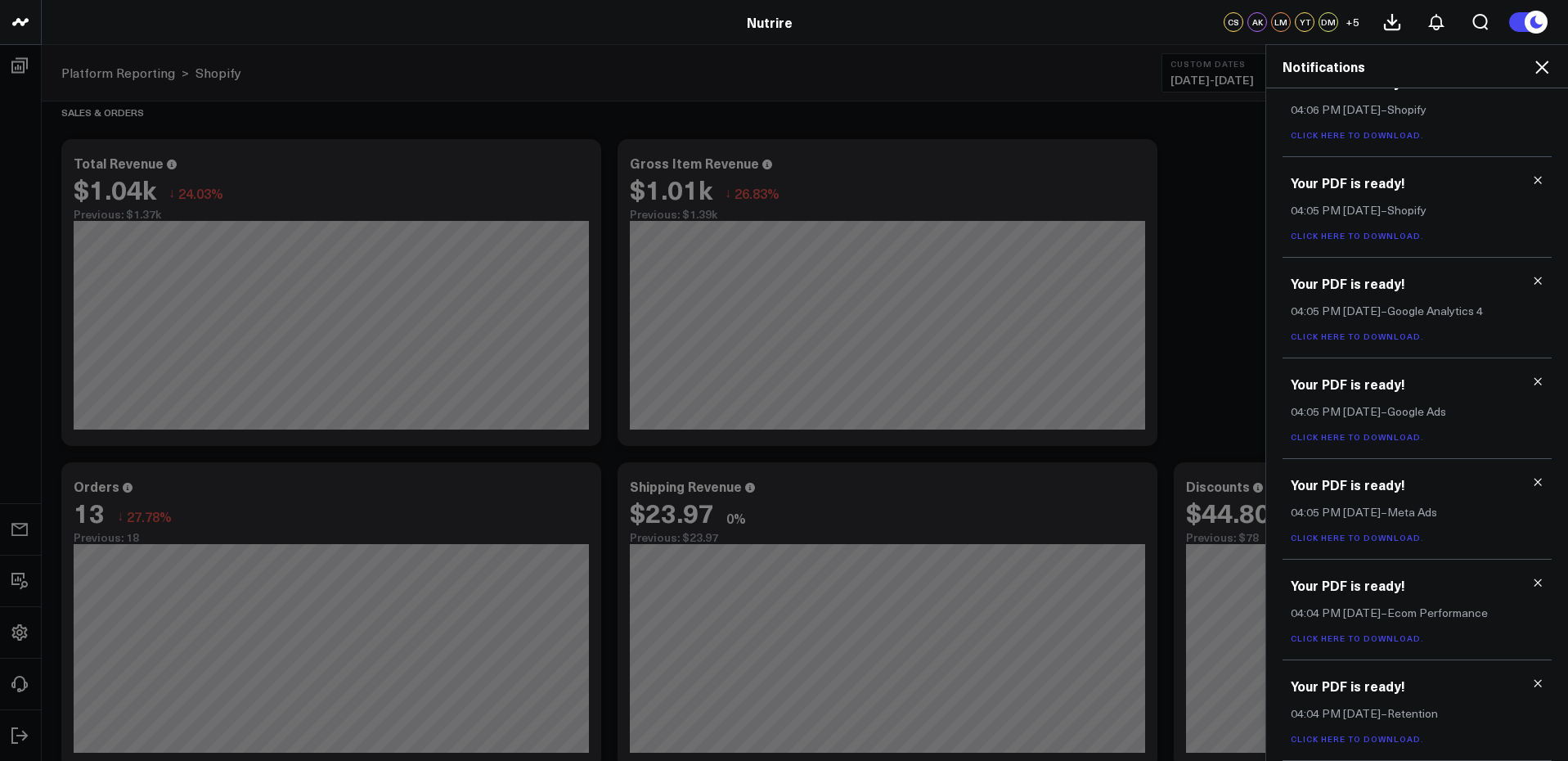
click at [1363, 738] on link "Click here to download." at bounding box center [1357, 739] width 134 height 12
click at [1532, 684] on icon at bounding box center [1538, 683] width 12 height 12
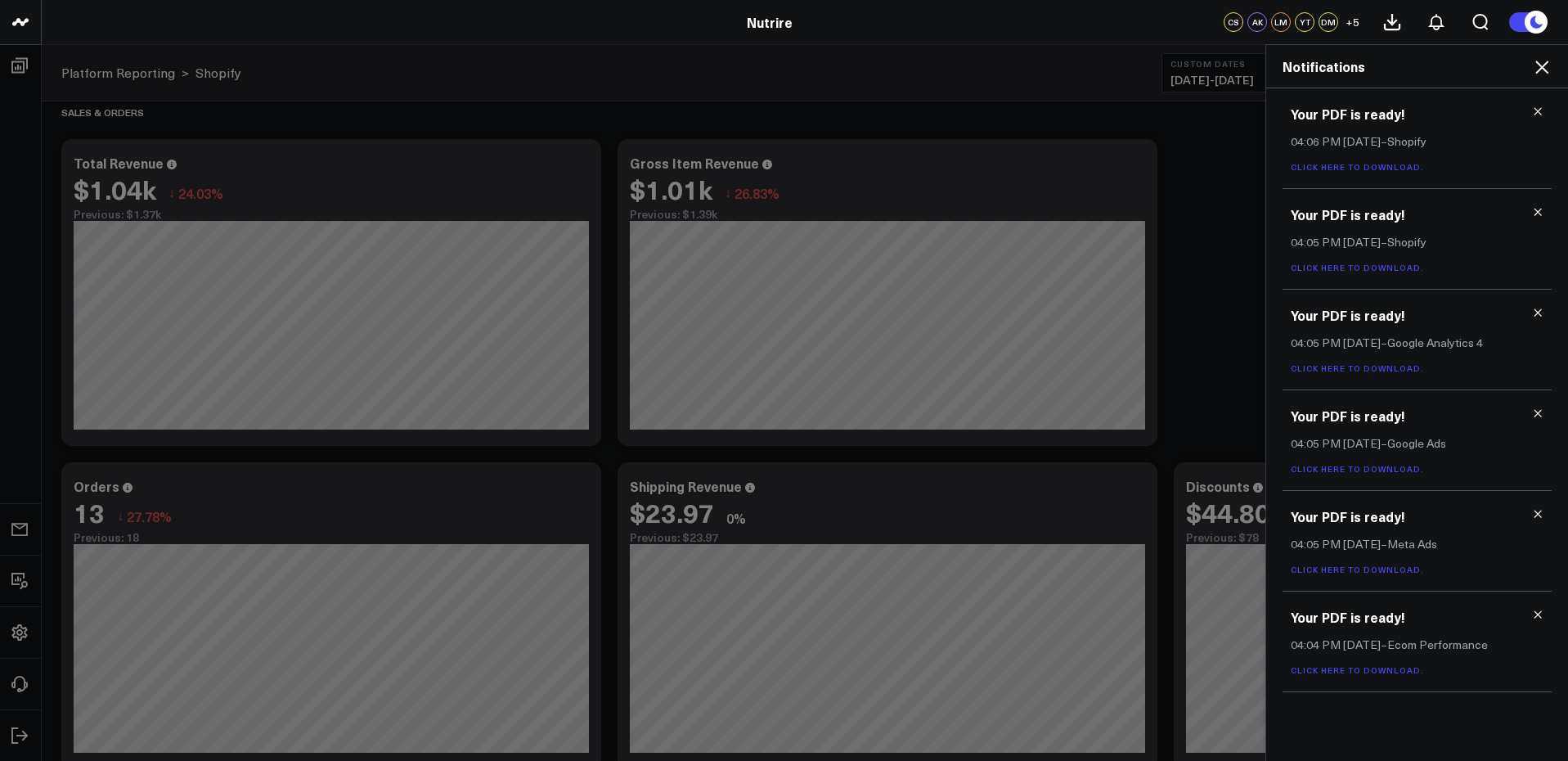
click at [1375, 672] on link "Click here to download." at bounding box center [1357, 670] width 134 height 12
click at [1541, 620] on icon at bounding box center [1538, 615] width 12 height 12
click at [1337, 571] on link "Click here to download." at bounding box center [1357, 570] width 134 height 12
click at [1540, 514] on icon at bounding box center [1538, 514] width 12 height 12
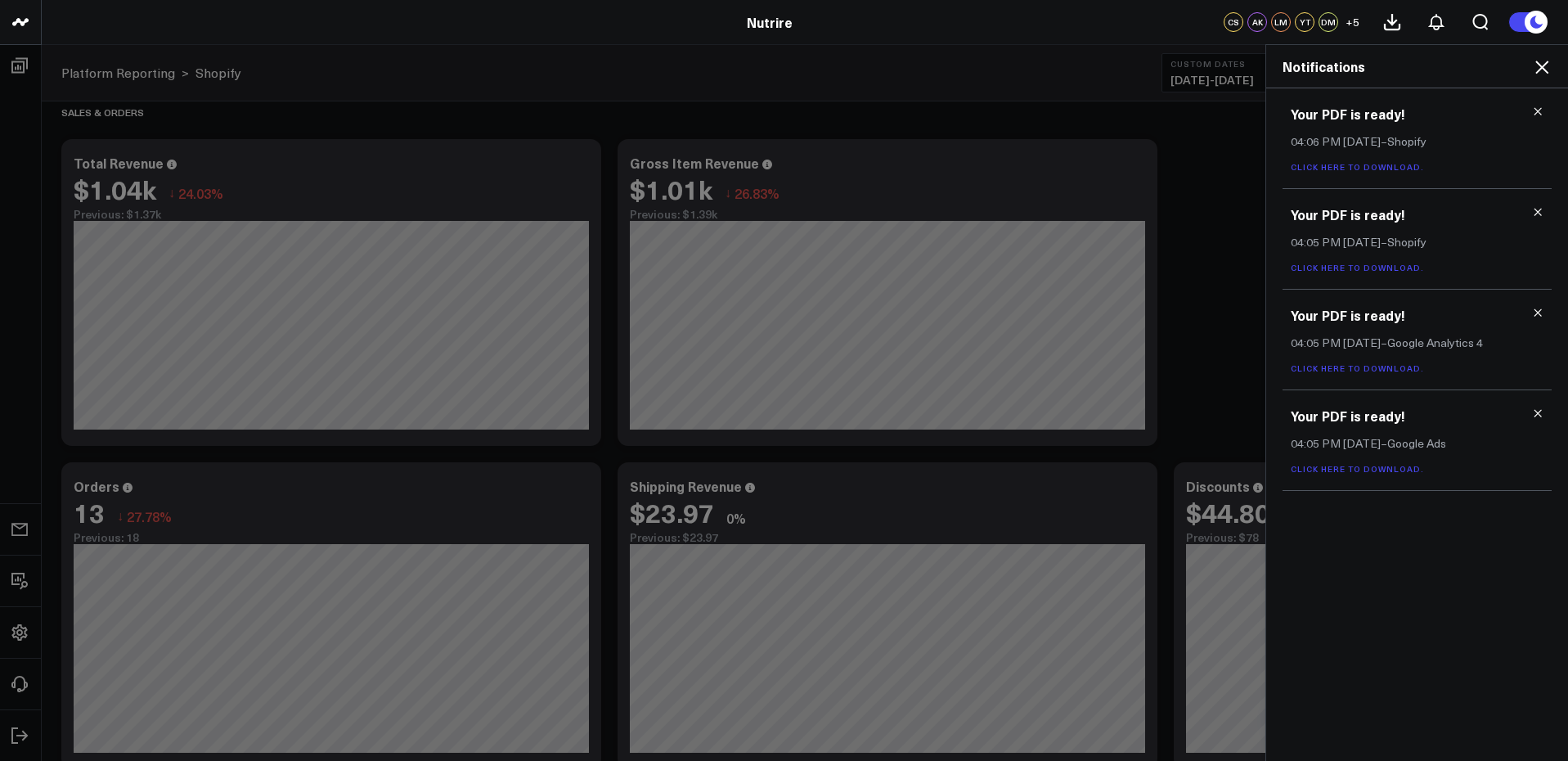
click at [1359, 477] on div "Your PDF is ready! 04:05 PM Today – Google Ads Click here to download." at bounding box center [1417, 440] width 269 height 101
click at [1357, 460] on div "Your PDF is ready! 04:05 PM Today – Google Ads Click here to download." at bounding box center [1417, 440] width 269 height 101
click at [1357, 469] on link "Click here to download." at bounding box center [1357, 469] width 134 height 12
click at [1541, 416] on icon at bounding box center [1538, 413] width 12 height 12
click at [1367, 370] on link "Click here to download." at bounding box center [1357, 368] width 134 height 12
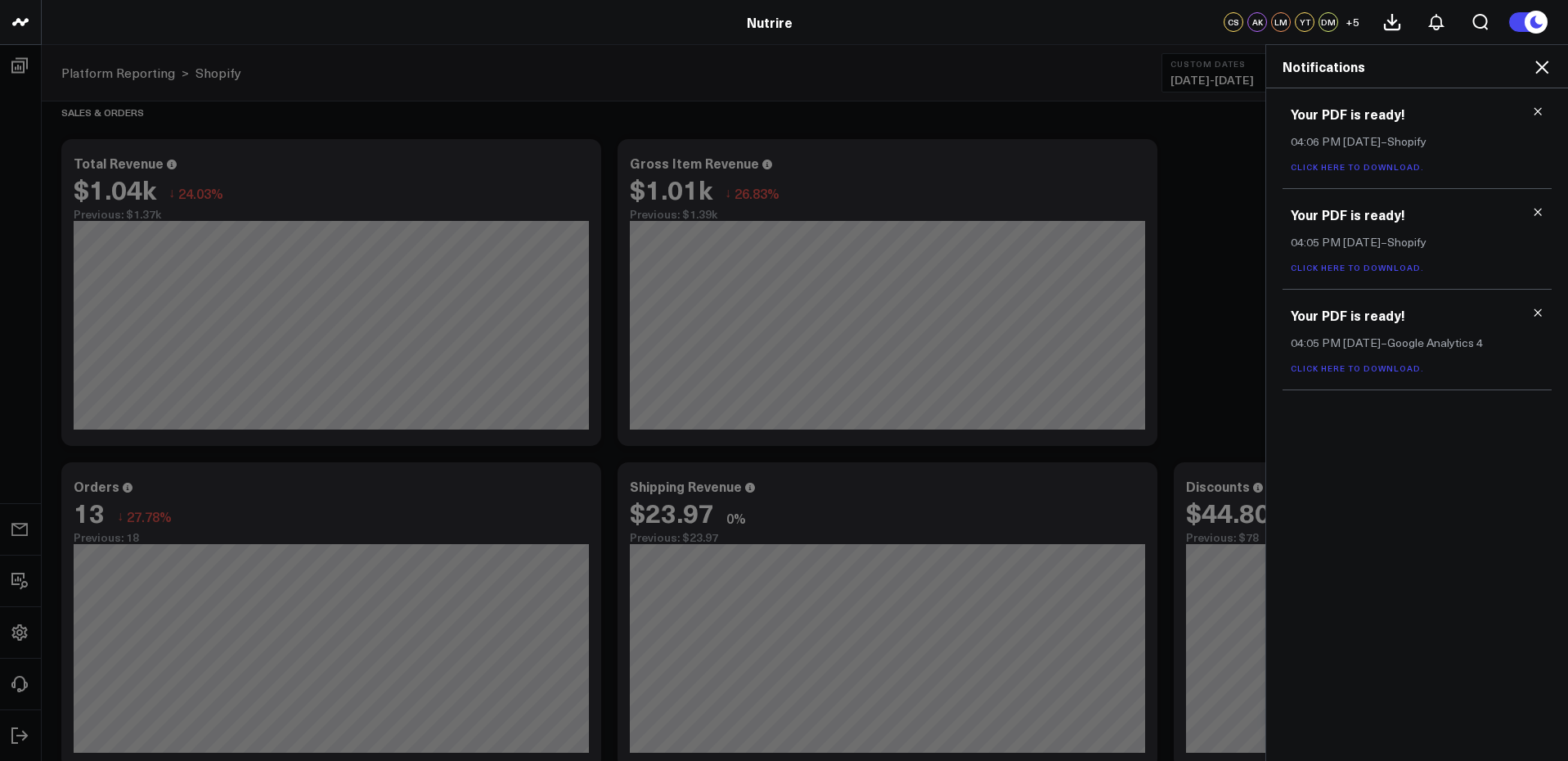
click at [1539, 314] on use at bounding box center [1538, 312] width 8 height 8
click at [1384, 273] on link "Click here to download." at bounding box center [1357, 267] width 134 height 12
click at [1538, 66] on icon at bounding box center [1542, 67] width 19 height 19
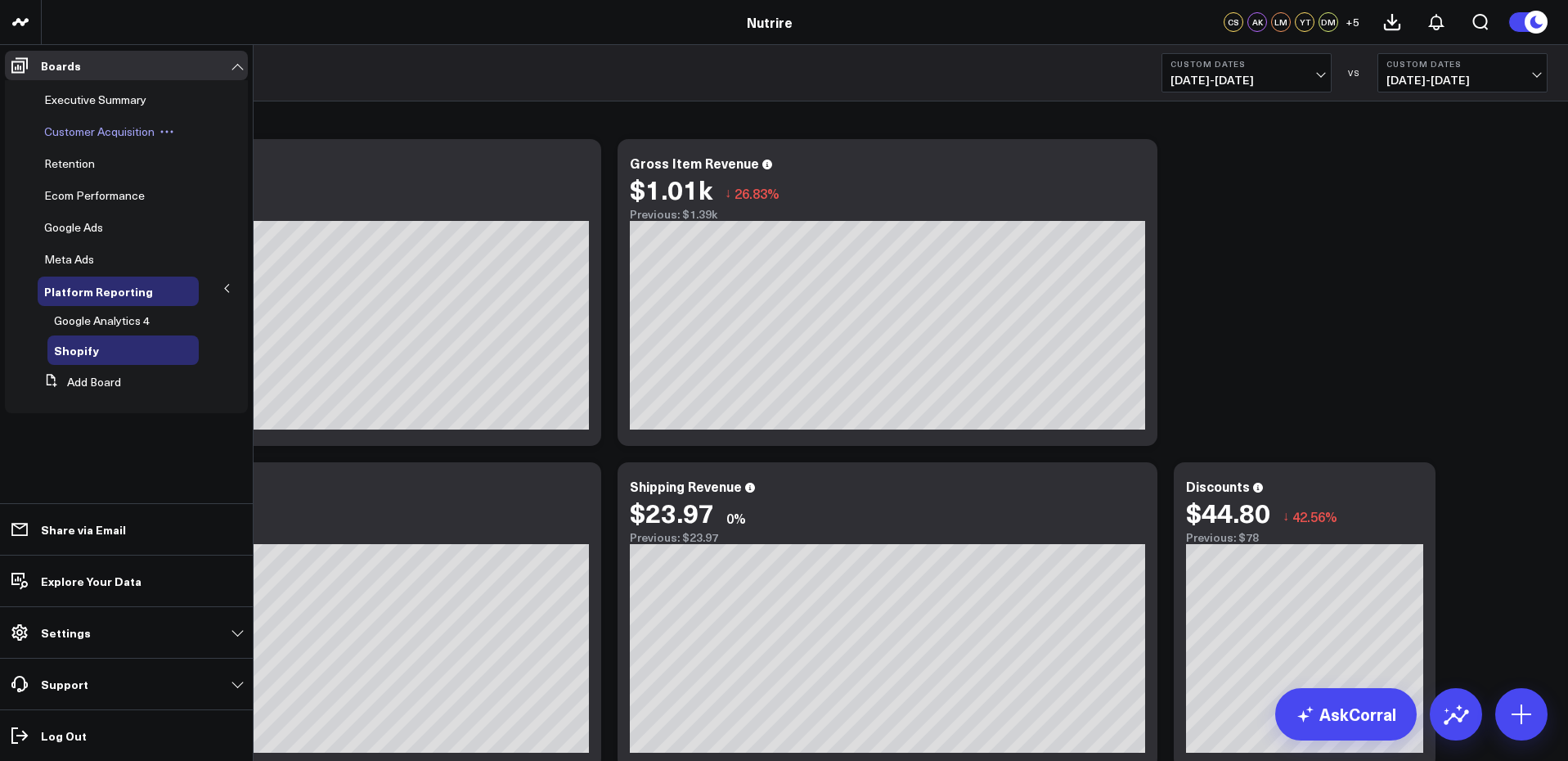
click at [108, 131] on span "Customer Acquisition" at bounding box center [99, 131] width 110 height 15
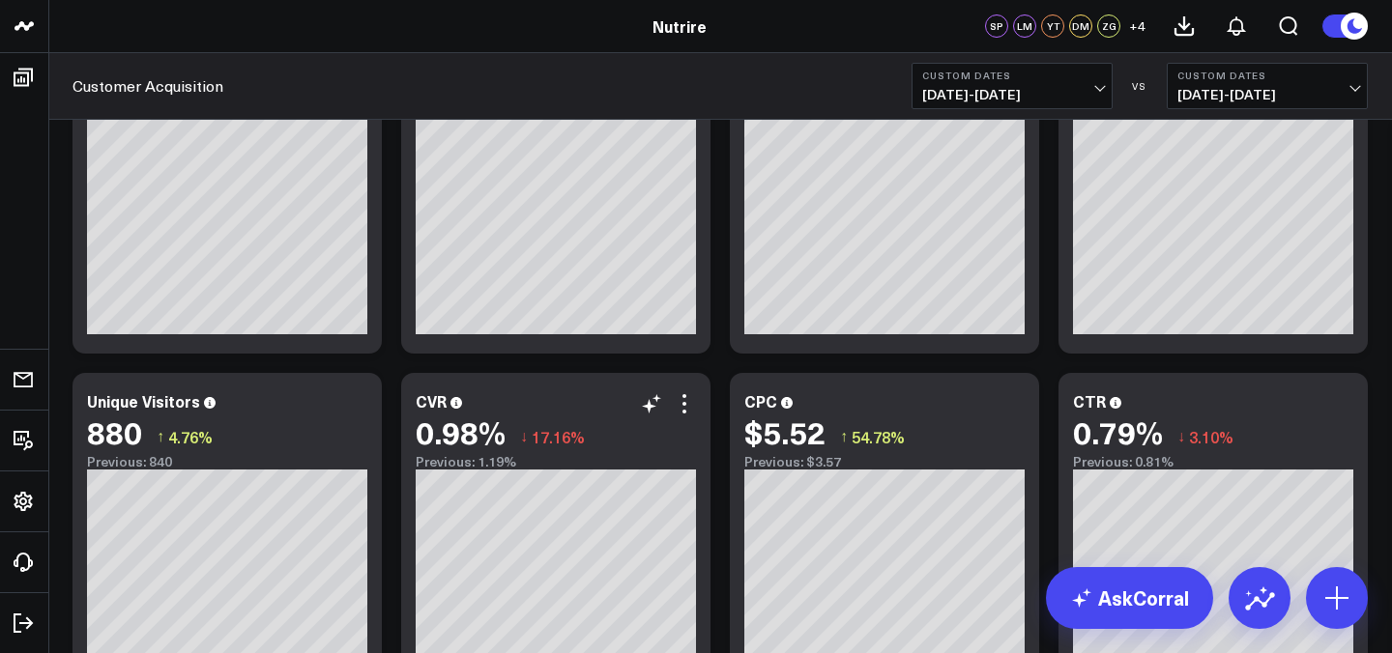
scroll to position [170, 0]
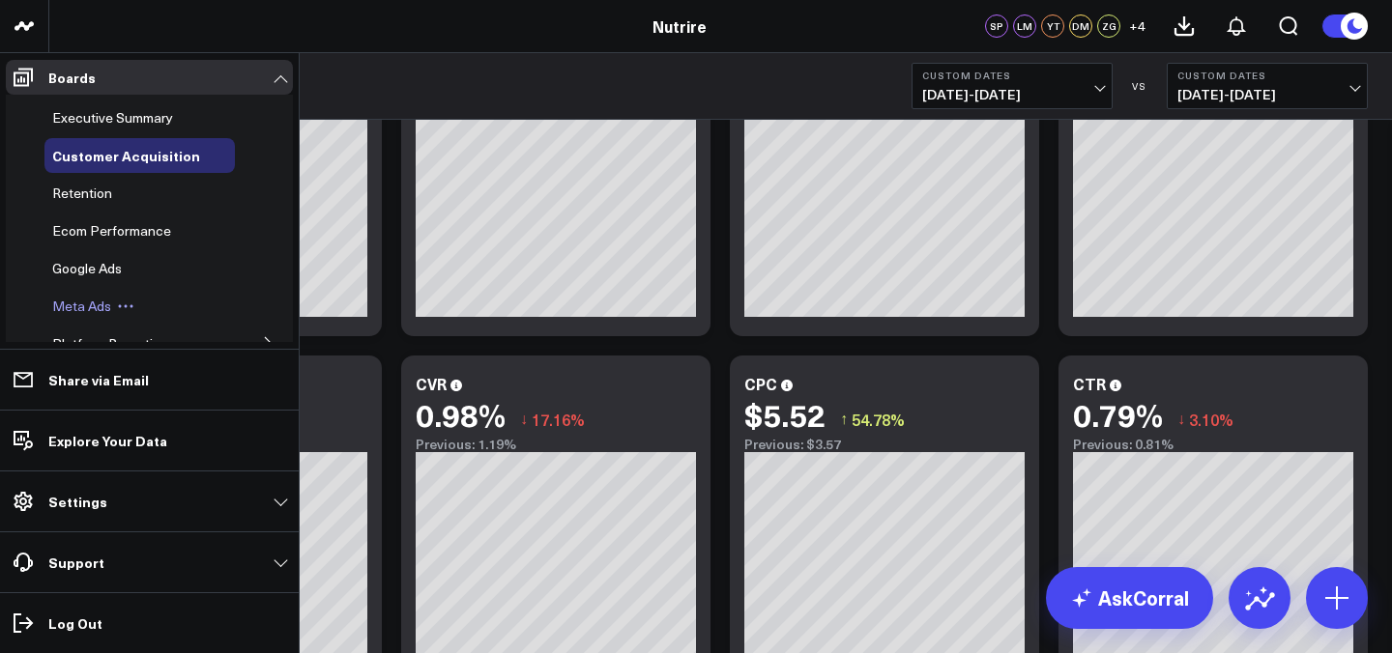
click at [109, 301] on span "Meta Ads" at bounding box center [81, 306] width 59 height 18
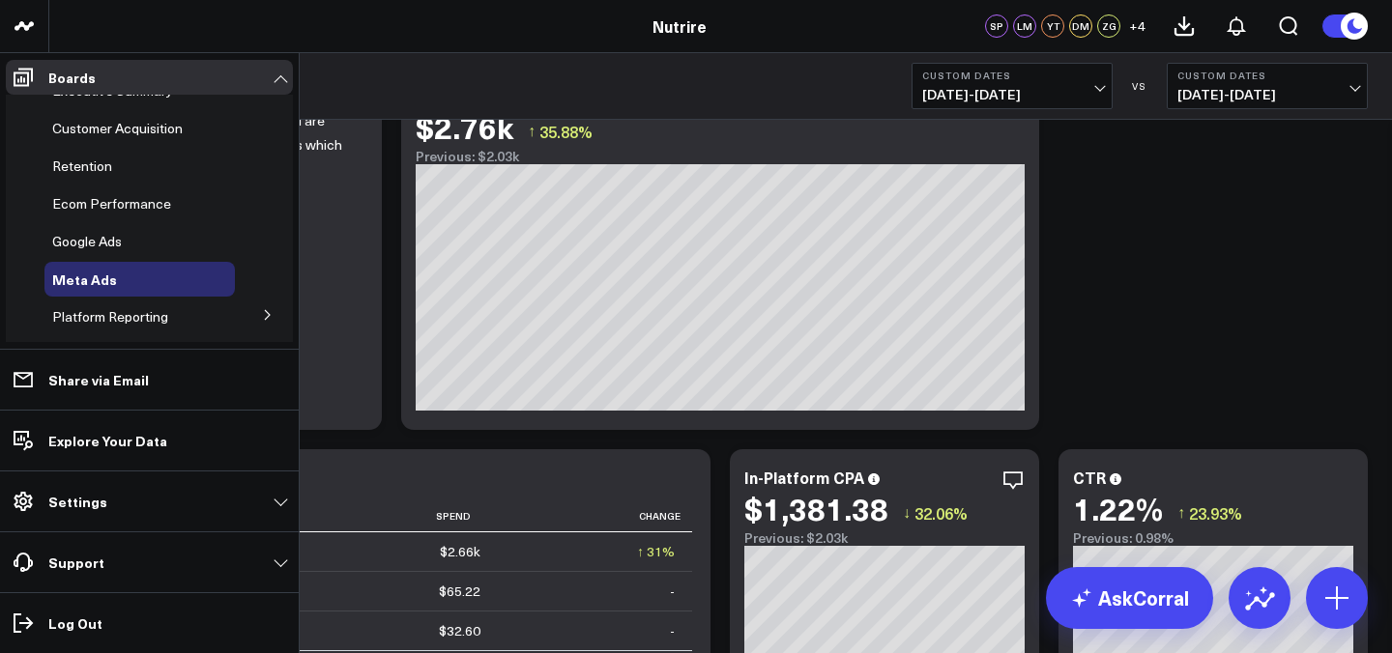
scroll to position [22, 0]
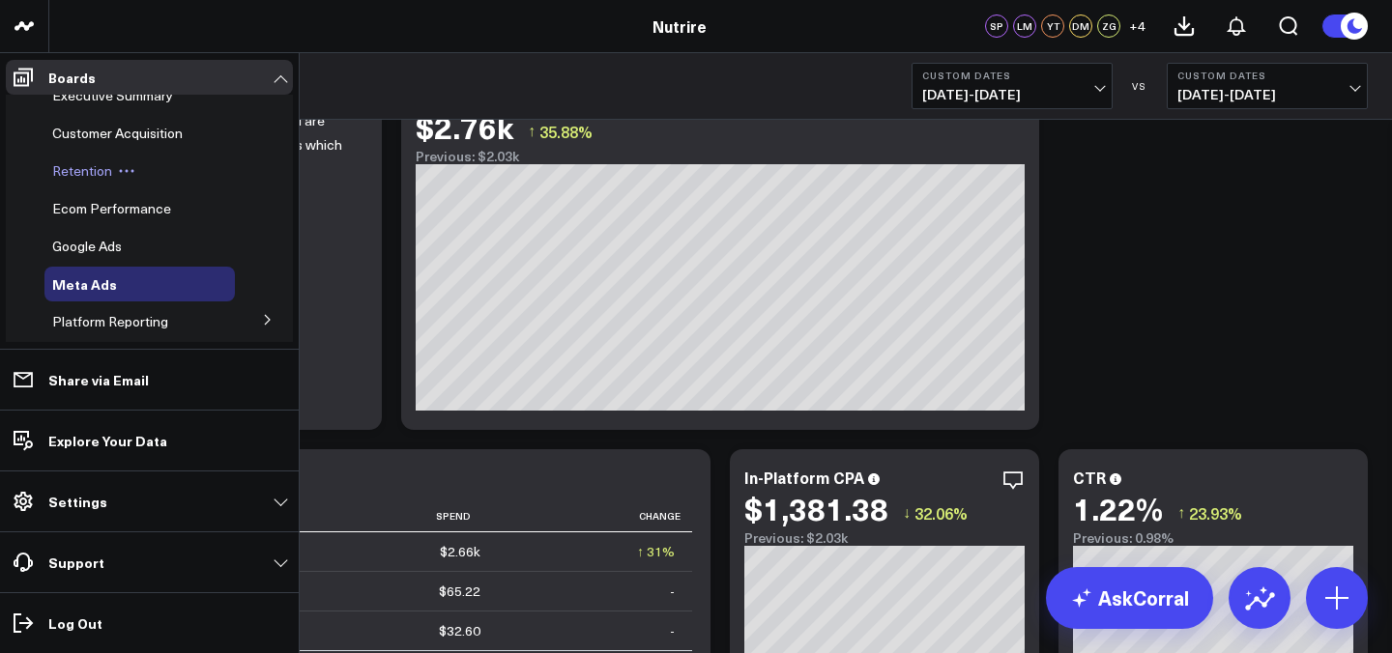
click at [119, 162] on icon at bounding box center [126, 170] width 17 height 17
click at [88, 165] on span "Retention" at bounding box center [82, 170] width 60 height 18
